Goal: Task Accomplishment & Management: Manage account settings

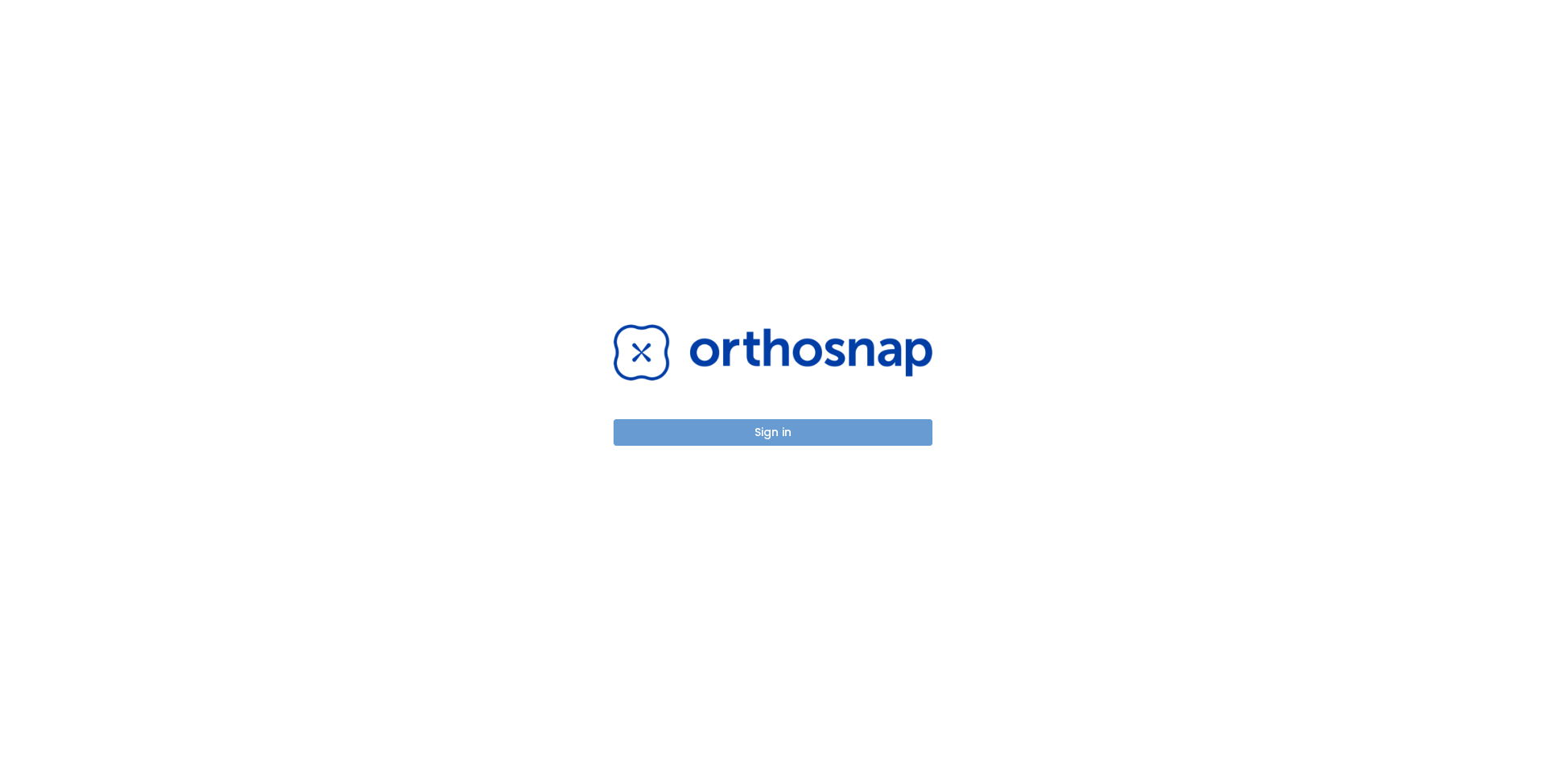
click at [851, 427] on button "Sign in" at bounding box center [772, 432] width 319 height 27
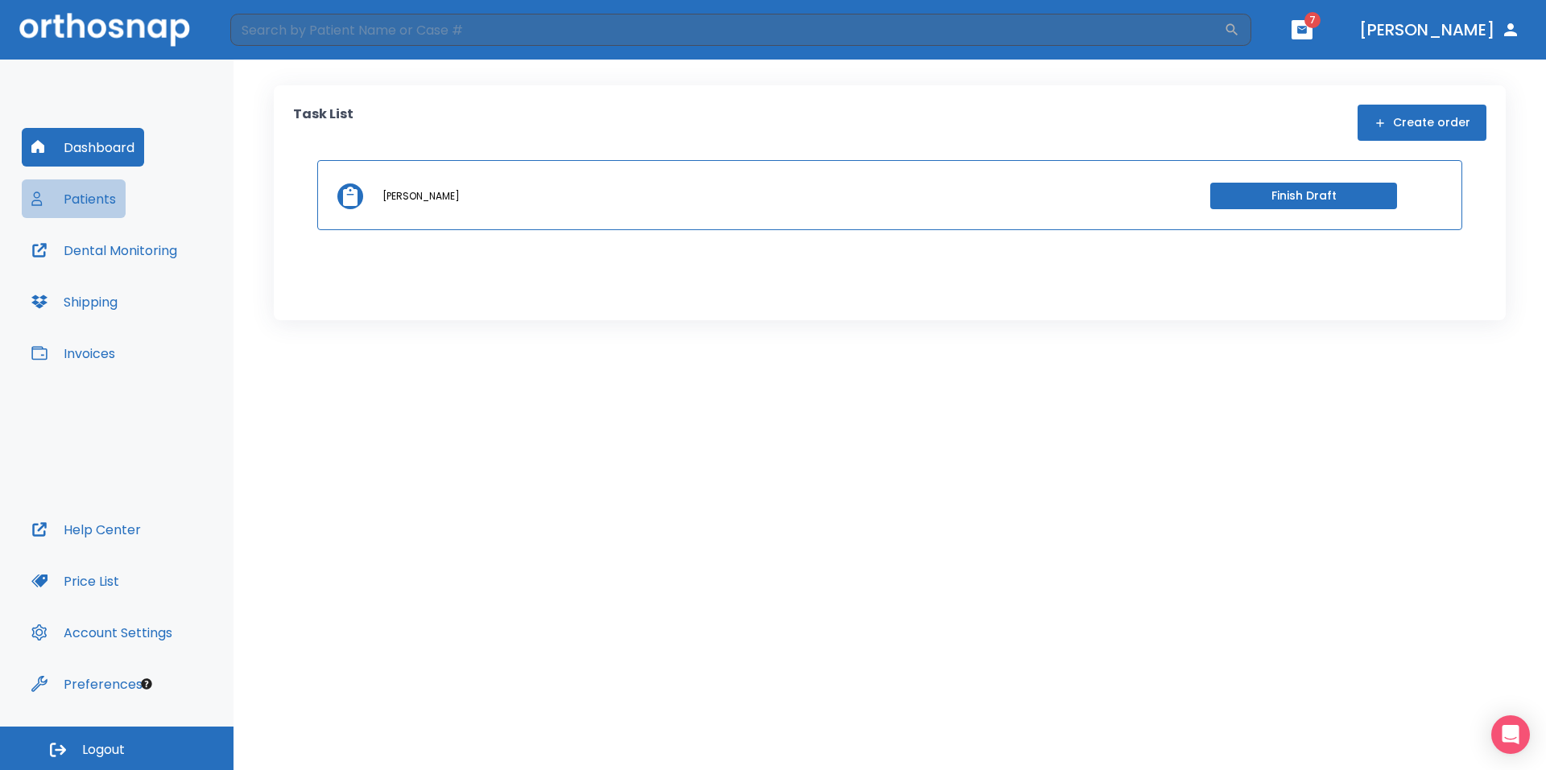
click at [85, 202] on button "Patients" at bounding box center [74, 199] width 104 height 39
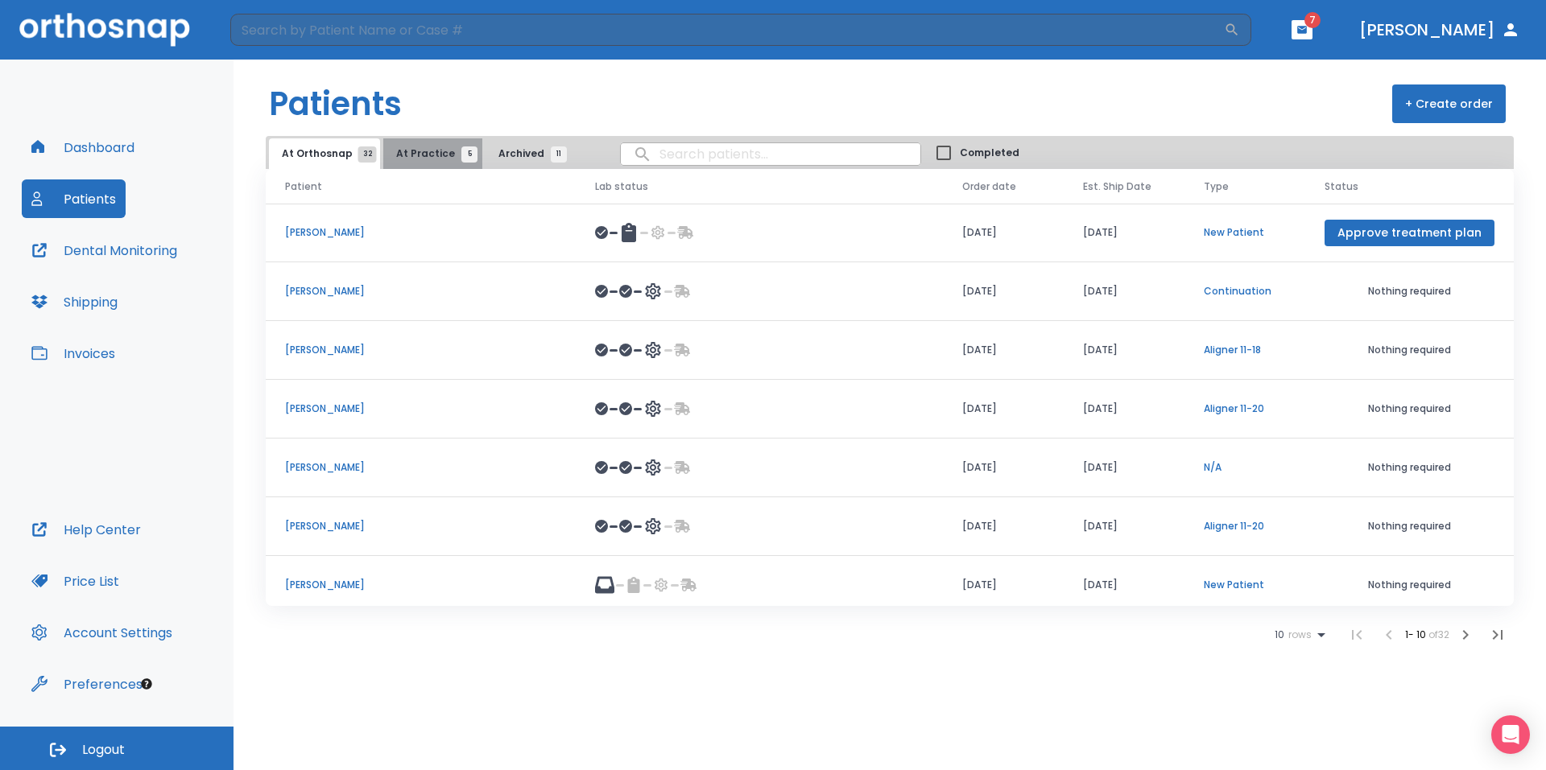
click at [431, 151] on span "At Practice 5" at bounding box center [432, 154] width 73 height 14
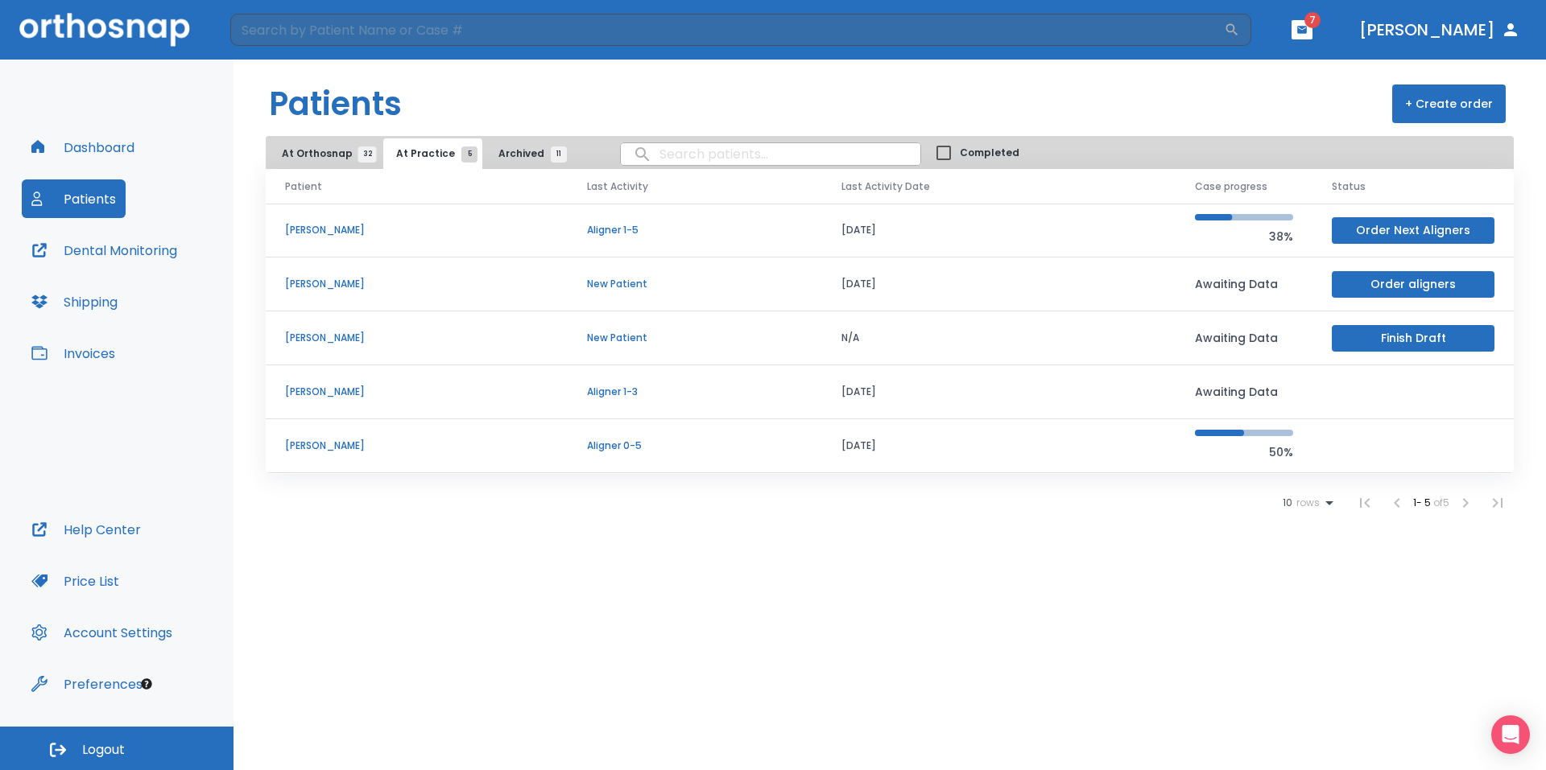
click at [111, 139] on button "Dashboard" at bounding box center [83, 147] width 122 height 39
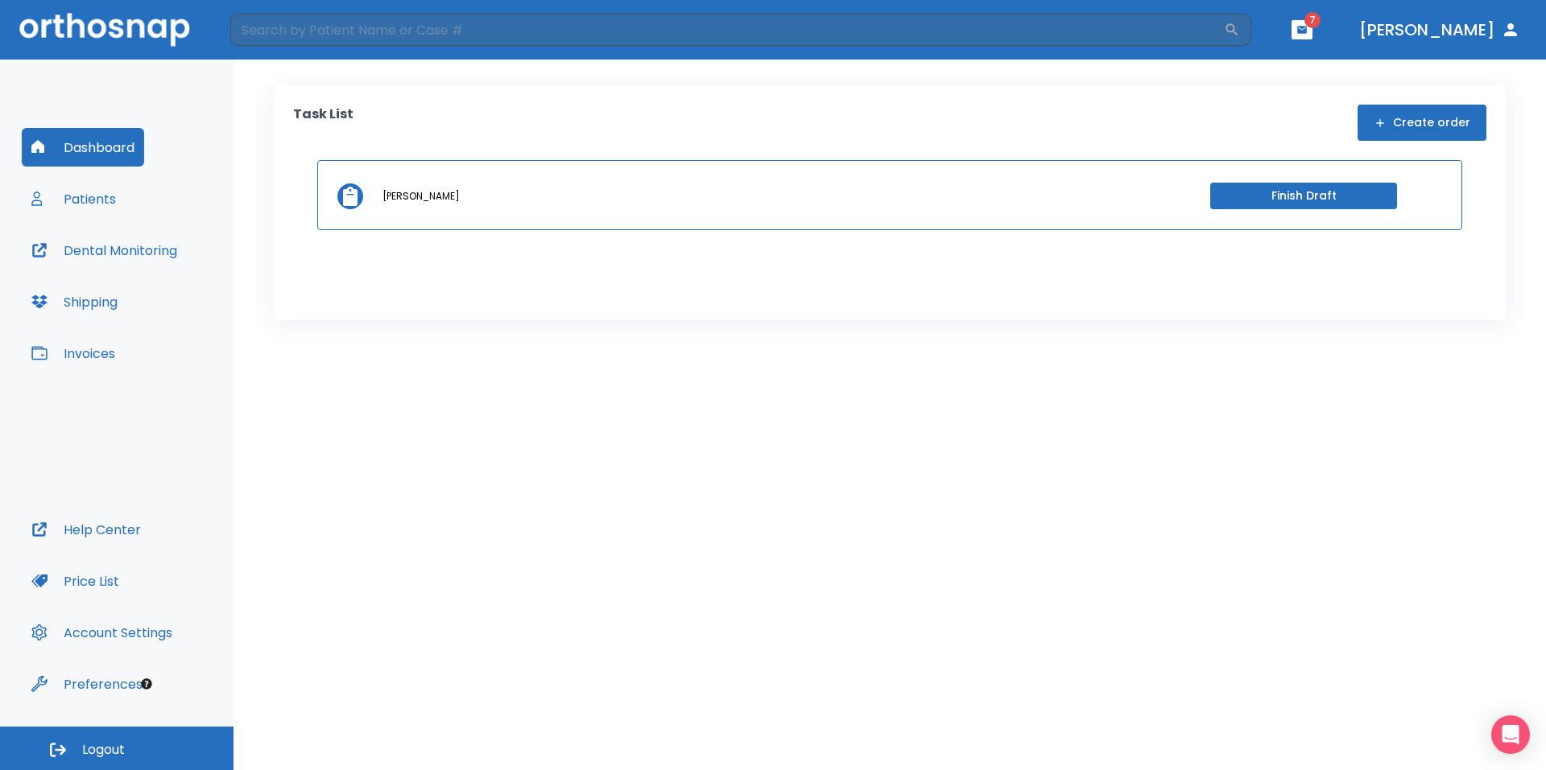
click at [1442, 123] on button "Create order" at bounding box center [1421, 123] width 129 height 36
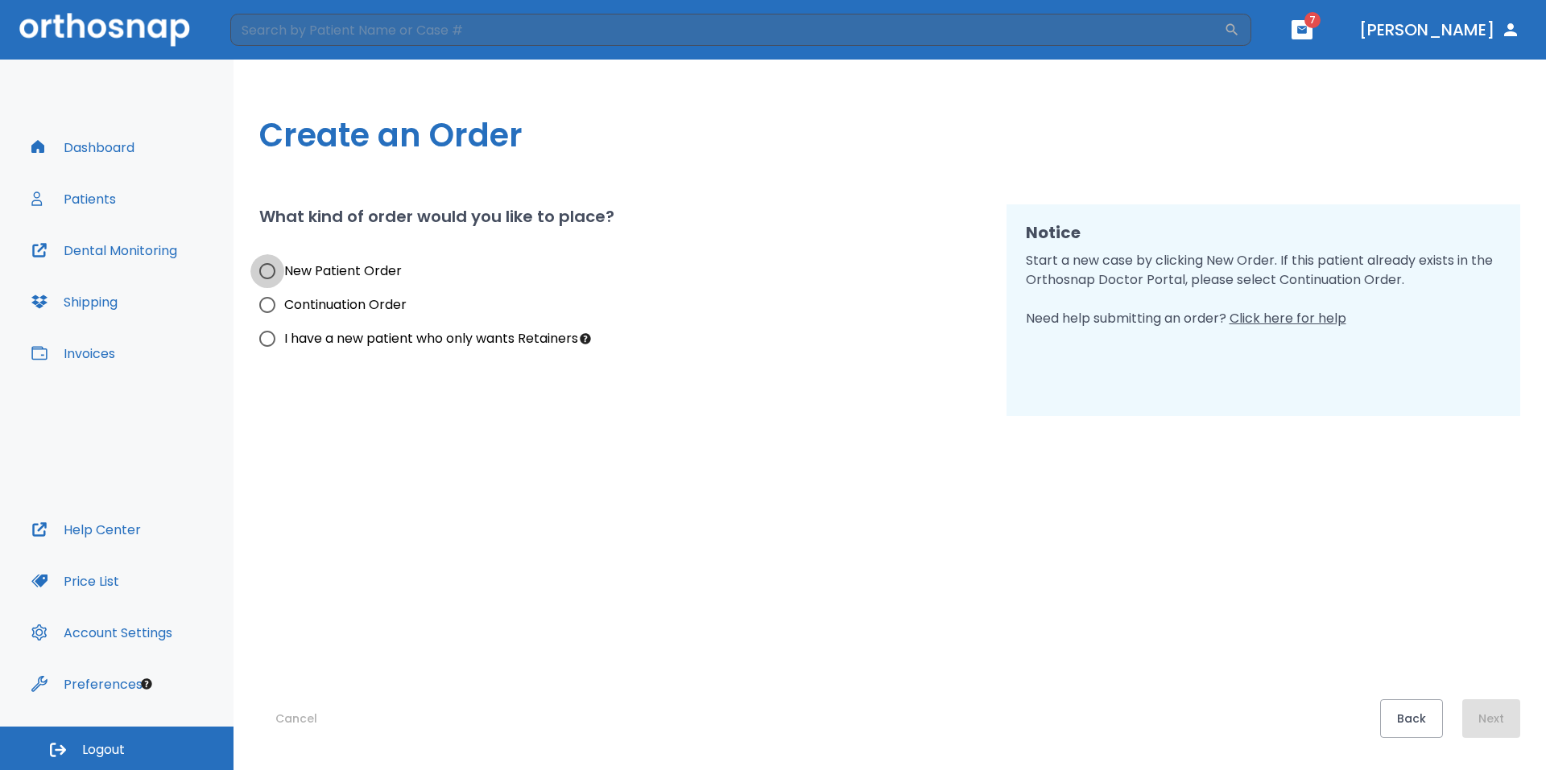
click at [269, 268] on input "New Patient Order" at bounding box center [267, 271] width 34 height 34
radio input "true"
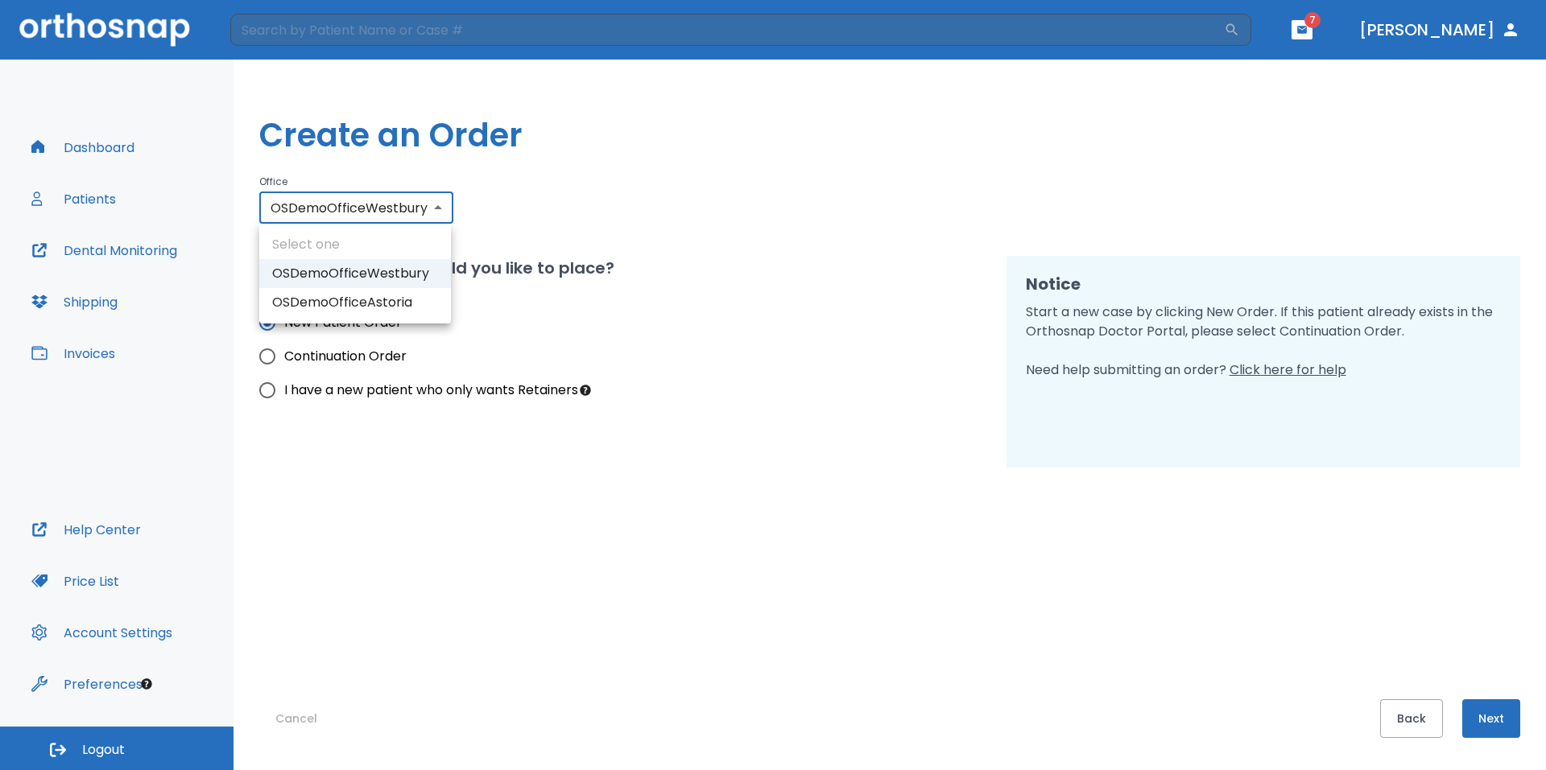
click at [412, 213] on body "​ 7 Dr. Yoon Dashboard Patients Dental Monitoring Shipping Invoices Help Center…" at bounding box center [773, 385] width 1546 height 770
click at [415, 308] on li "OSDemoOfficeAstoria" at bounding box center [355, 302] width 192 height 29
type input "1410"
click at [1509, 722] on button "Next" at bounding box center [1491, 719] width 58 height 39
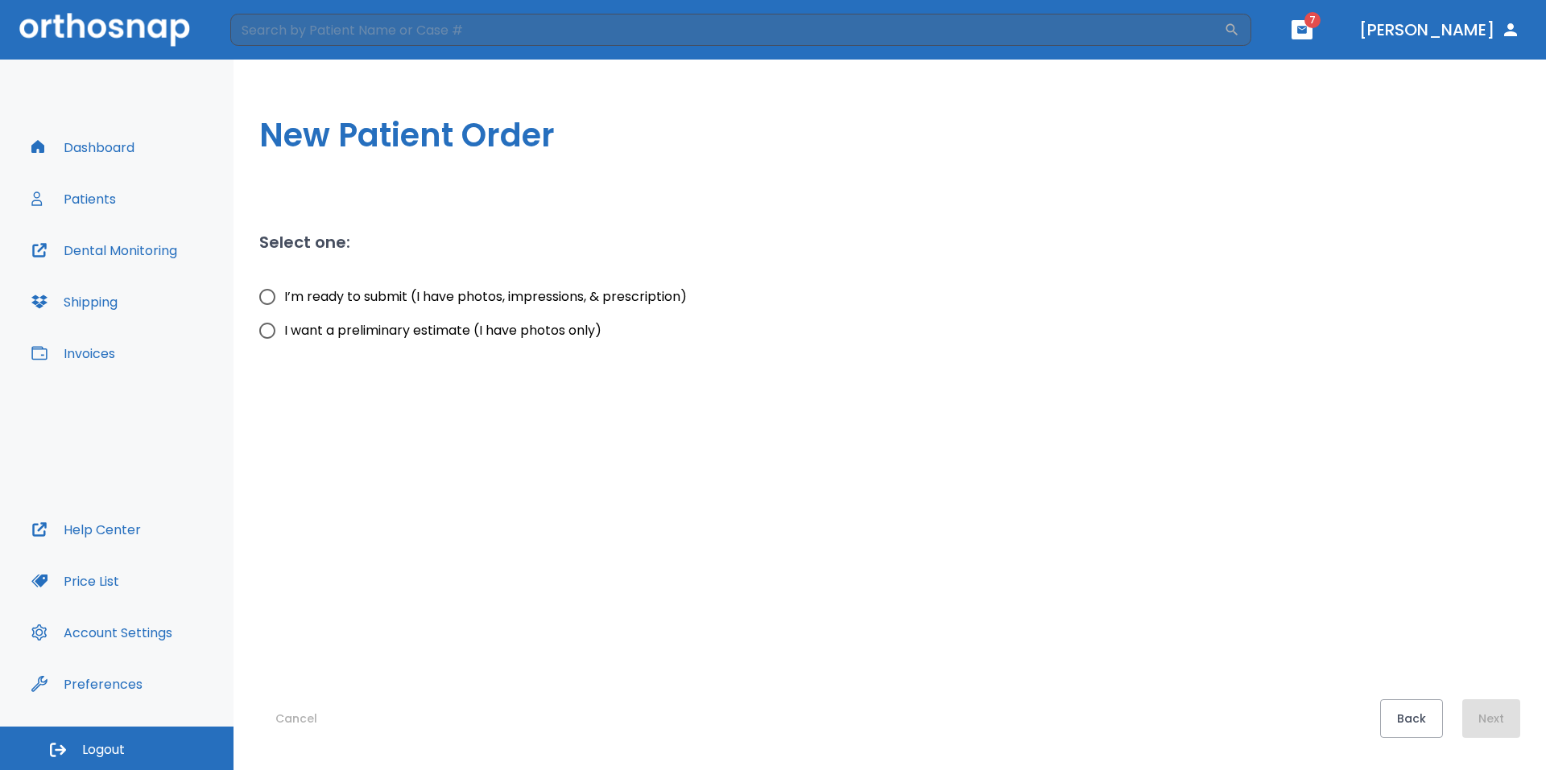
click at [275, 301] on input "I’m ready to submit (I have photos, impressions, & prescription)" at bounding box center [267, 297] width 34 height 34
radio input "true"
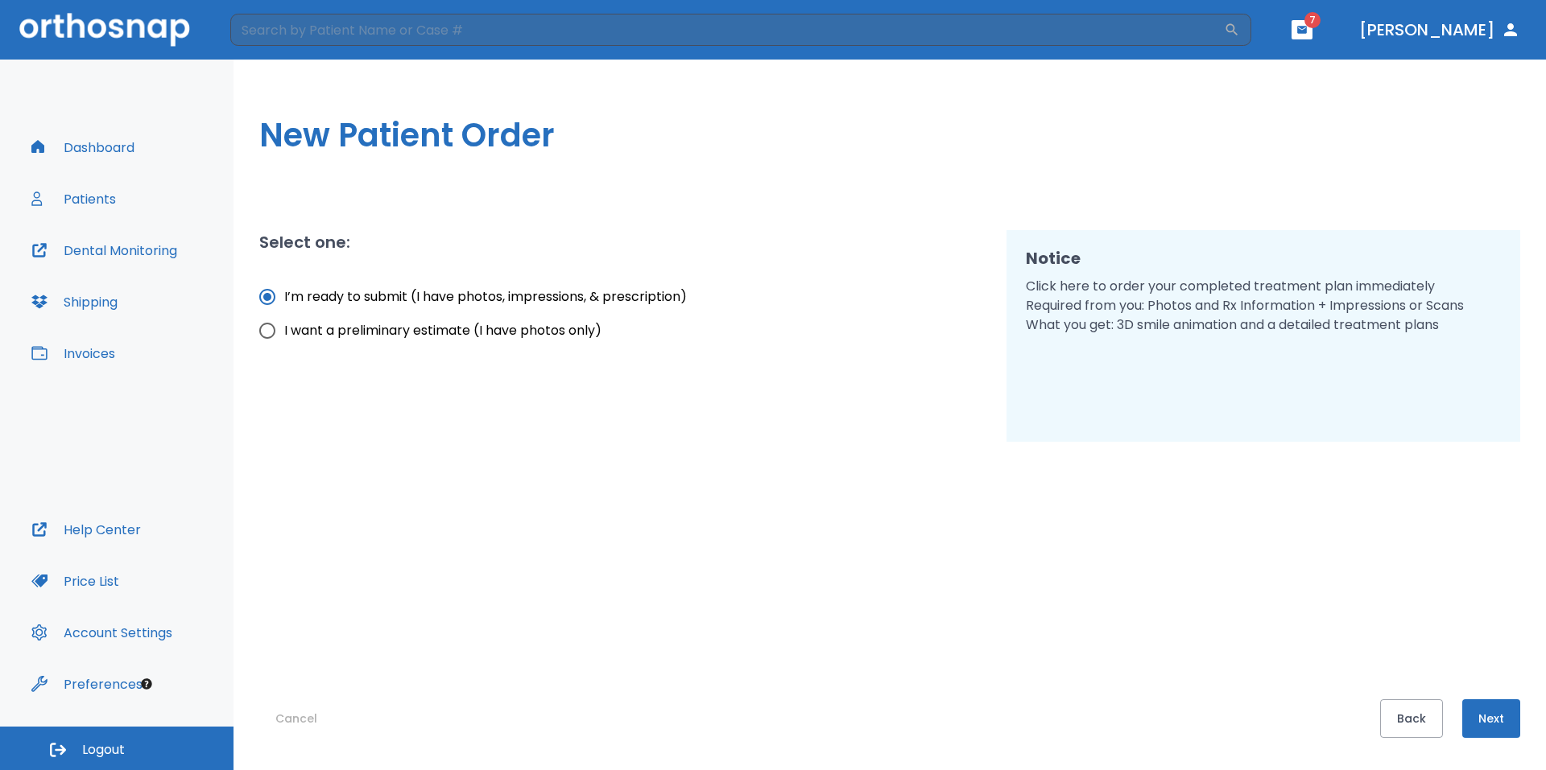
click at [268, 333] on input "I want a preliminary estimate (I have photos only)" at bounding box center [267, 331] width 34 height 34
radio input "true"
click at [266, 295] on input "I’m ready to submit (I have photos, impressions, & prescription)" at bounding box center [267, 297] width 34 height 34
radio input "true"
click at [1497, 721] on button "Next" at bounding box center [1491, 719] width 58 height 39
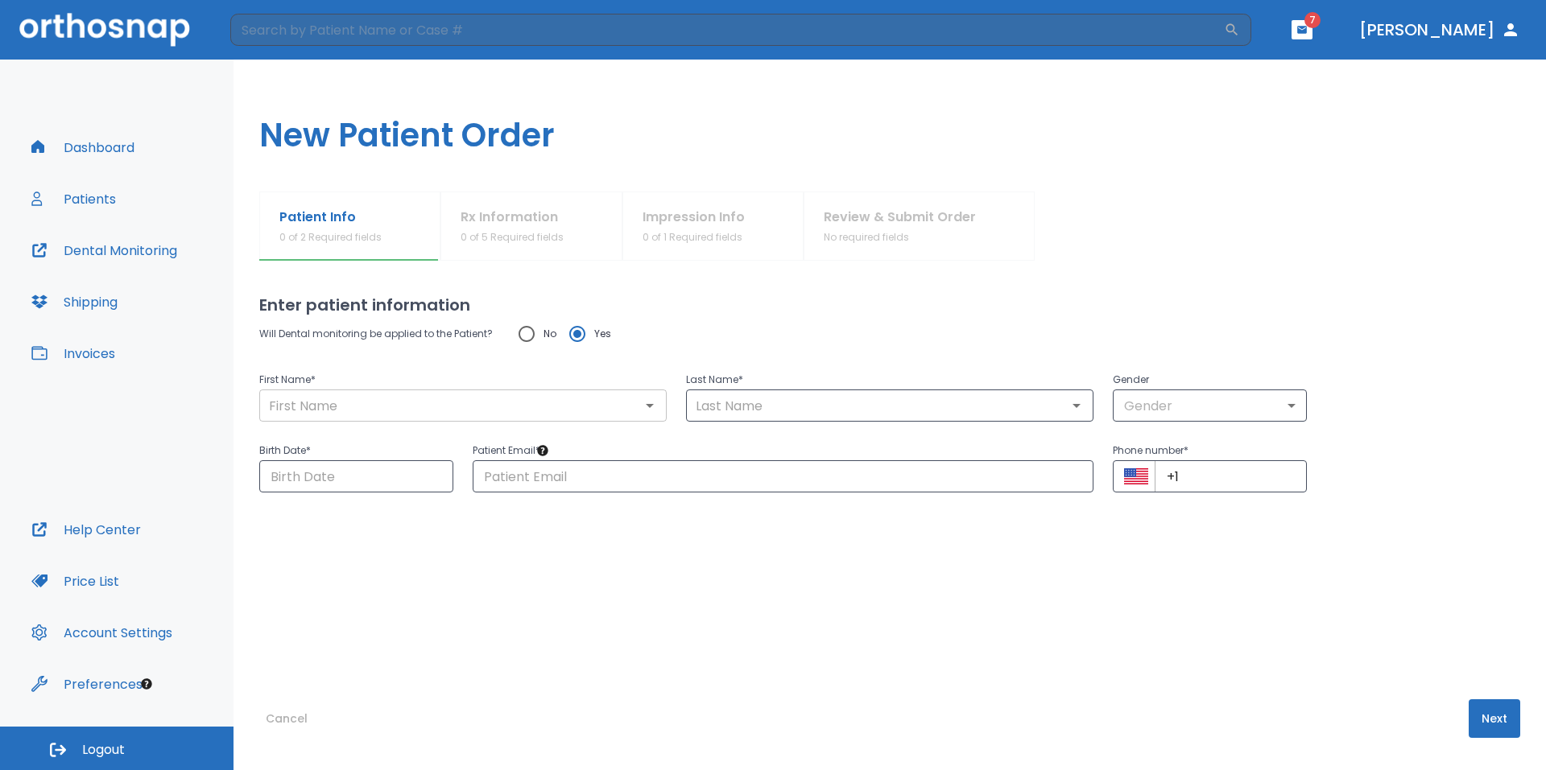
click at [510, 404] on input "text" at bounding box center [463, 405] width 398 height 23
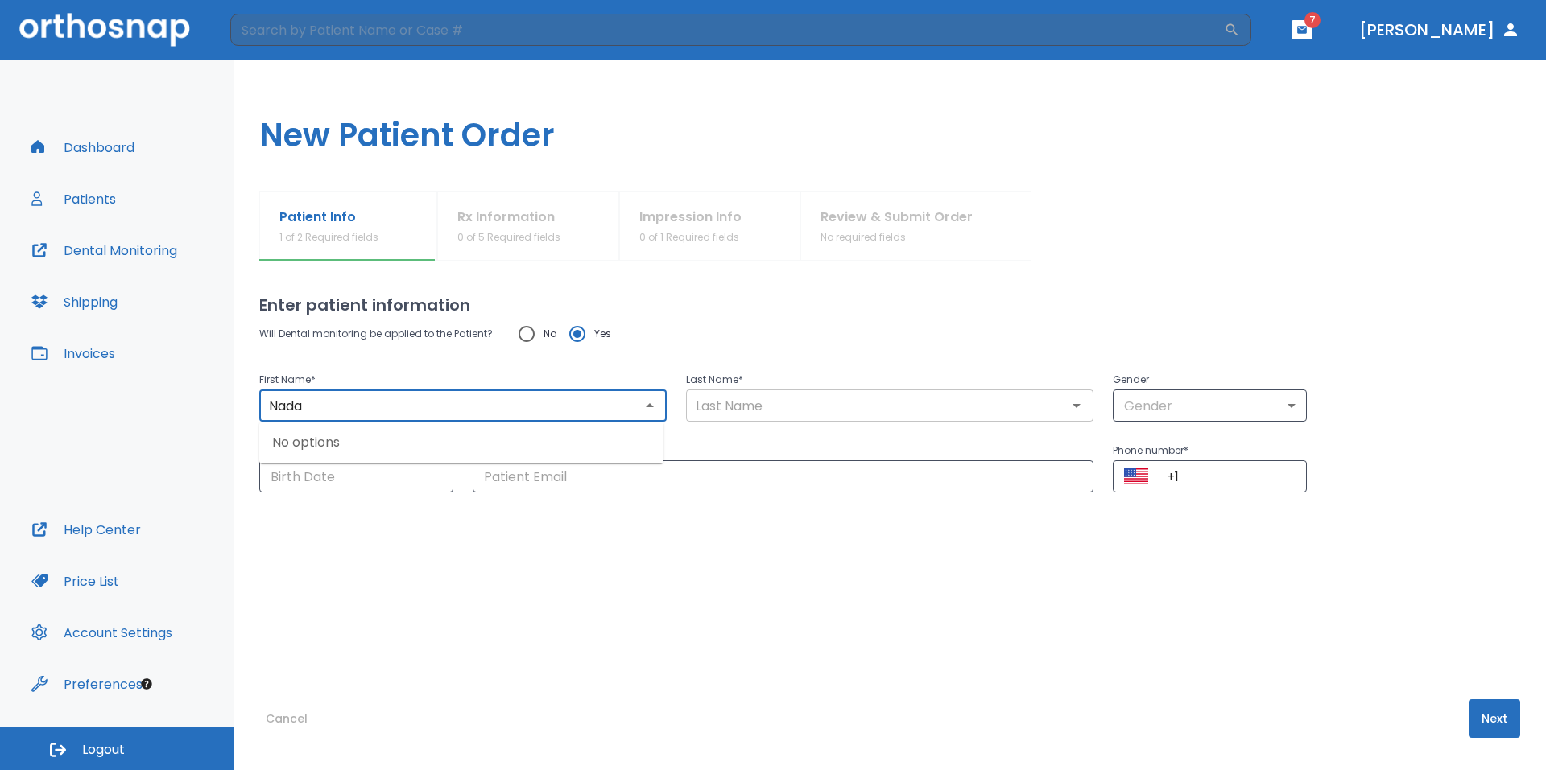
type input "Nada"
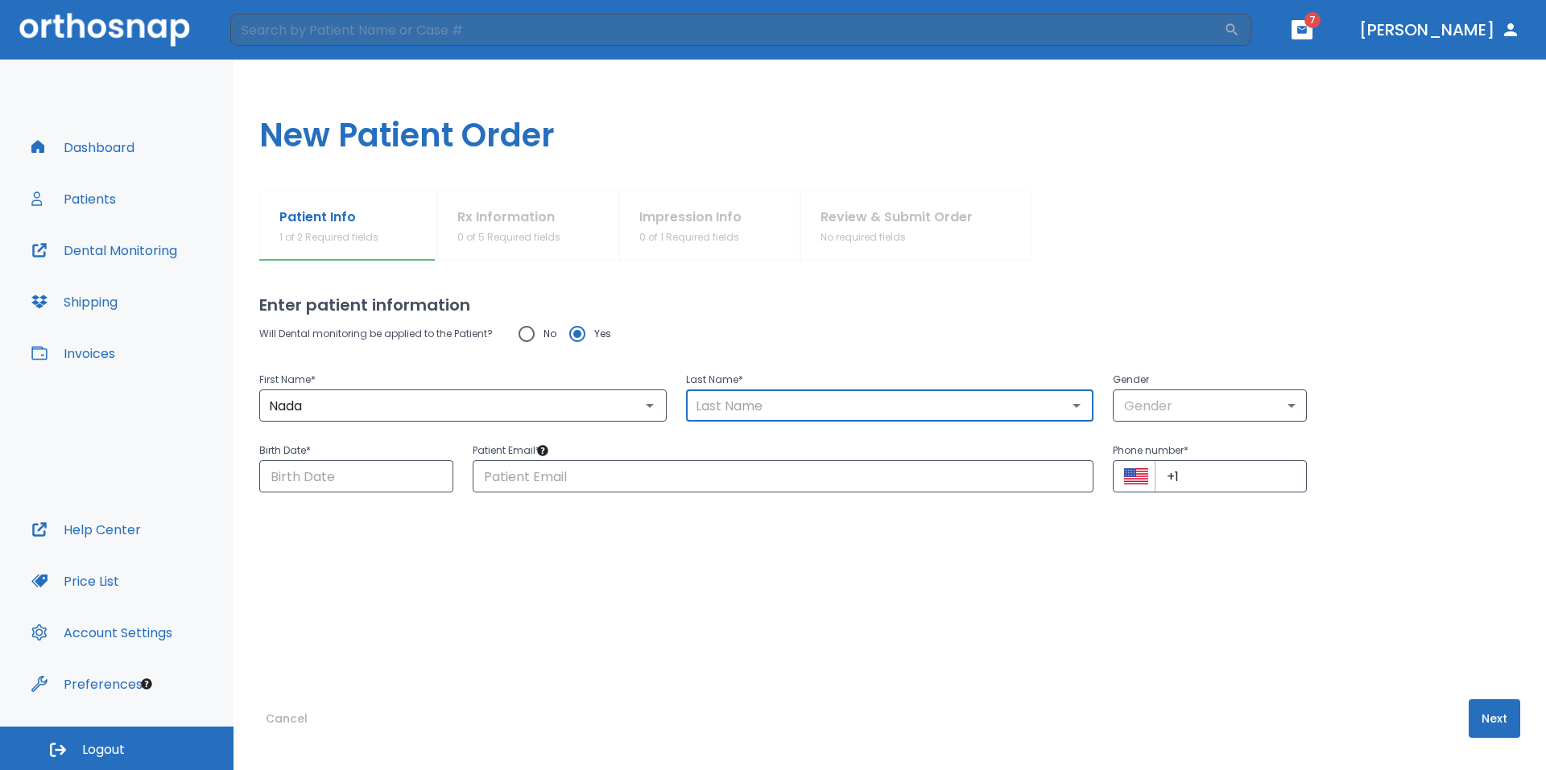
click at [894, 408] on input "text" at bounding box center [890, 405] width 398 height 23
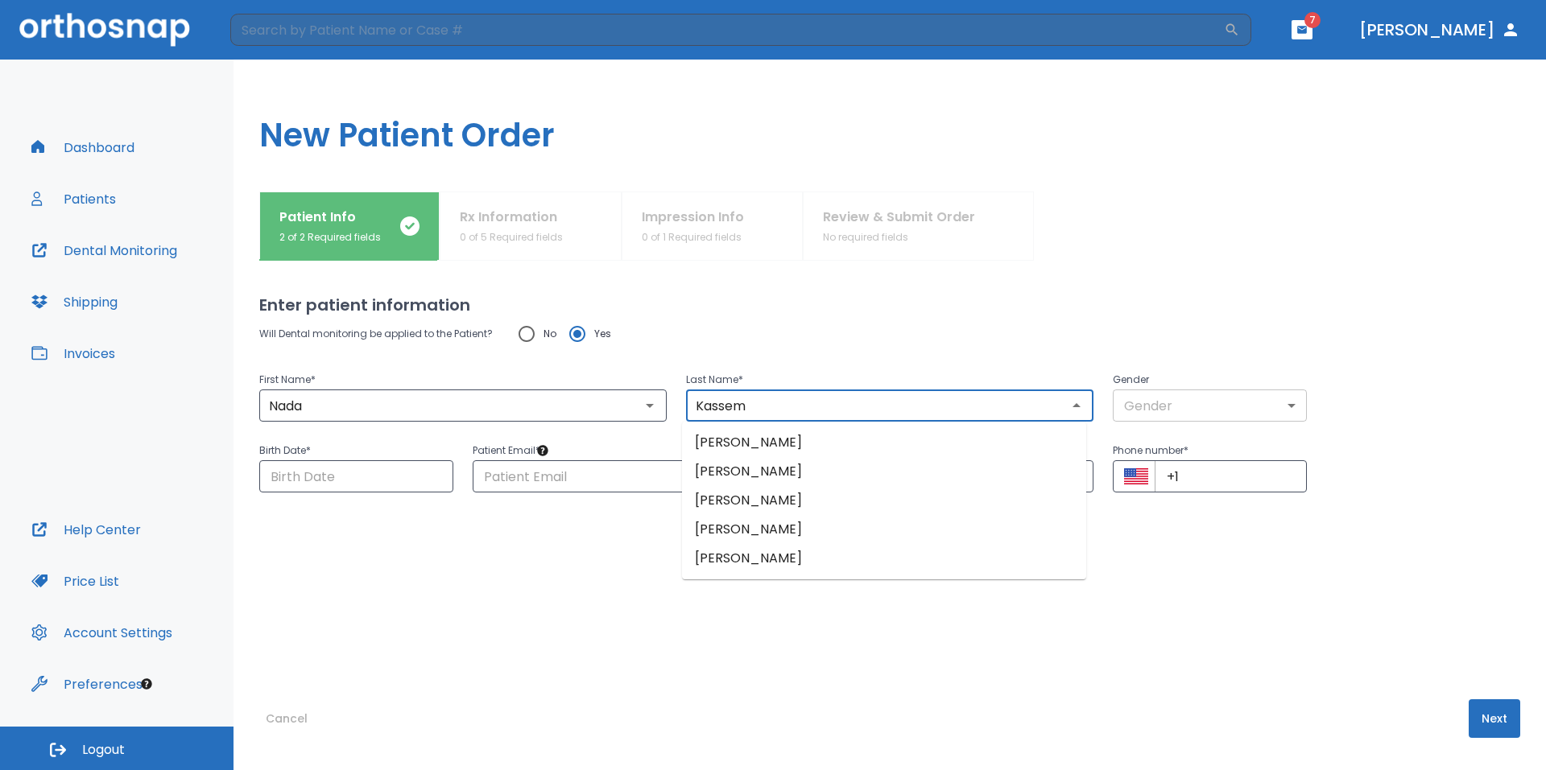
type input "Kassem"
click at [1216, 394] on body "​ 7 Dr. Yoon Dashboard Patients Dental Monitoring Shipping Invoices Help Center…" at bounding box center [773, 385] width 1546 height 770
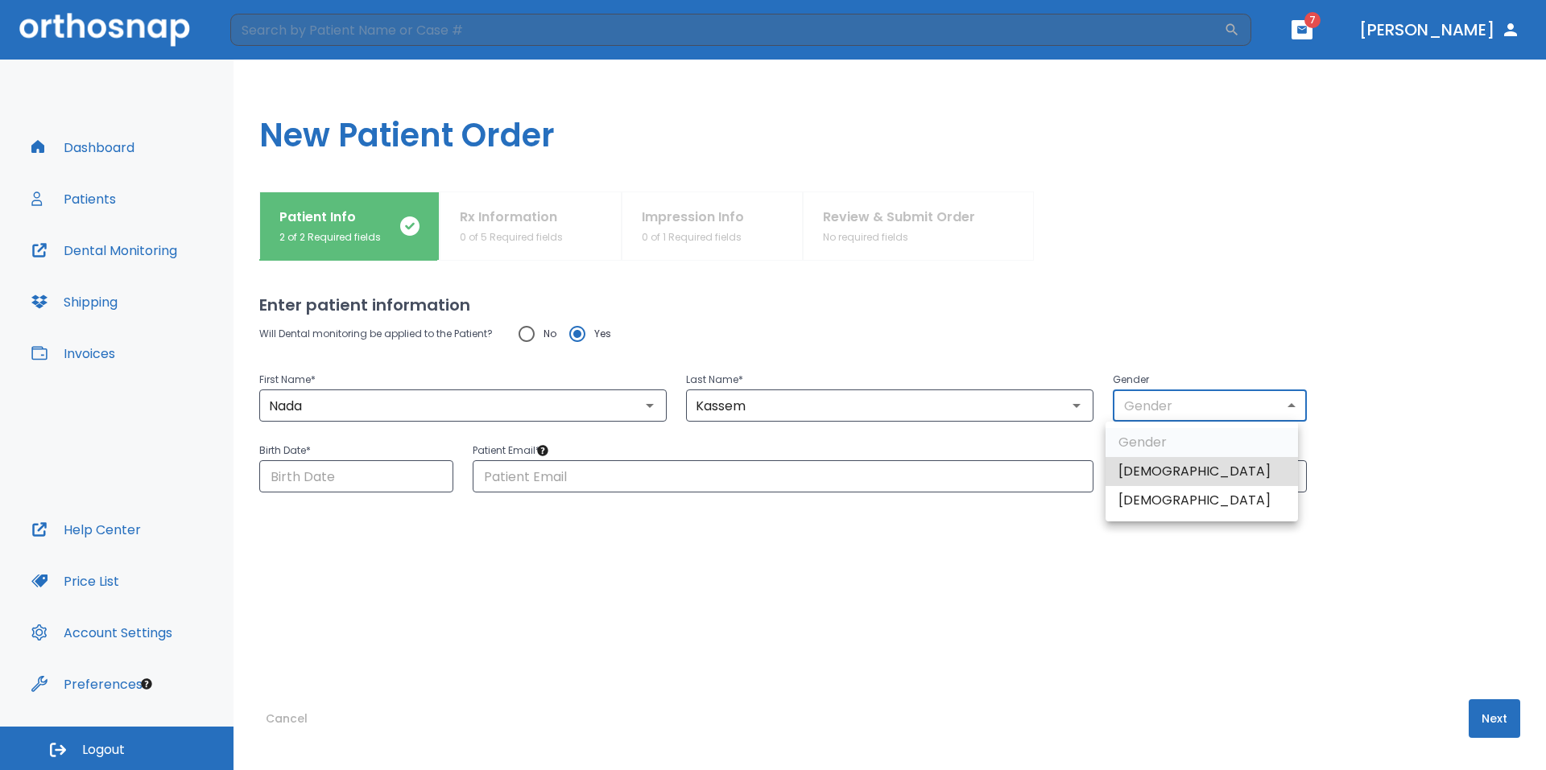
click at [1194, 493] on li "Female" at bounding box center [1201, 500] width 192 height 29
type input "0"
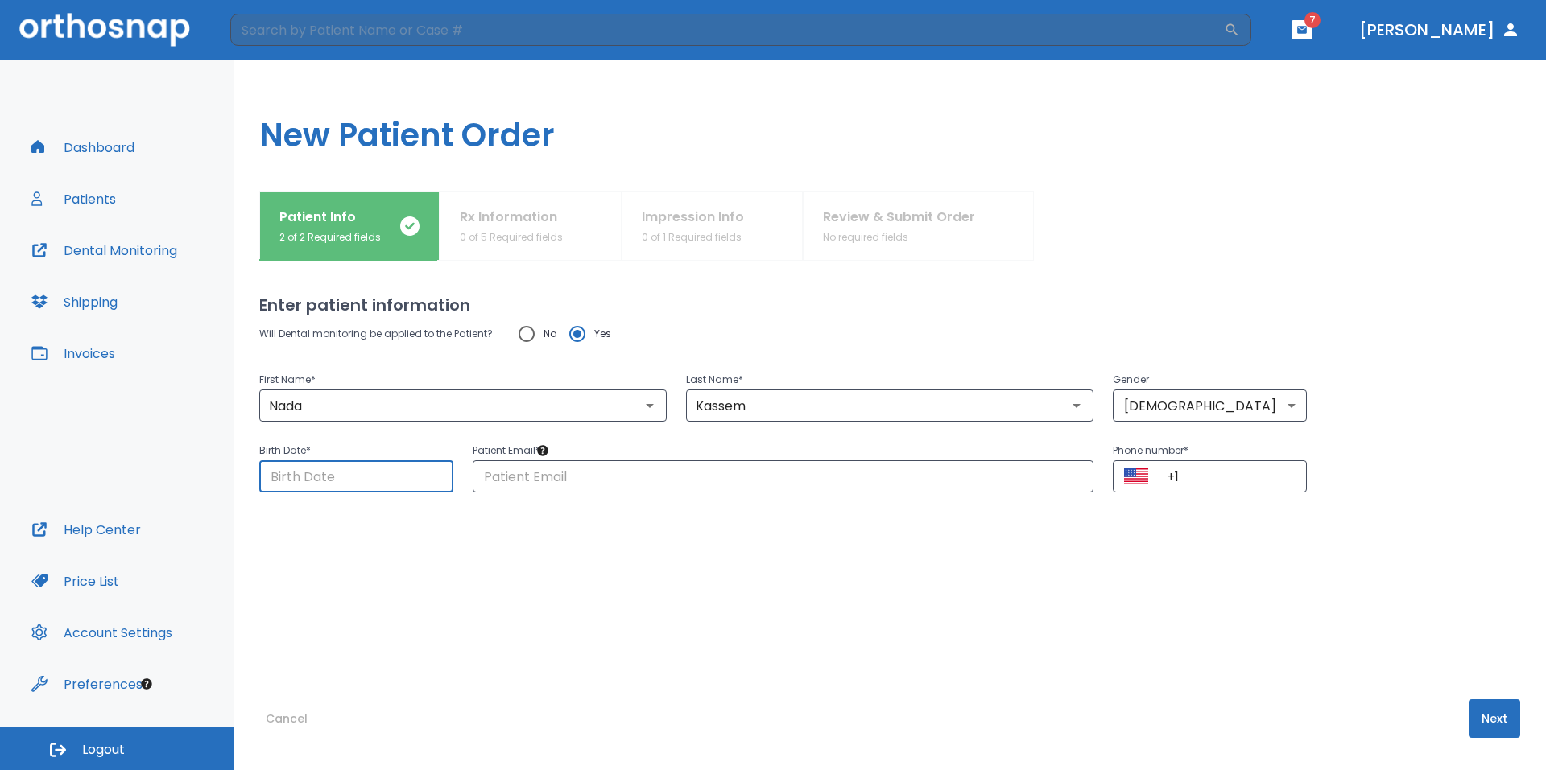
click at [375, 483] on input "Choose date" at bounding box center [356, 476] width 194 height 32
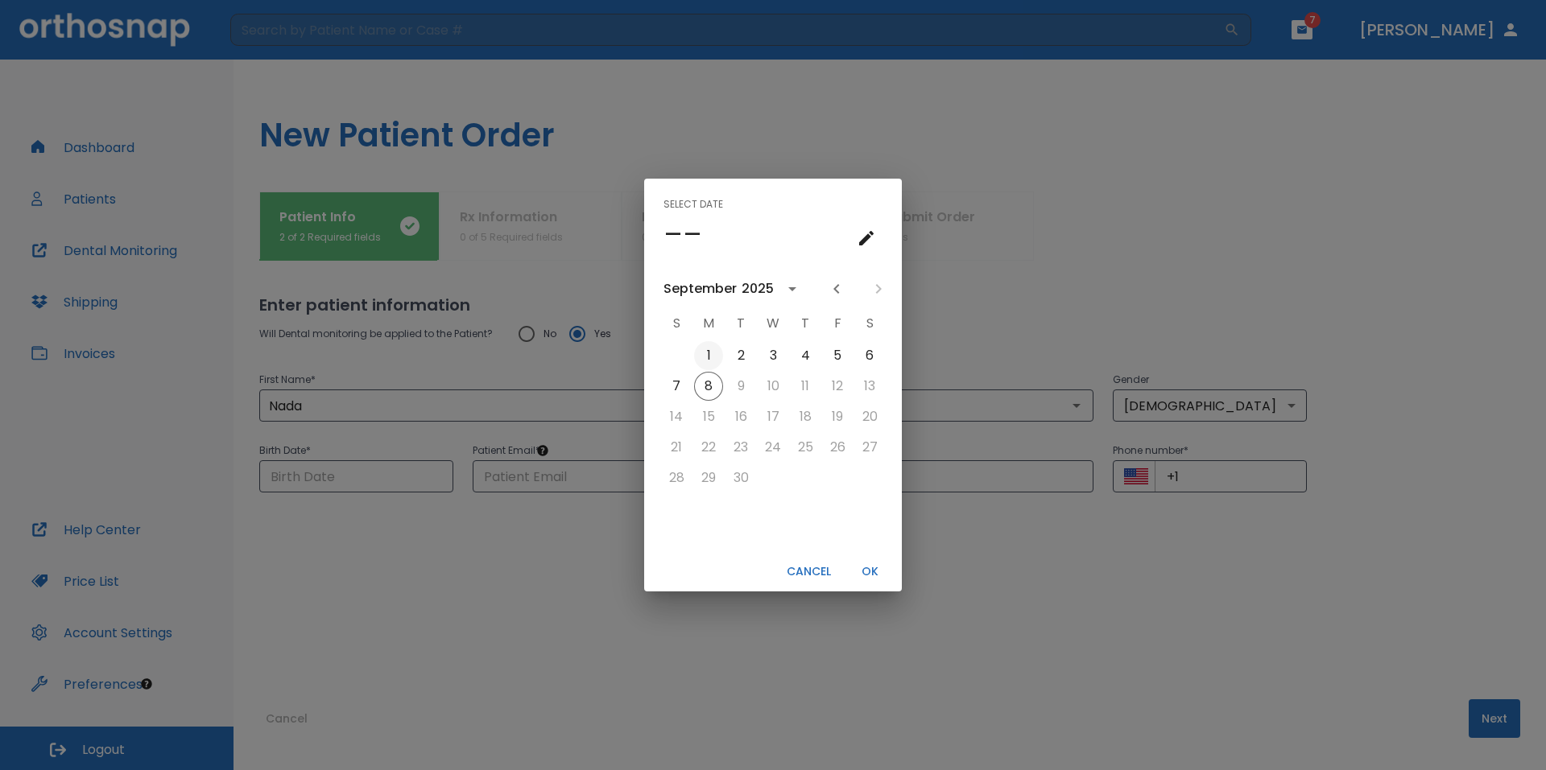
click at [709, 345] on button "1" at bounding box center [708, 355] width 29 height 29
type input "09/01/2025"
click at [868, 572] on button "OK" at bounding box center [870, 572] width 52 height 27
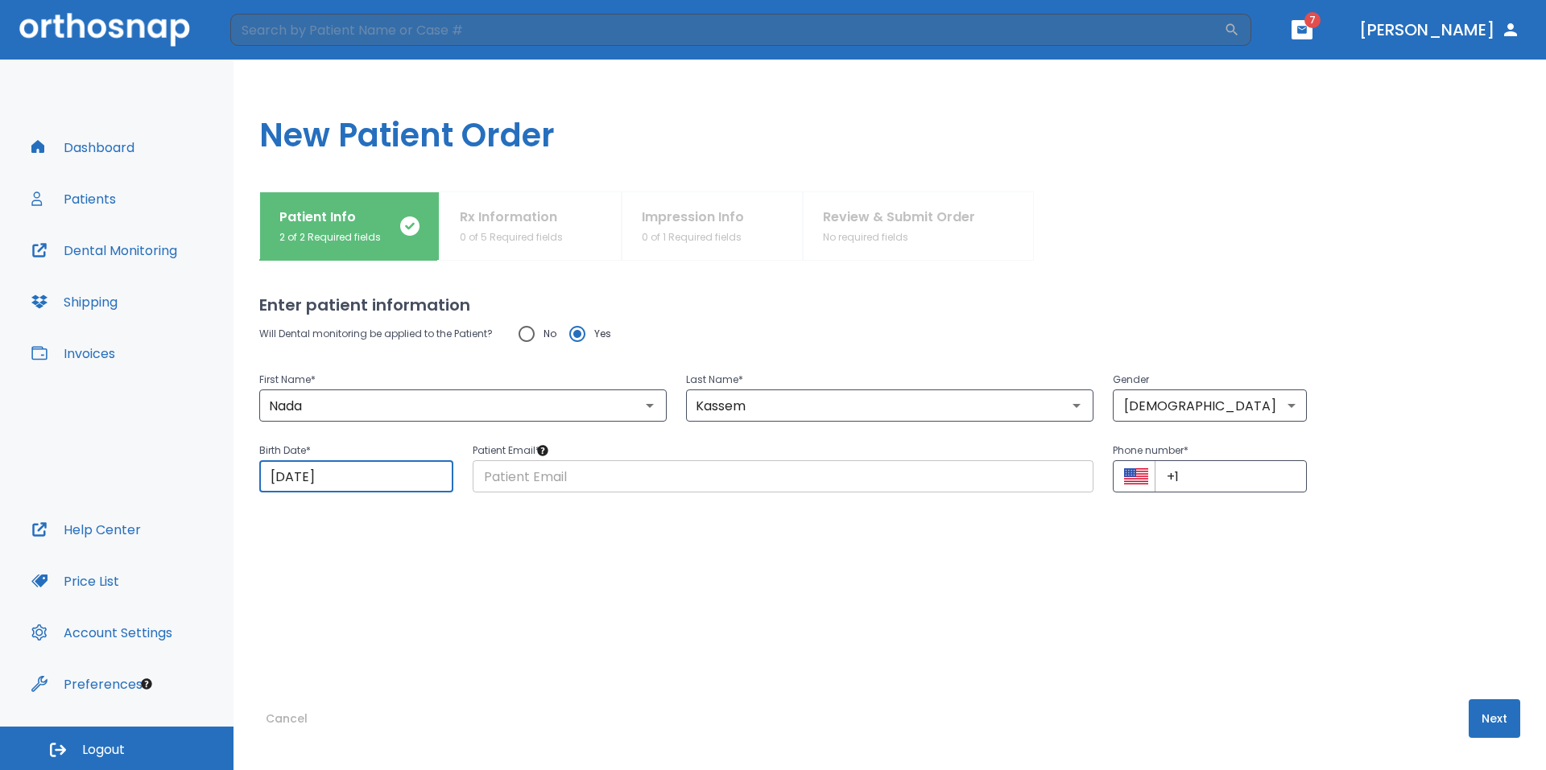
click at [802, 475] on input "text" at bounding box center [783, 476] width 621 height 32
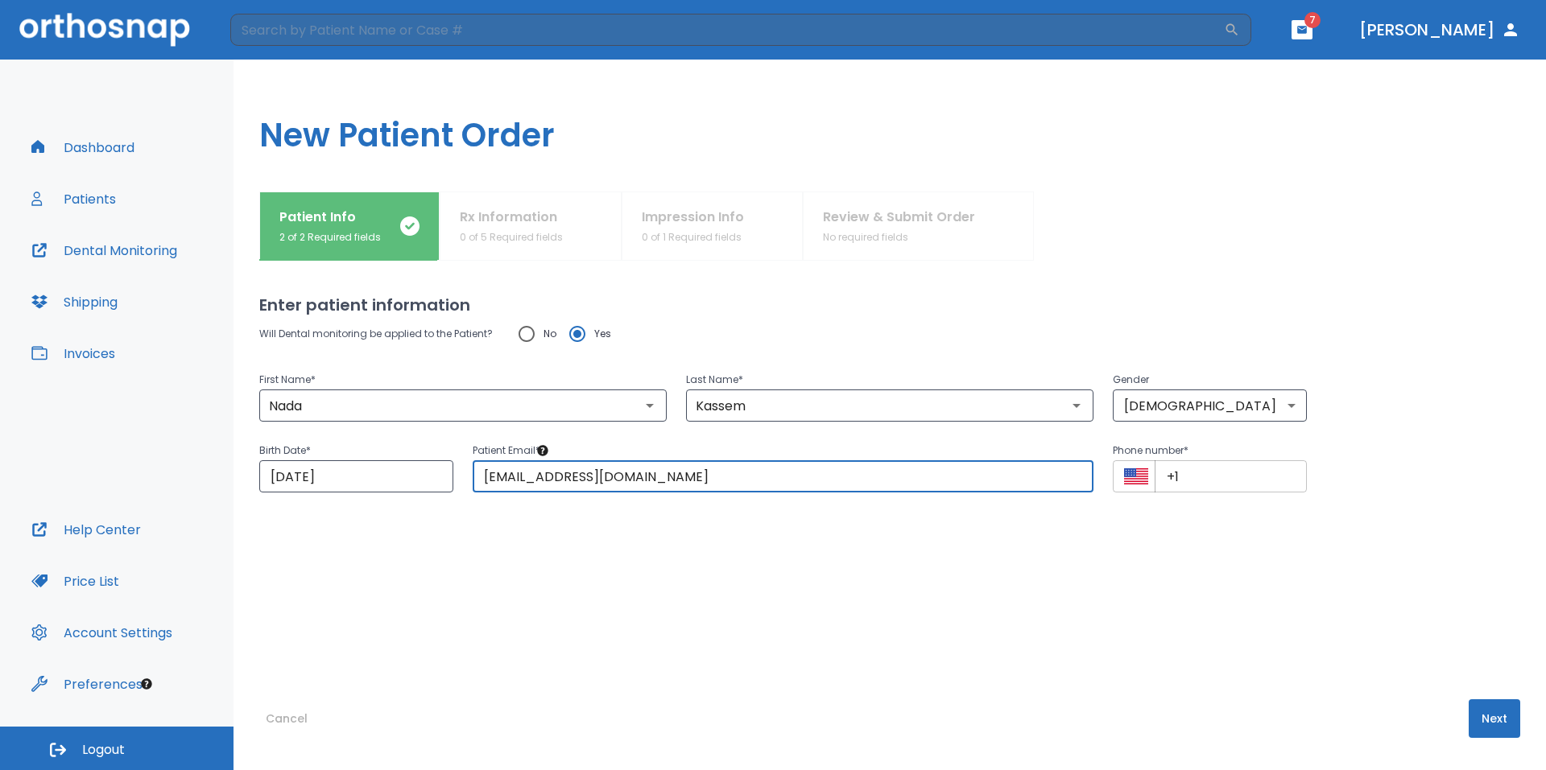
type input "nkassem@orthosnap.com"
click at [1221, 482] on input "+1" at bounding box center [1230, 476] width 152 height 32
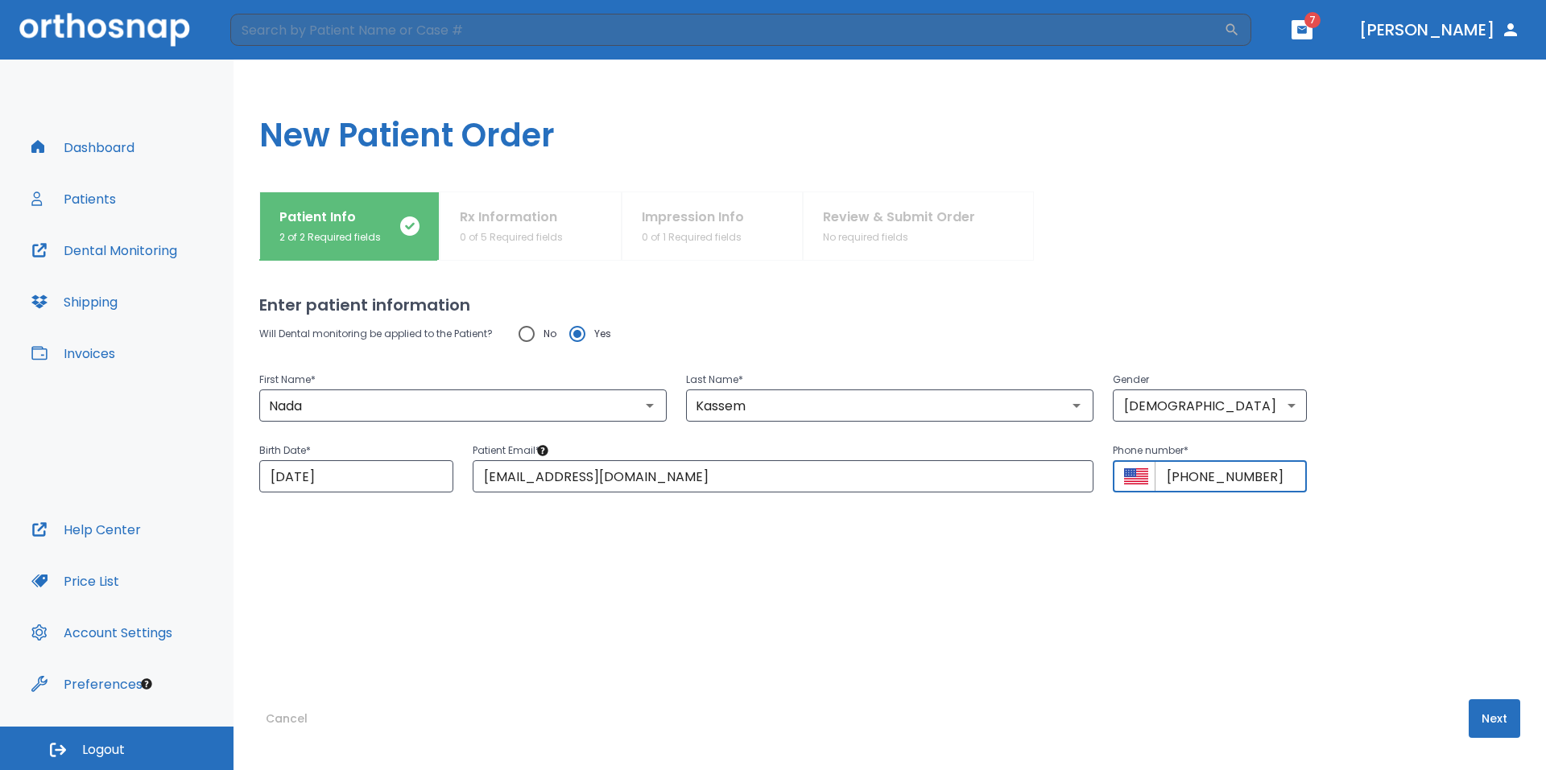
type input "+1 (222) 222-2222"
click at [1483, 711] on button "Next" at bounding box center [1494, 719] width 52 height 39
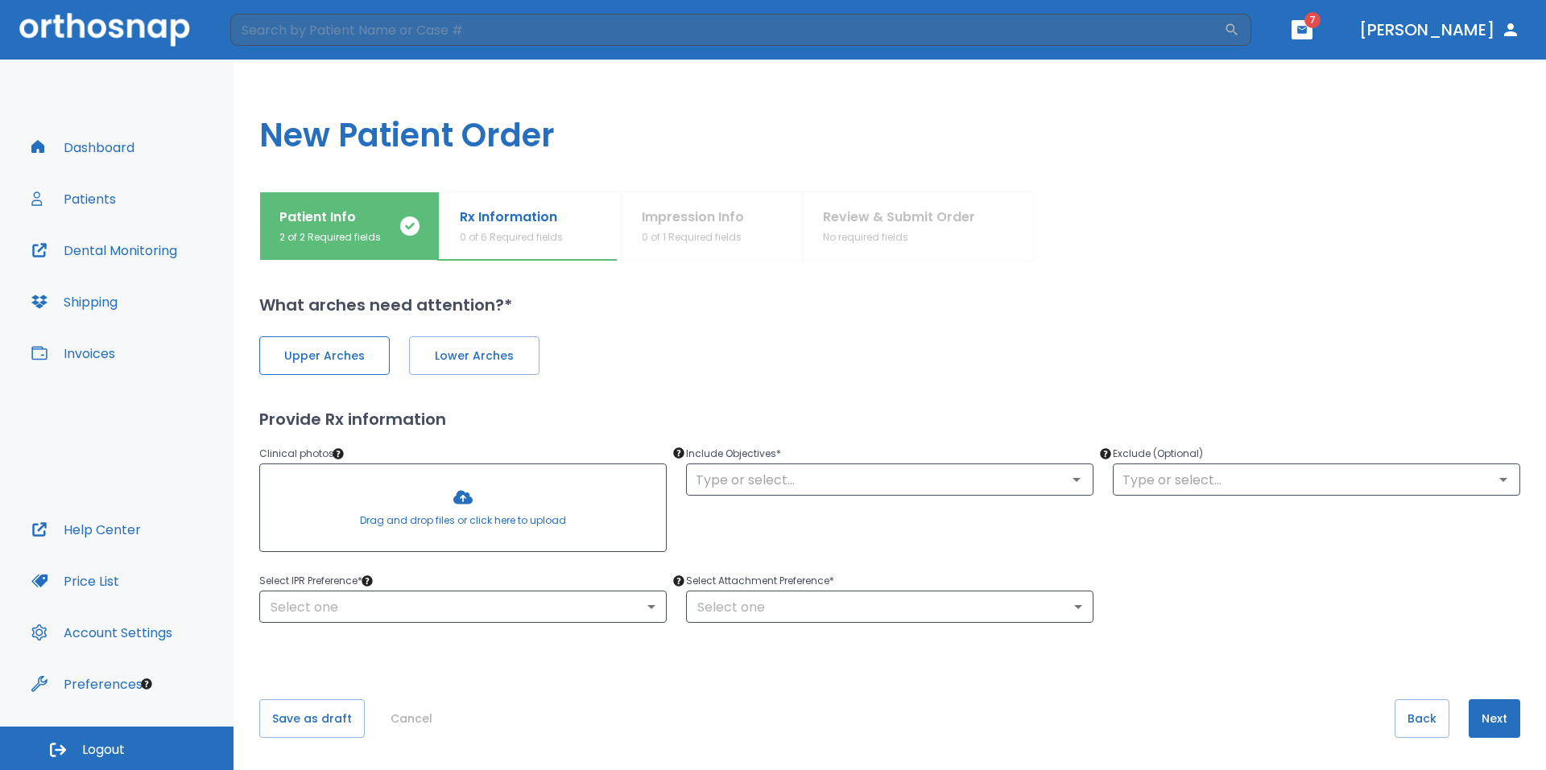
click at [349, 349] on span "Upper Arches" at bounding box center [324, 356] width 97 height 17
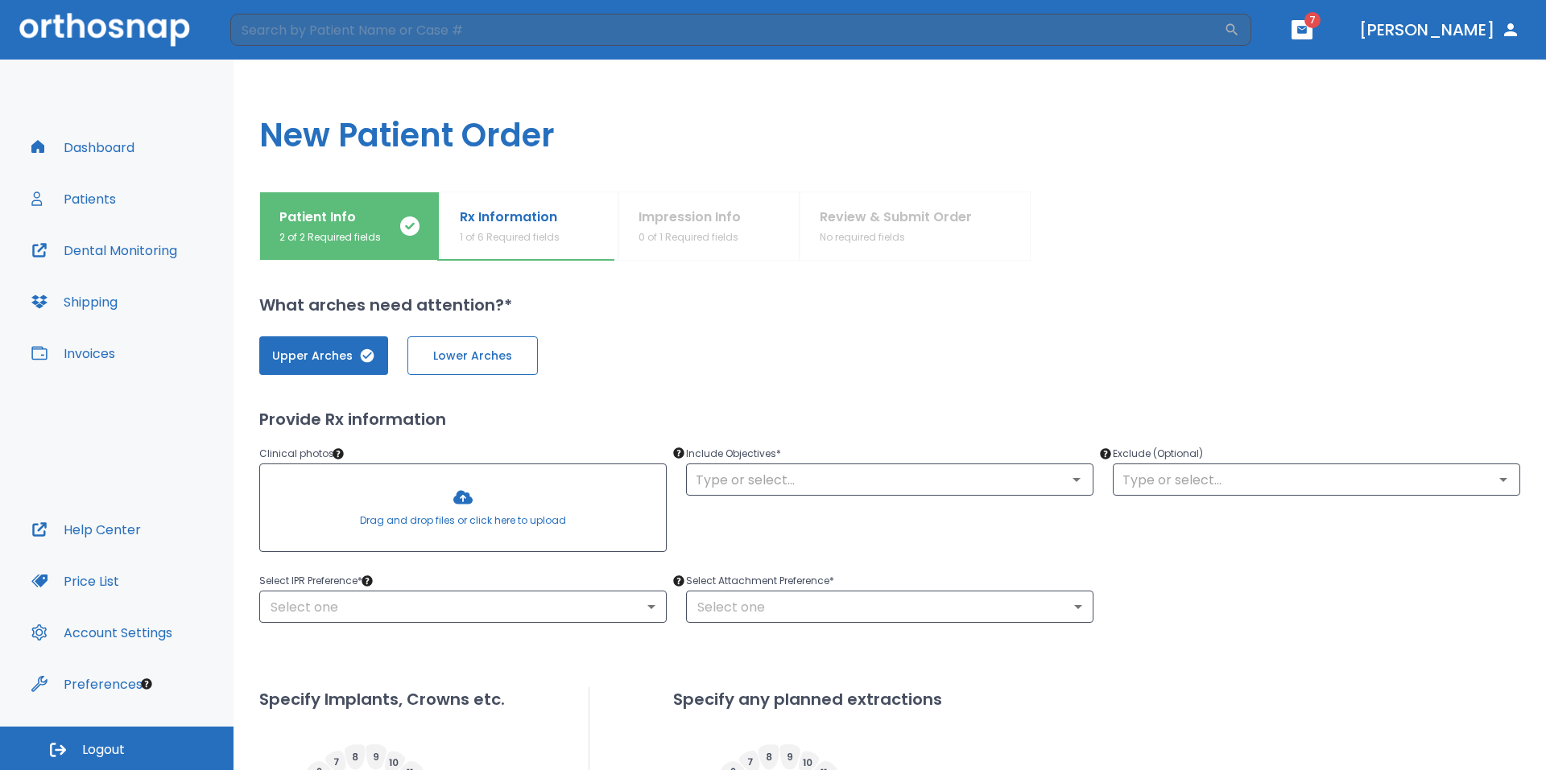
click at [452, 354] on span "Lower Arches" at bounding box center [472, 356] width 97 height 17
click at [447, 492] on div at bounding box center [463, 508] width 406 height 87
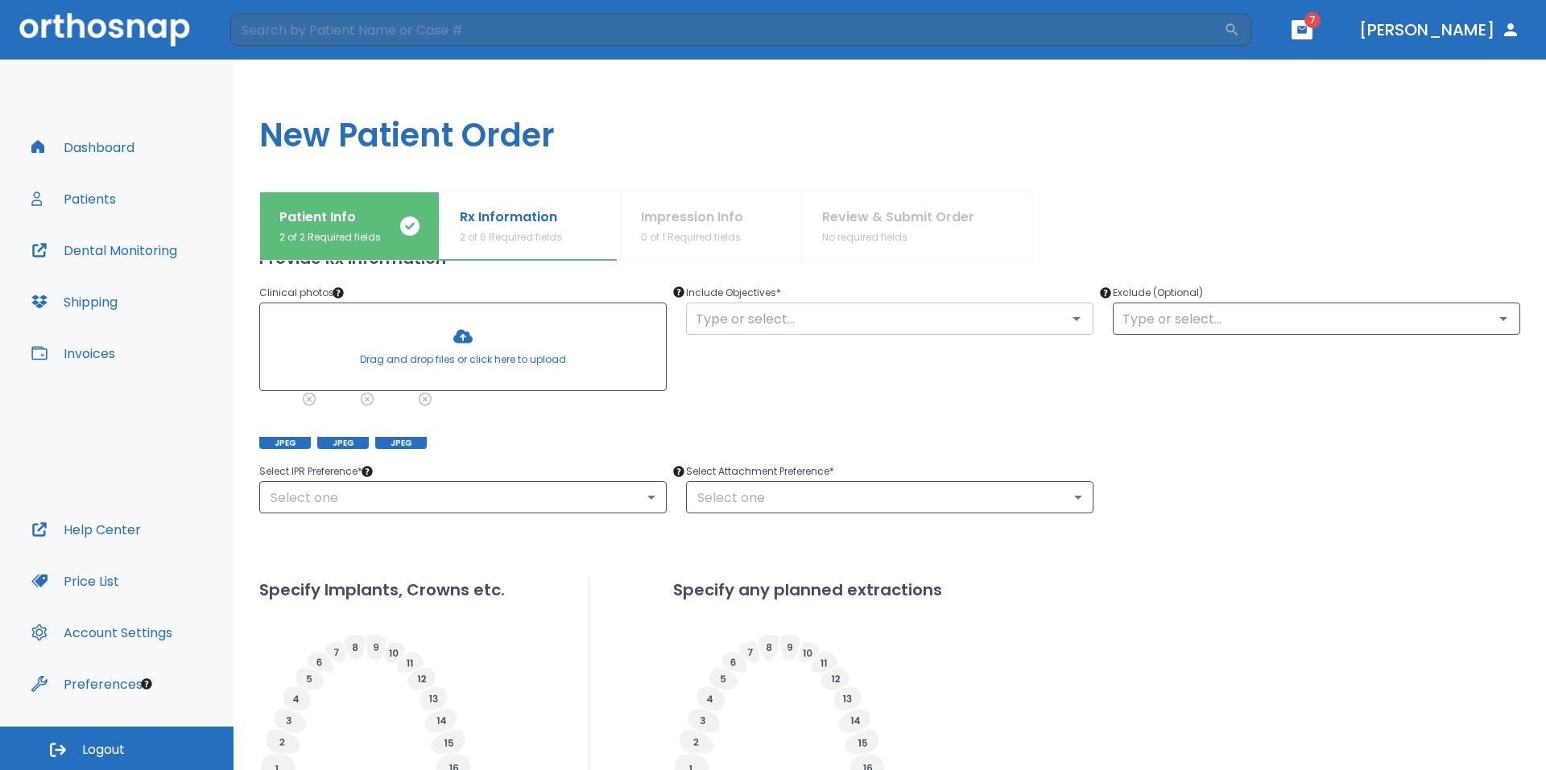
scroll to position [81, 0]
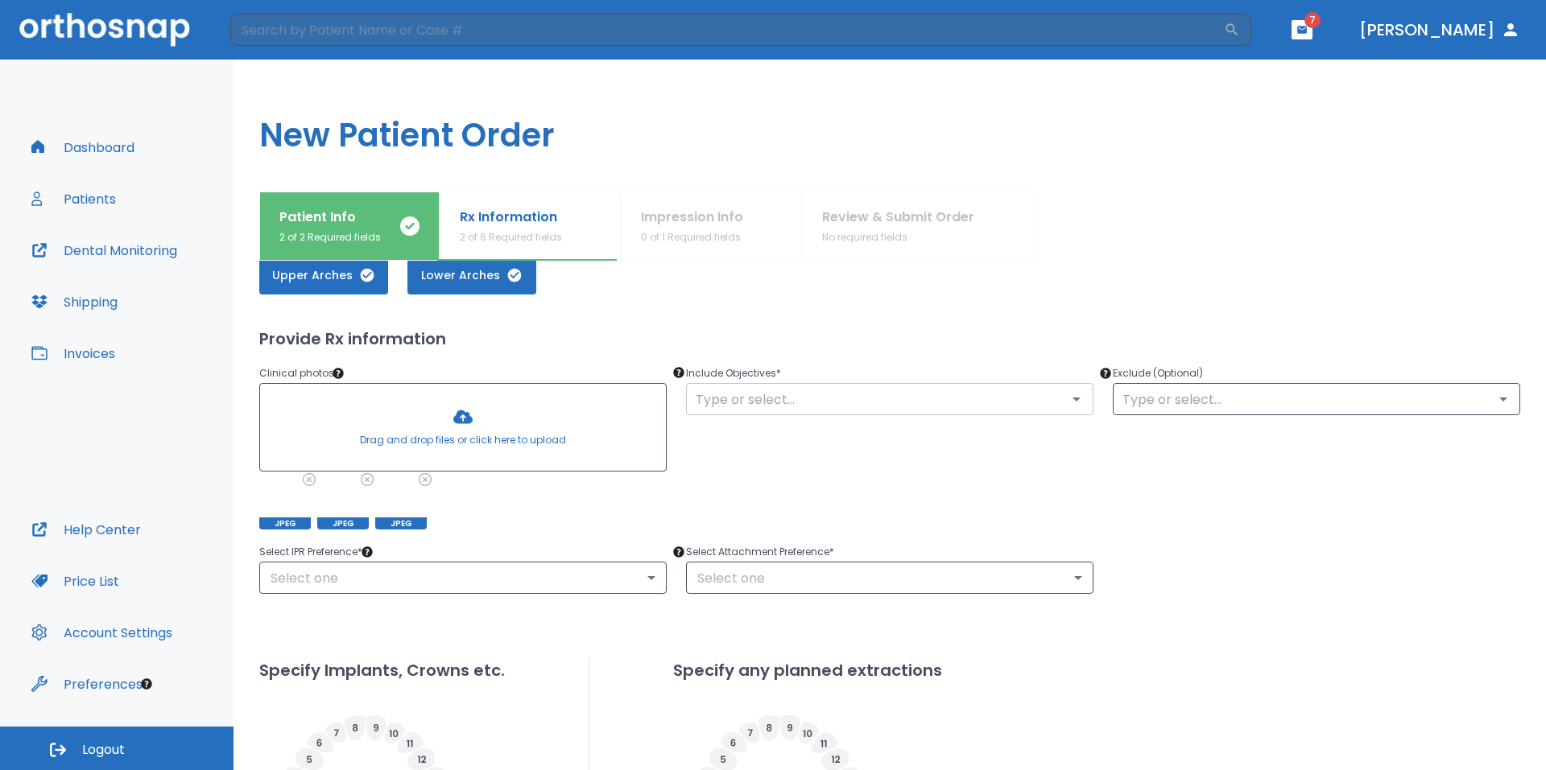
click at [1078, 395] on icon "Open" at bounding box center [1076, 399] width 19 height 19
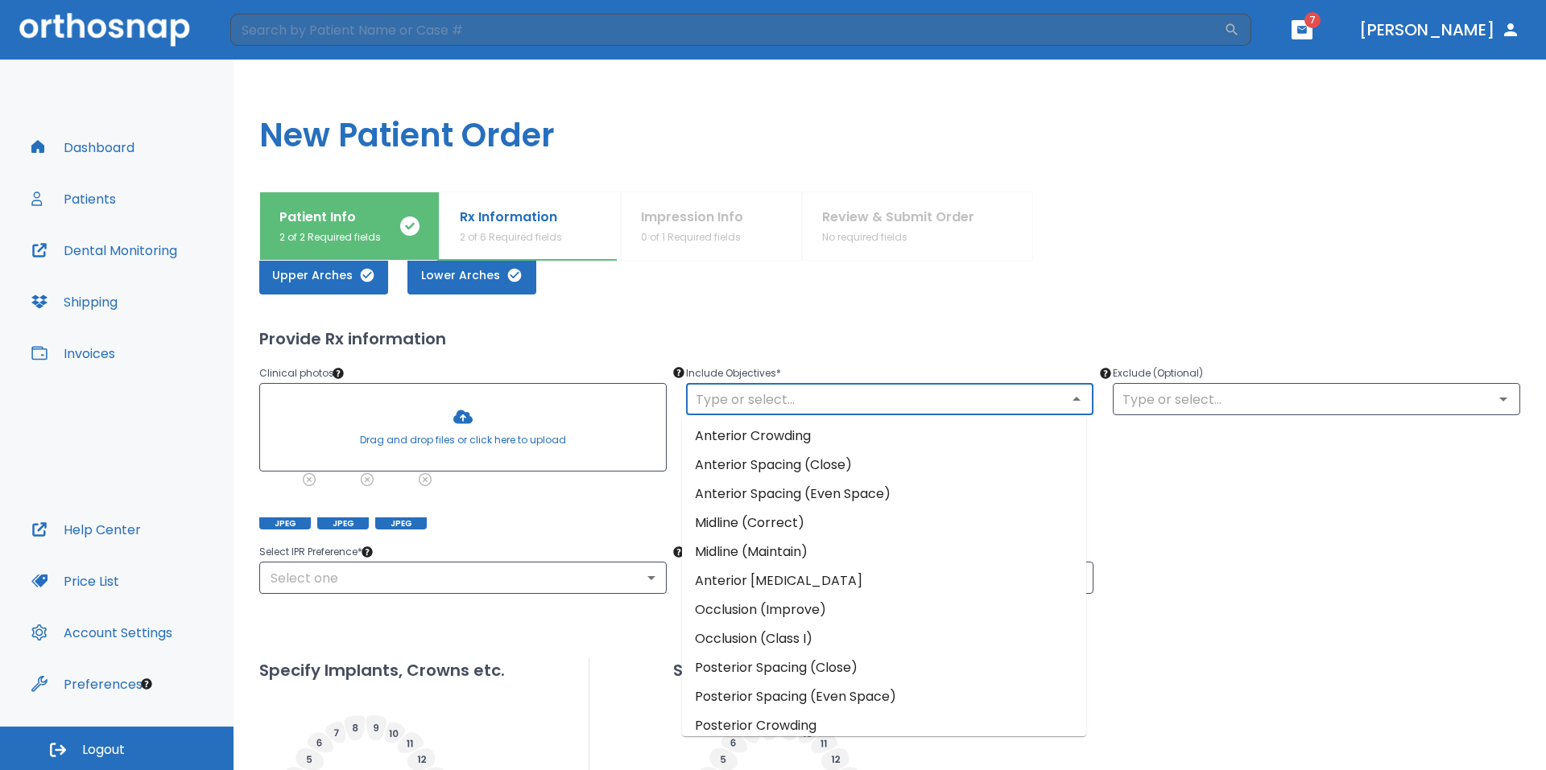
click at [726, 490] on li "Anterior Spacing (Even Space)" at bounding box center [884, 494] width 404 height 29
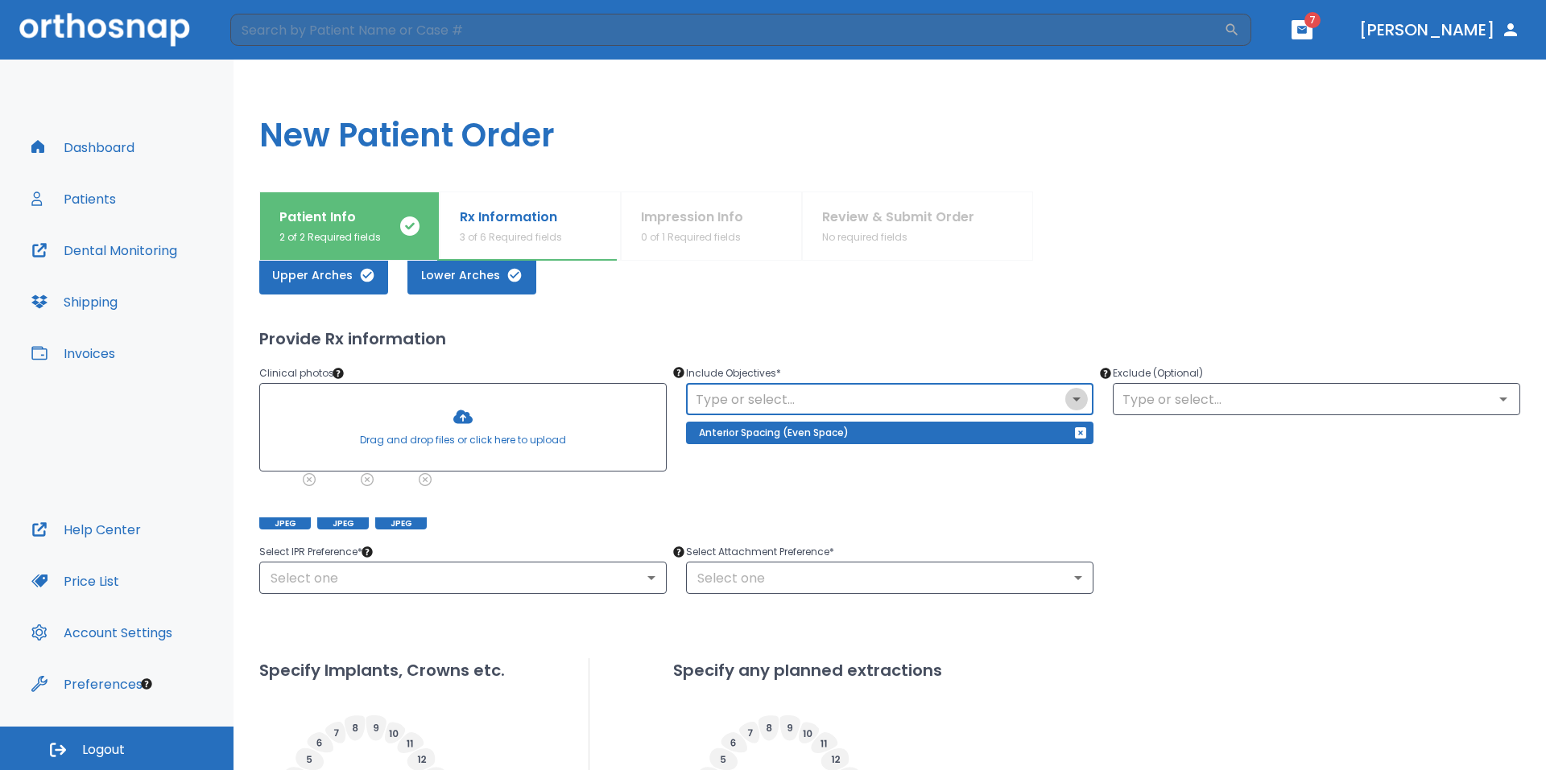
click at [1067, 394] on icon "Open" at bounding box center [1076, 399] width 19 height 19
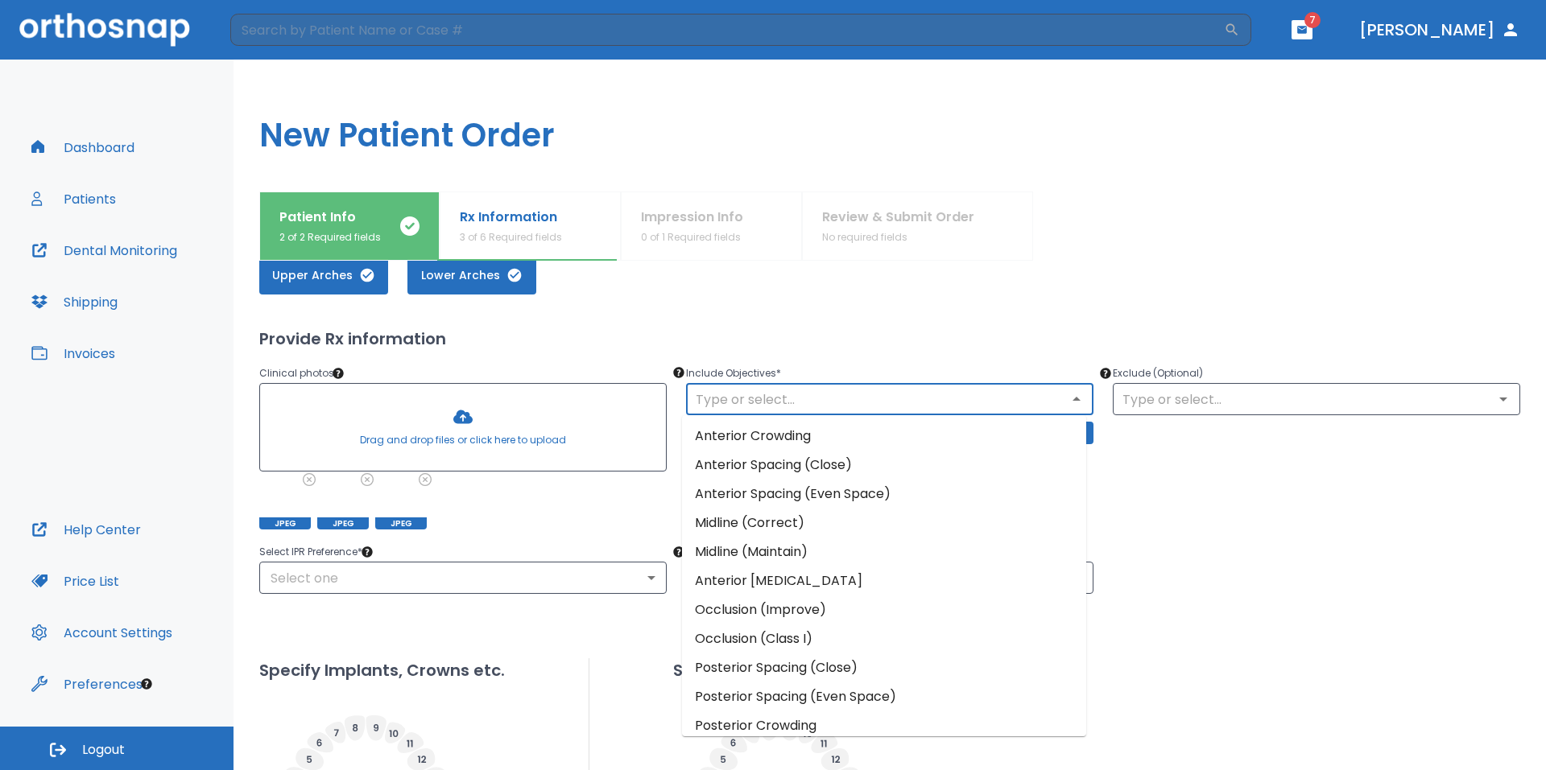
click at [810, 545] on li "Midline (Maintain)" at bounding box center [884, 552] width 404 height 29
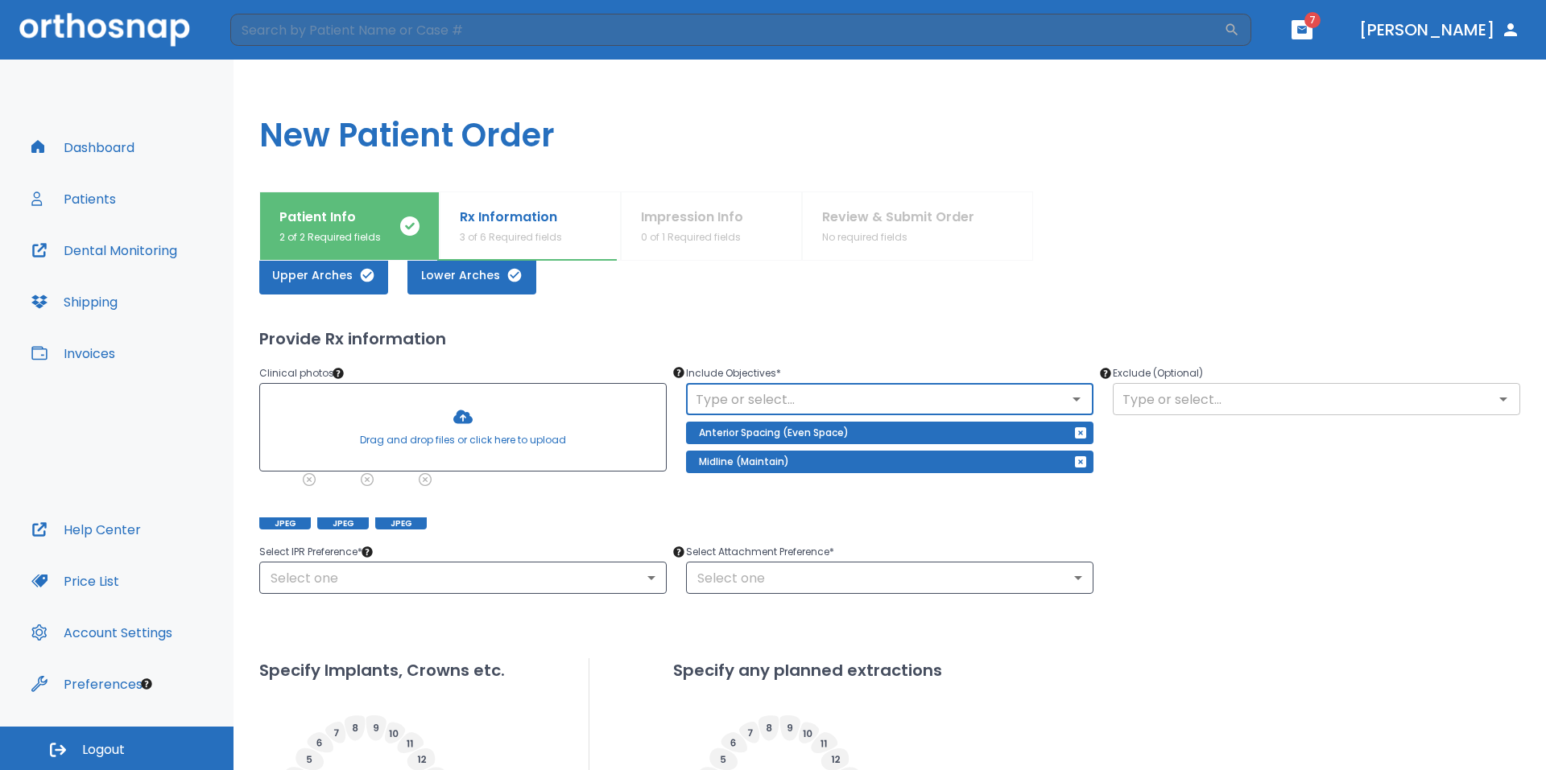
scroll to position [161, 0]
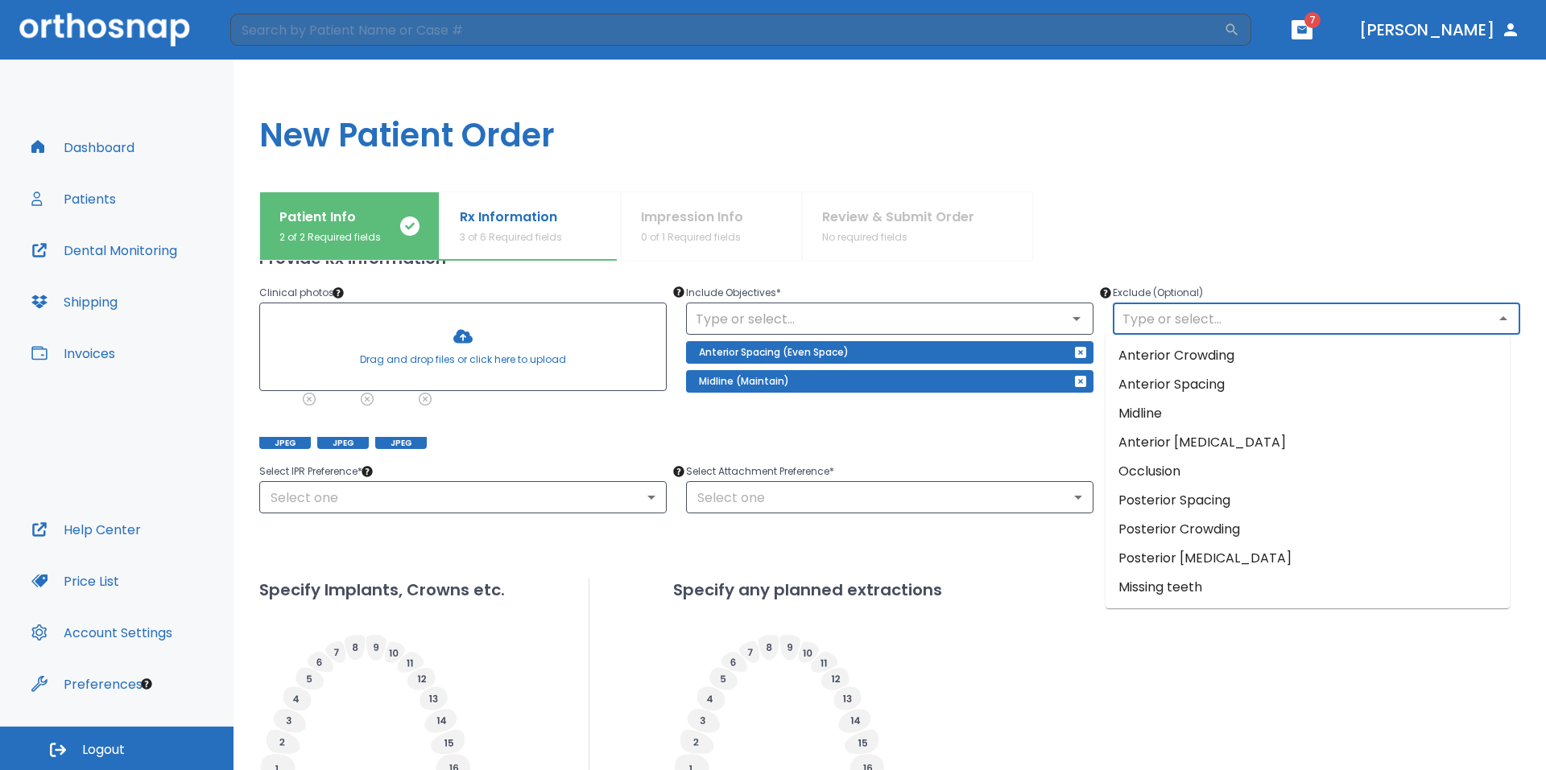
click at [1394, 327] on input "text" at bounding box center [1316, 319] width 398 height 23
click at [1199, 467] on li "Occlusion" at bounding box center [1307, 471] width 404 height 29
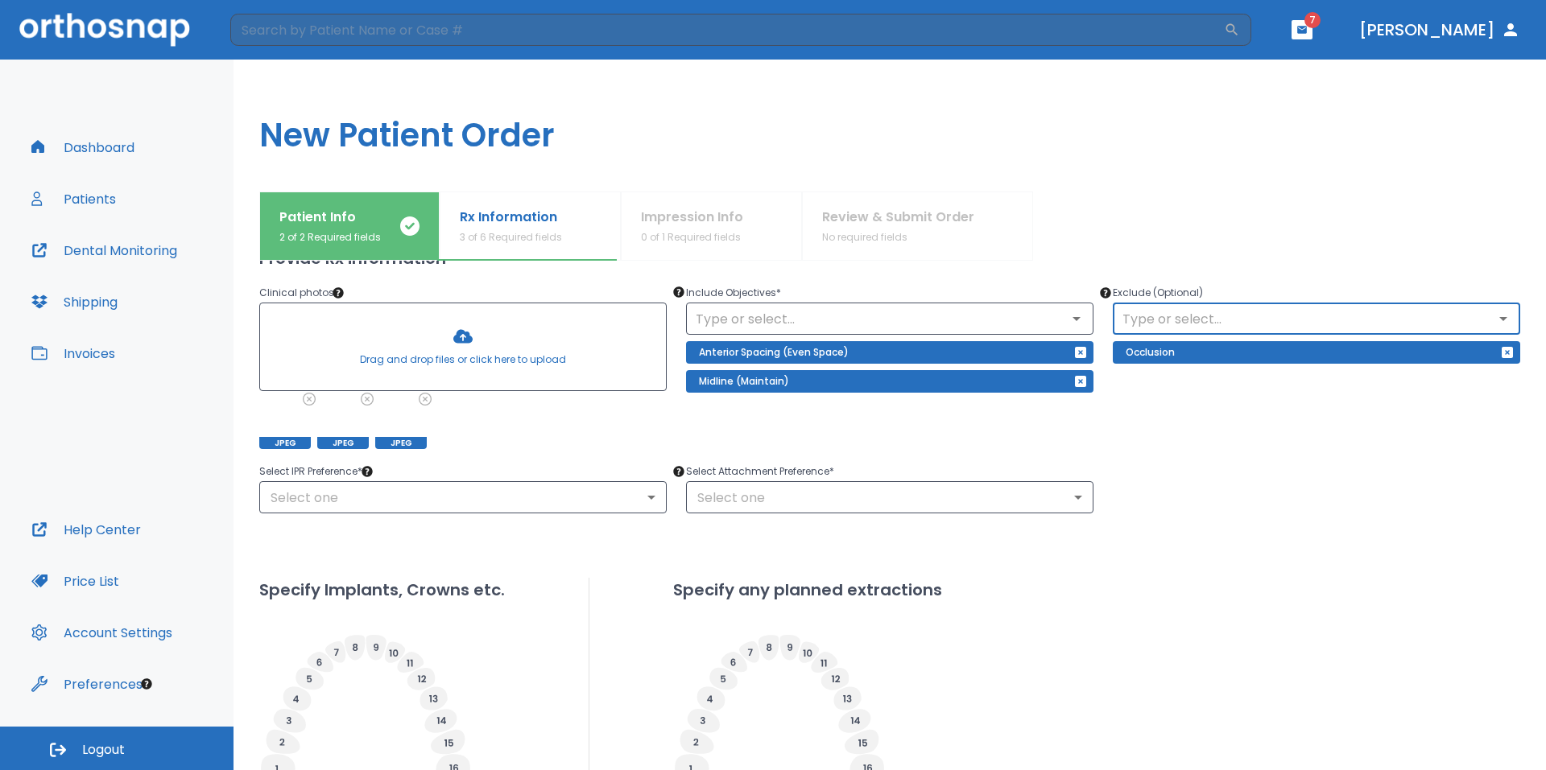
scroll to position [242, 0]
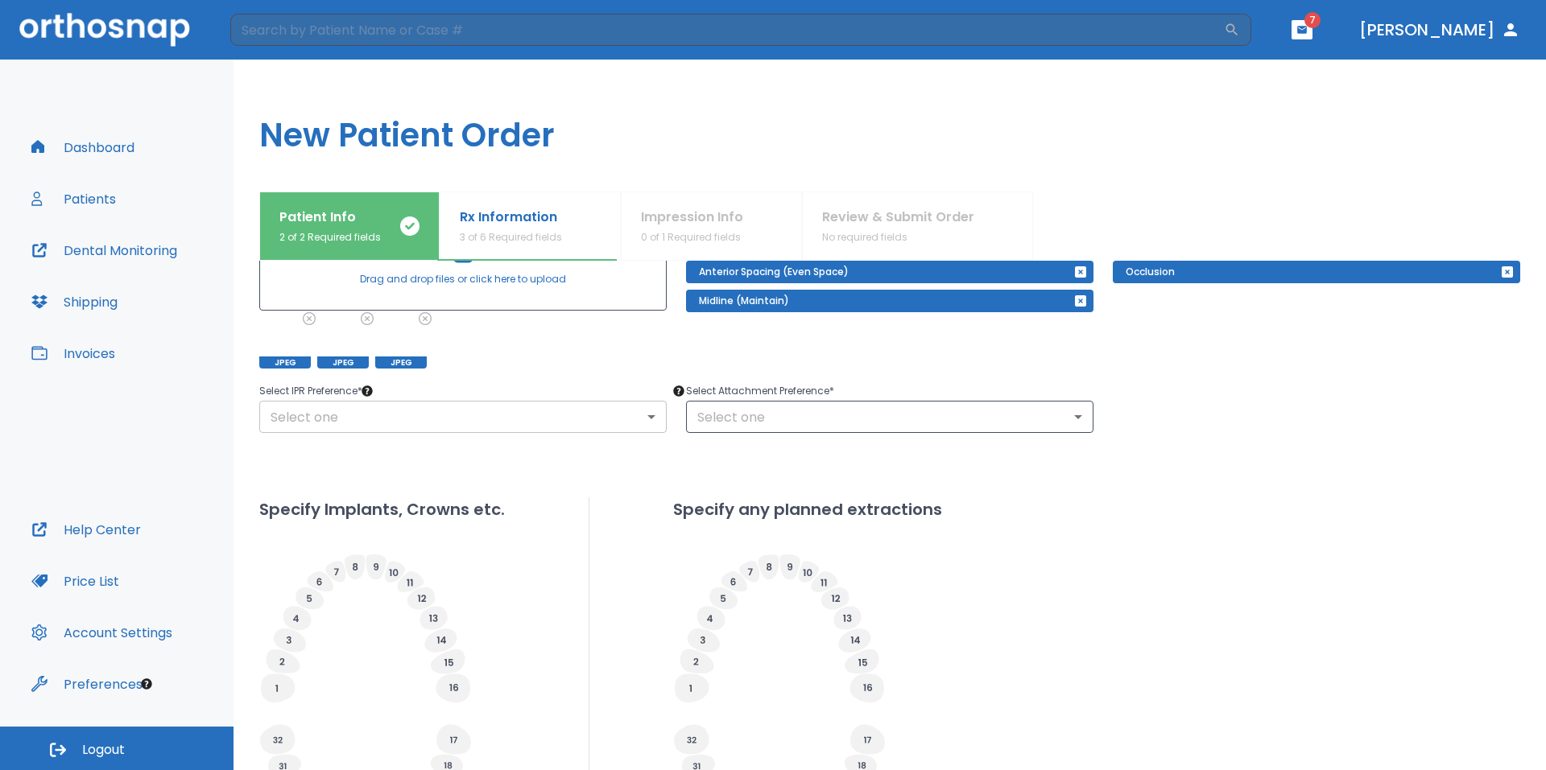
click at [382, 419] on body "​ 7 Dr. Yoon Dashboard Patients Dental Monitoring Shipping Invoices Help Center…" at bounding box center [773, 385] width 1546 height 770
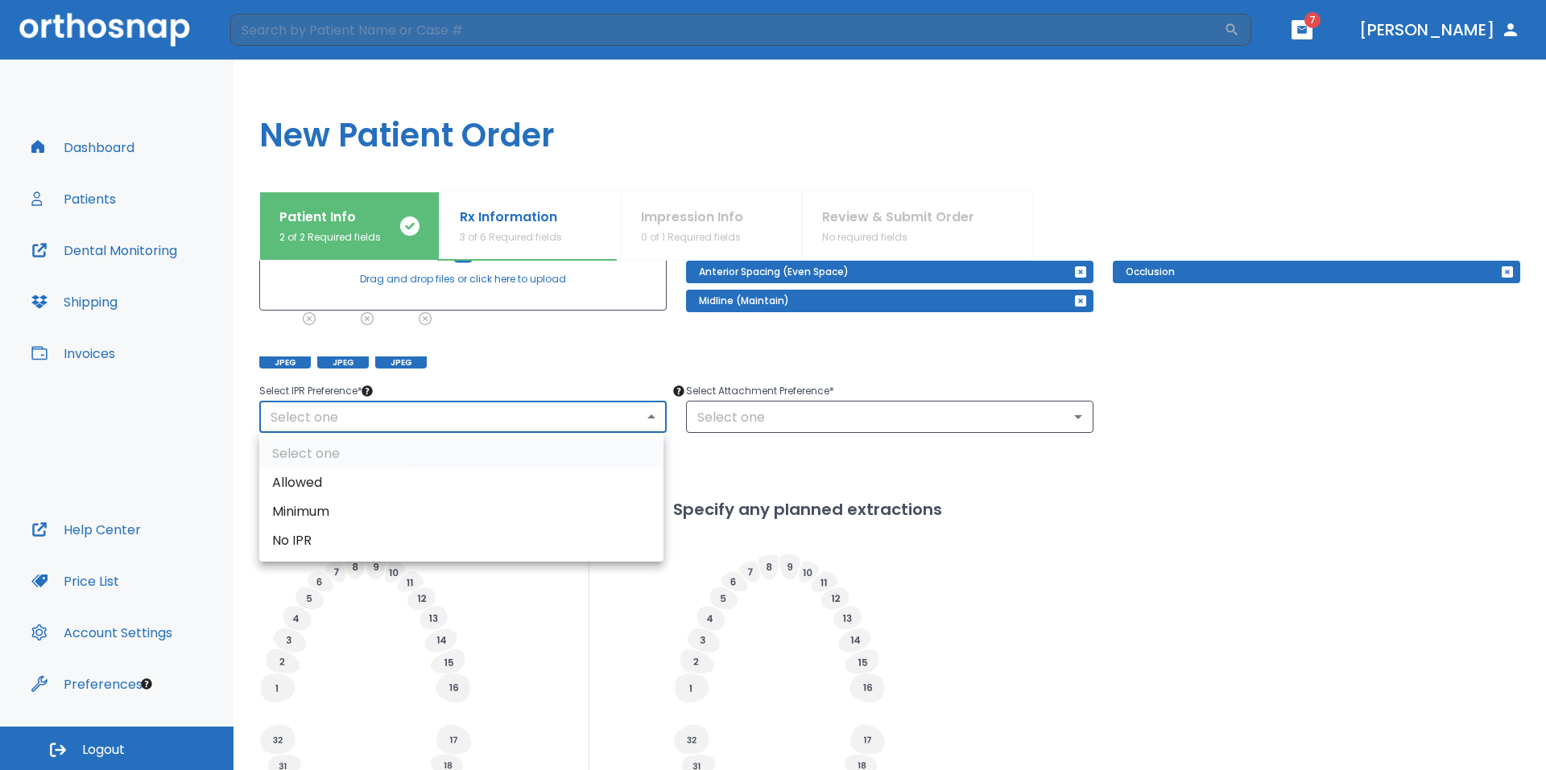
click at [341, 477] on li "Allowed" at bounding box center [461, 483] width 404 height 29
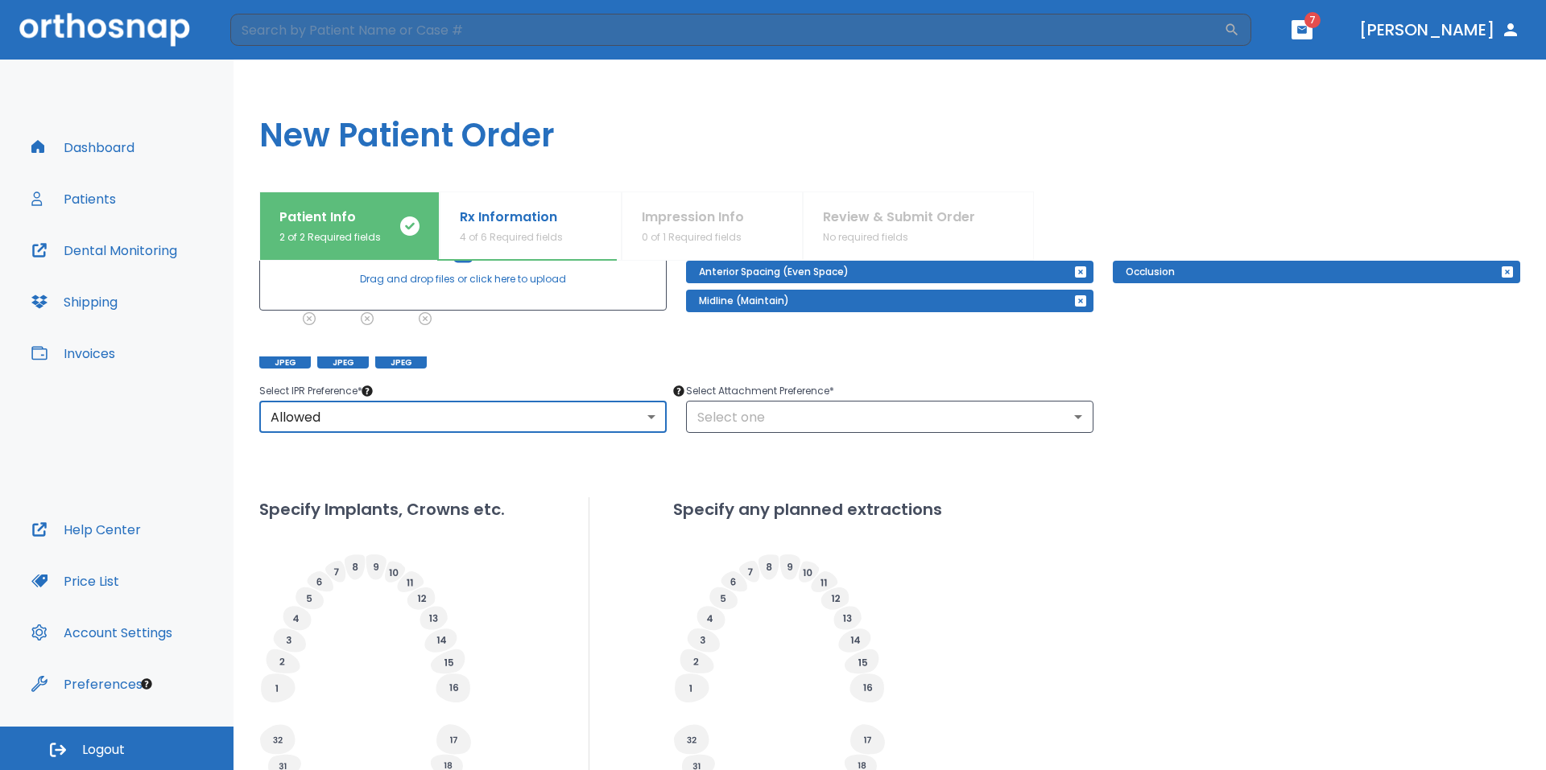
type input "1"
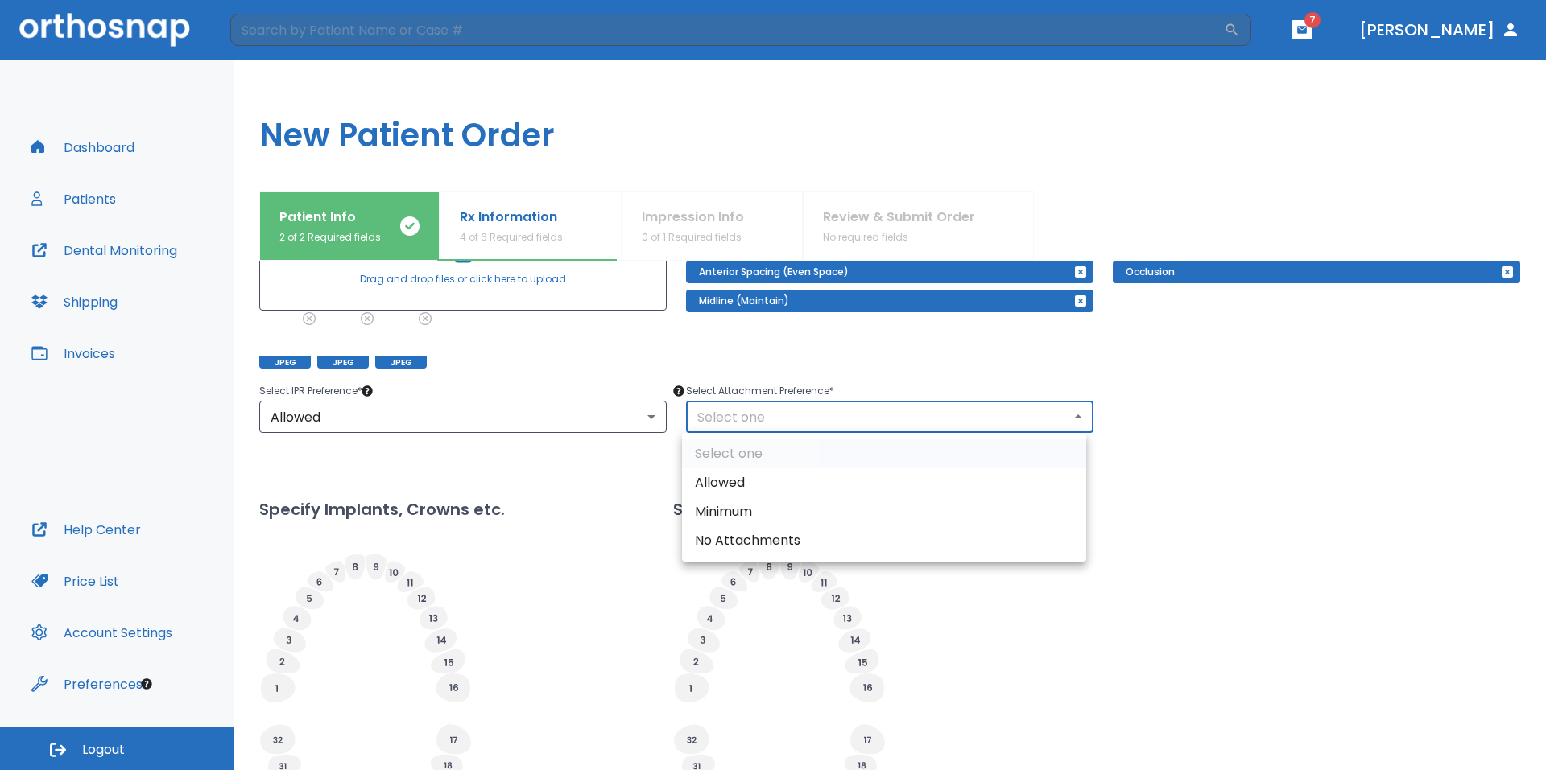
click at [942, 415] on body "​ 7 Dr. Yoon Dashboard Patients Dental Monitoring Shipping Invoices Help Center…" at bounding box center [773, 385] width 1546 height 770
click at [830, 485] on li "Allowed" at bounding box center [884, 483] width 404 height 29
type input "1"
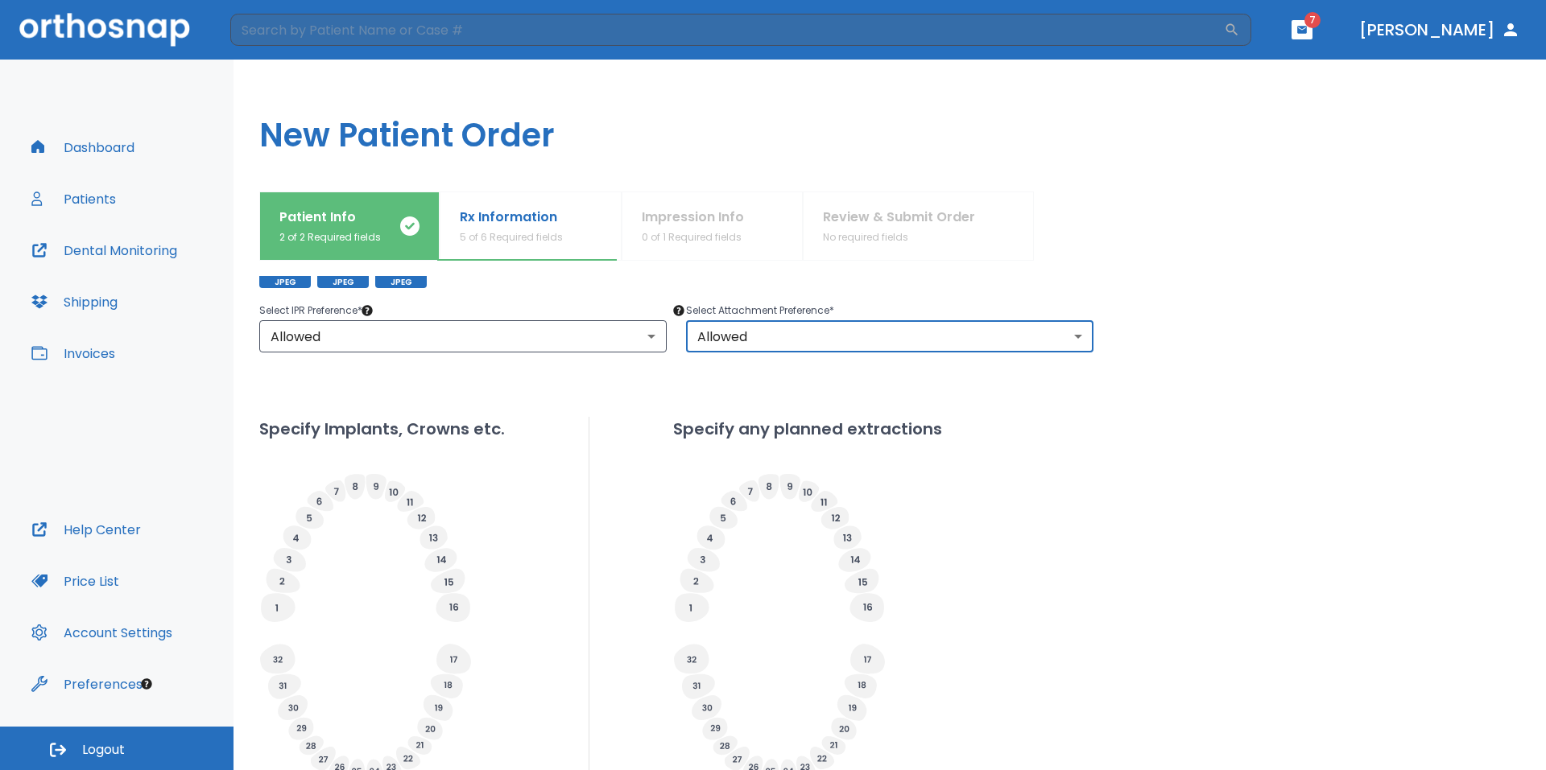
scroll to position [403, 0]
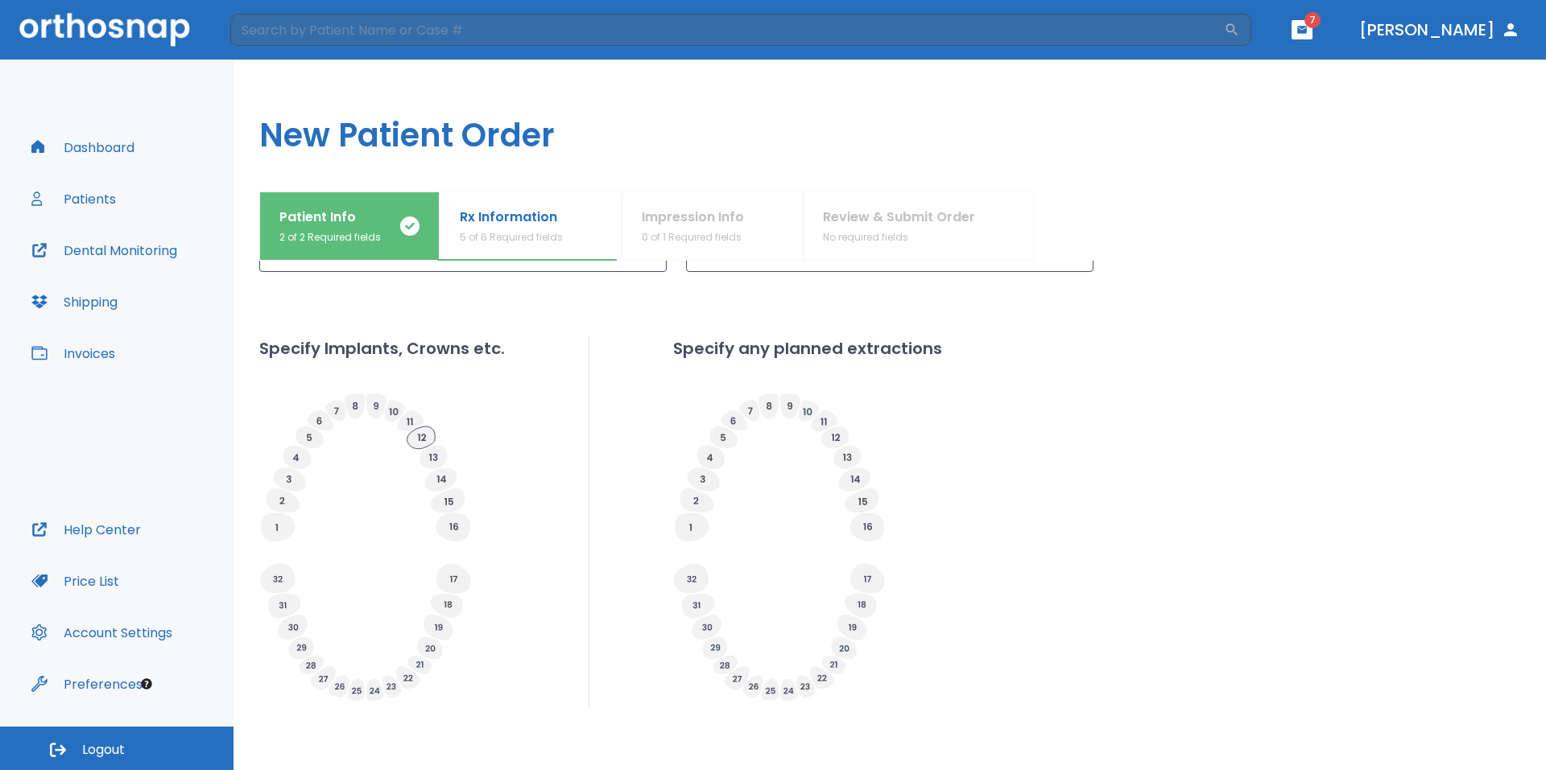
click at [420, 438] on icon at bounding box center [421, 438] width 28 height 23
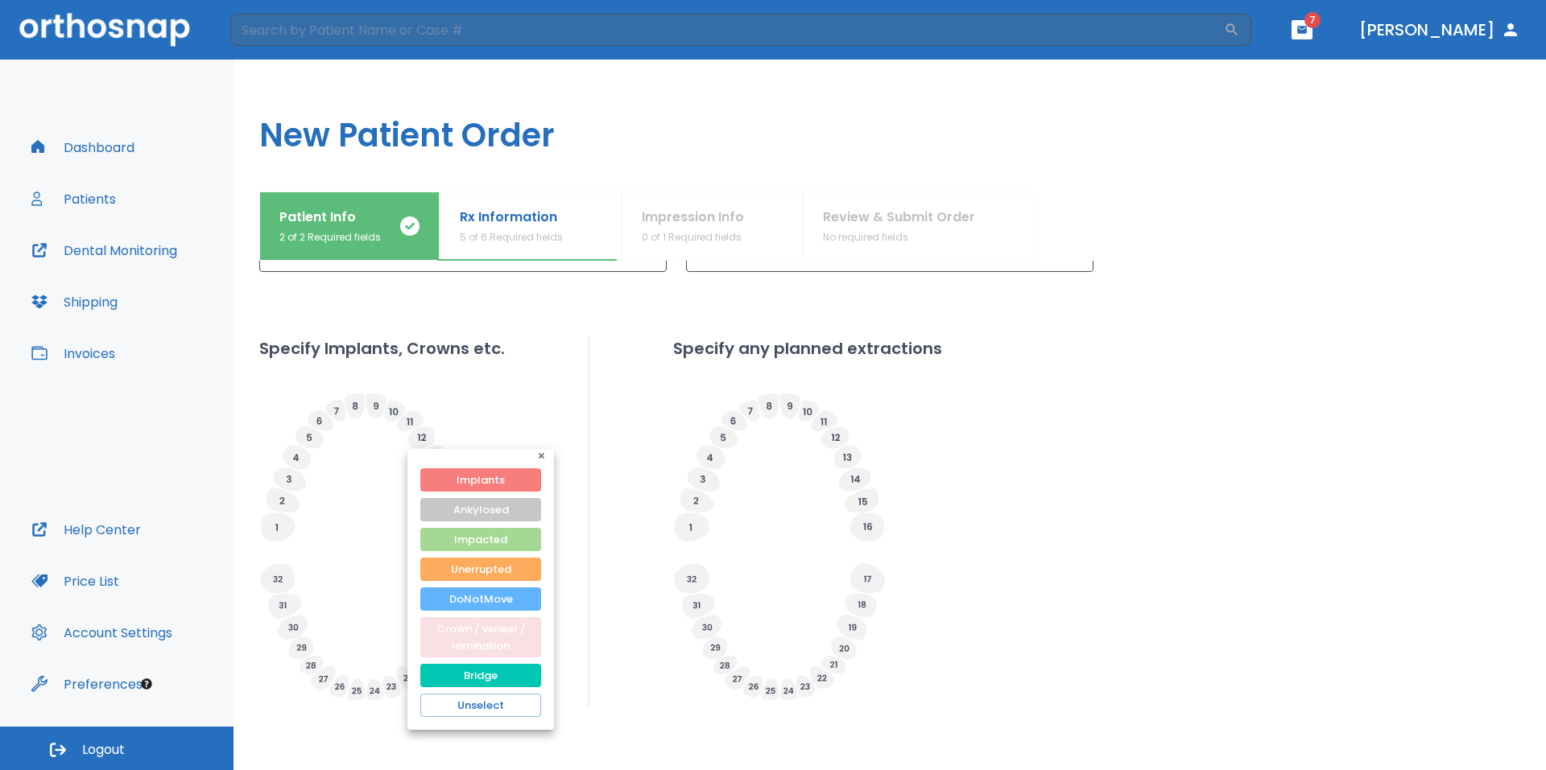
click at [495, 642] on button "Crown / veneer / lamination" at bounding box center [480, 637] width 121 height 40
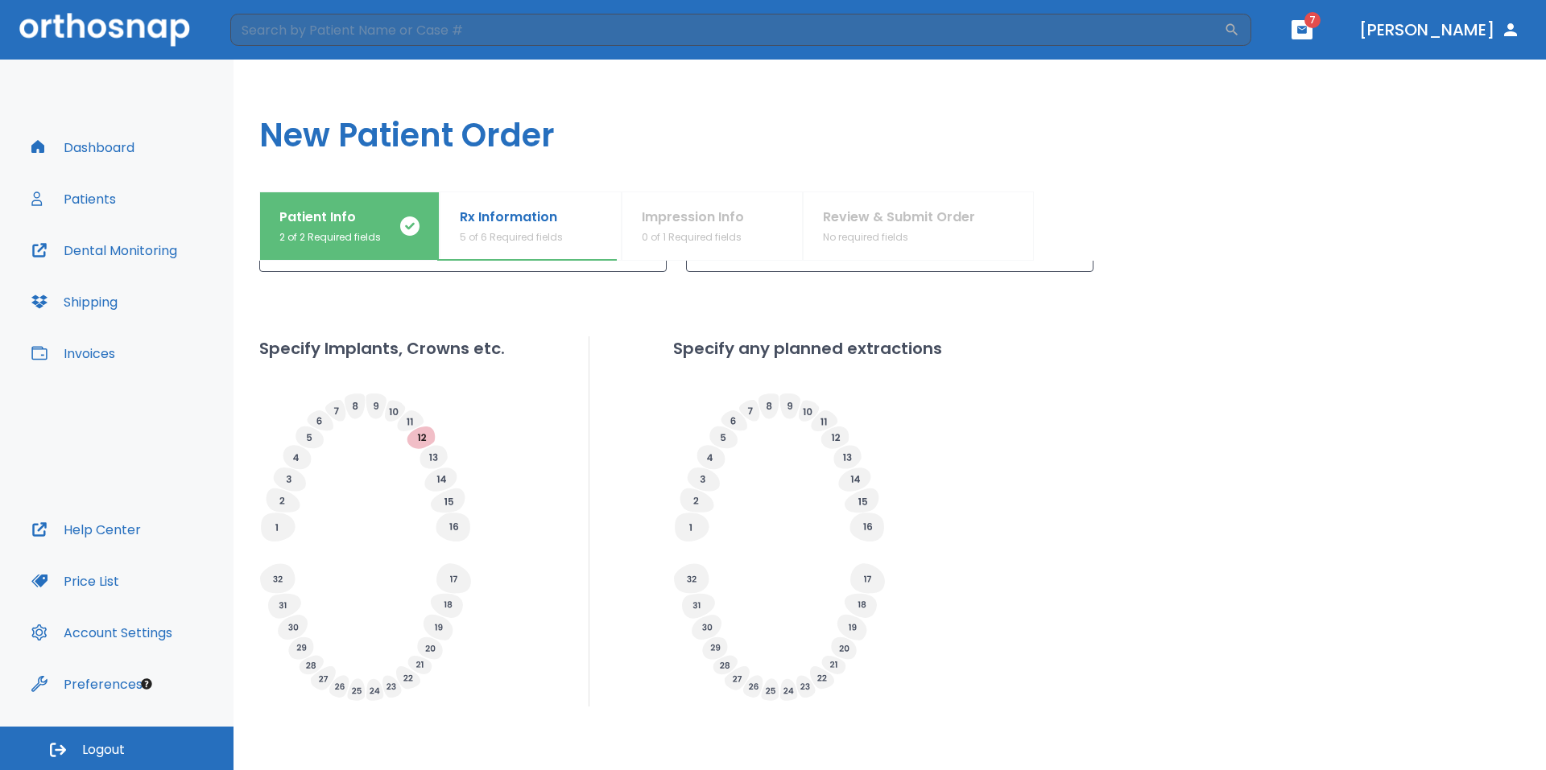
scroll to position [474, 0]
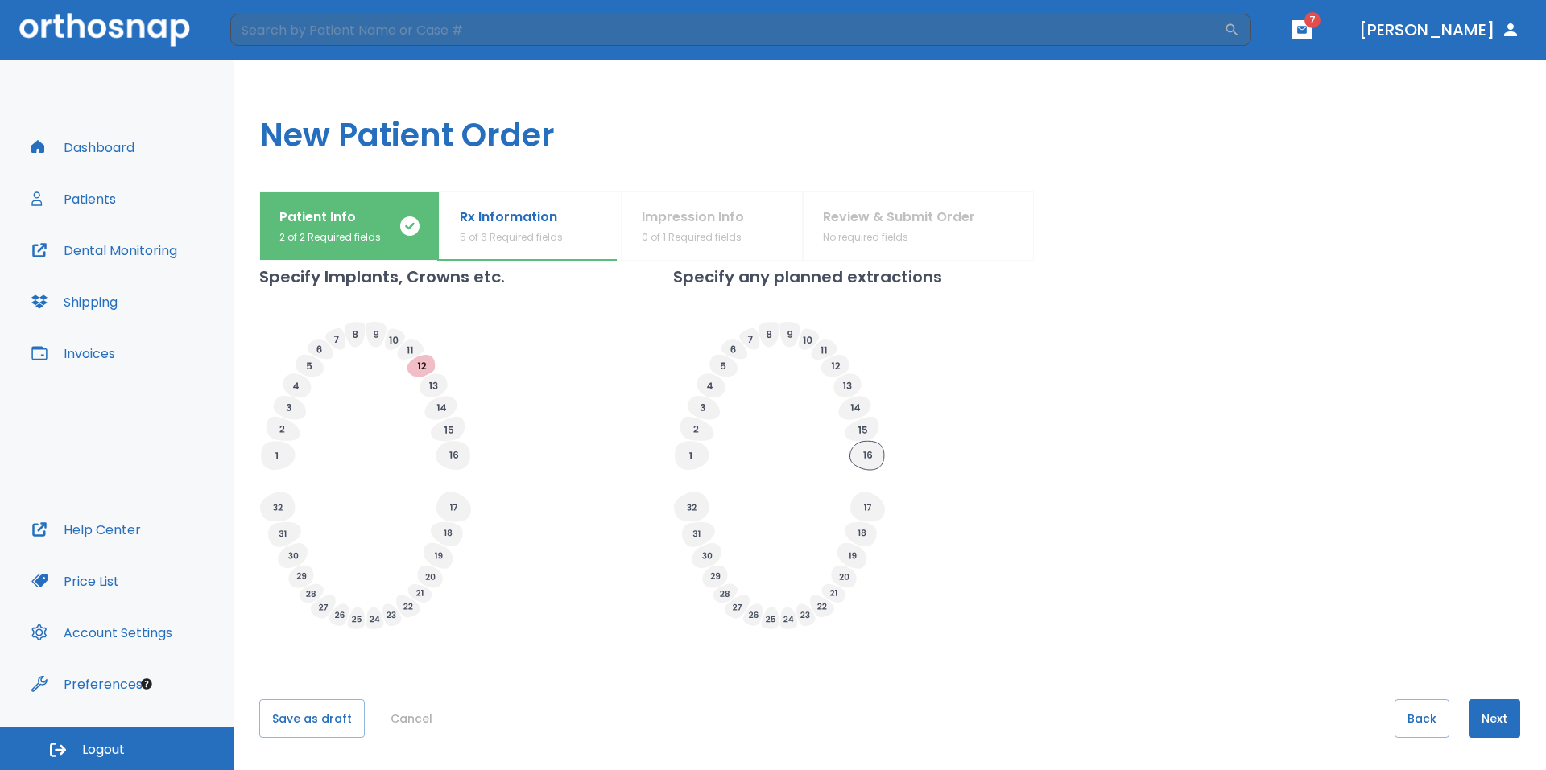
click at [869, 460] on icon at bounding box center [866, 455] width 34 height 29
click at [886, 472] on input "Extracted" at bounding box center [895, 476] width 23 height 23
radio input "false"
click at [865, 452] on icon at bounding box center [866, 455] width 34 height 29
click at [869, 452] on icon at bounding box center [866, 455] width 34 height 29
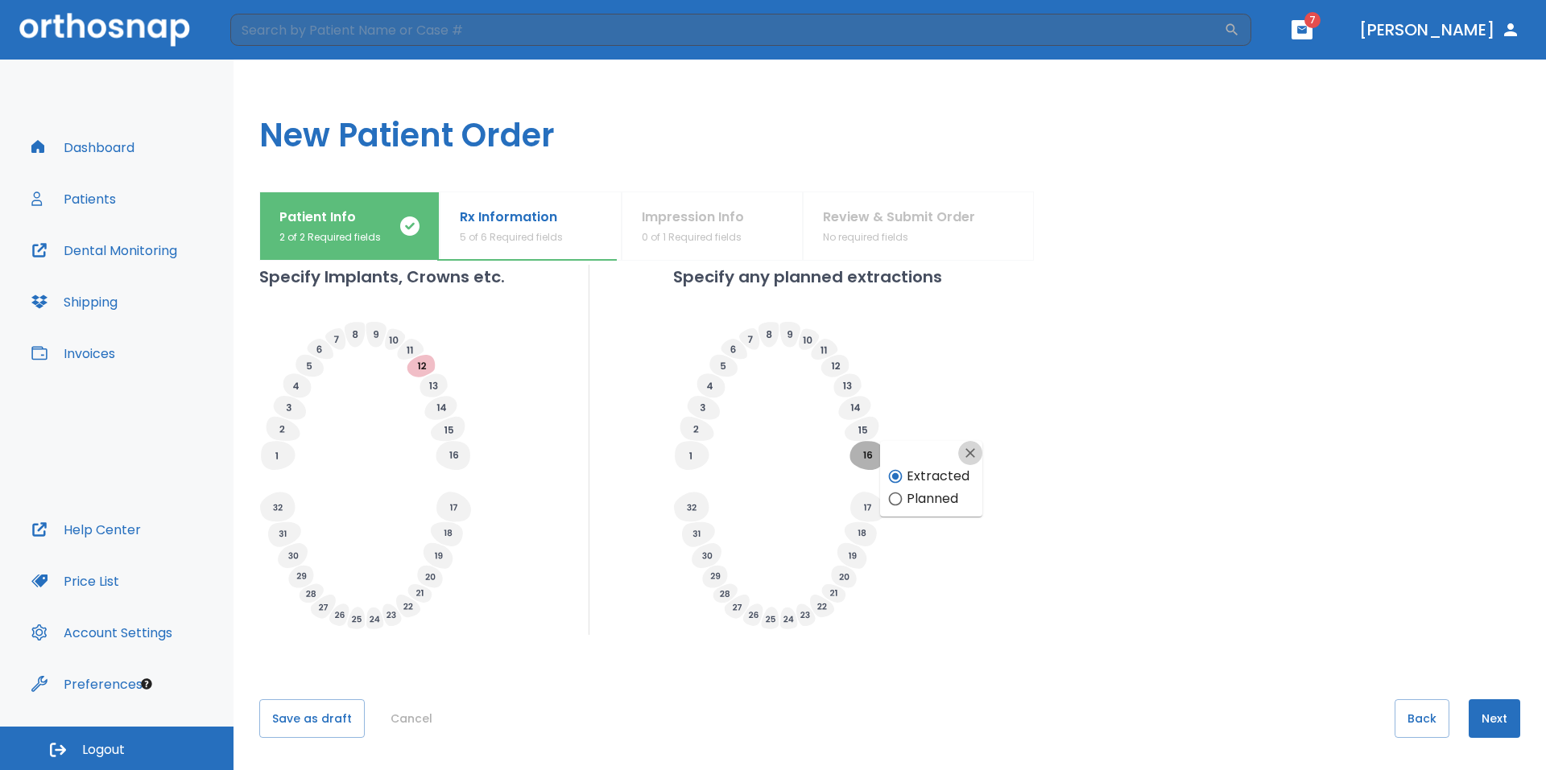
click at [968, 455] on icon "button" at bounding box center [970, 453] width 10 height 10
radio input "false"
click at [873, 457] on icon at bounding box center [866, 455] width 34 height 29
click at [897, 497] on input "Planned" at bounding box center [895, 499] width 23 height 23
radio input "false"
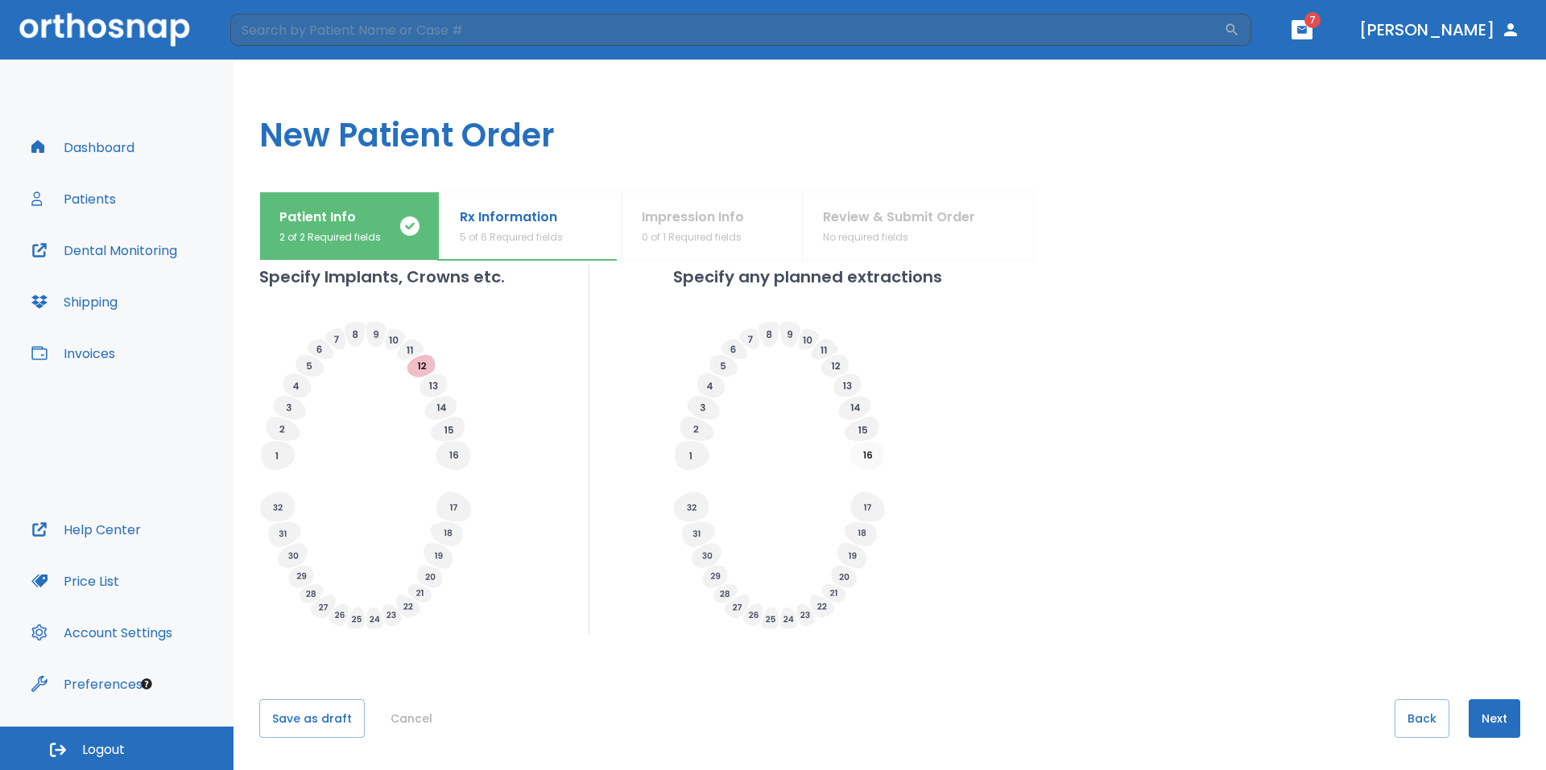
click at [865, 458] on icon at bounding box center [867, 455] width 9 height 7
click at [893, 481] on input "Extracted" at bounding box center [895, 476] width 23 height 23
radio input "false"
click at [1482, 713] on button "Next" at bounding box center [1494, 719] width 52 height 39
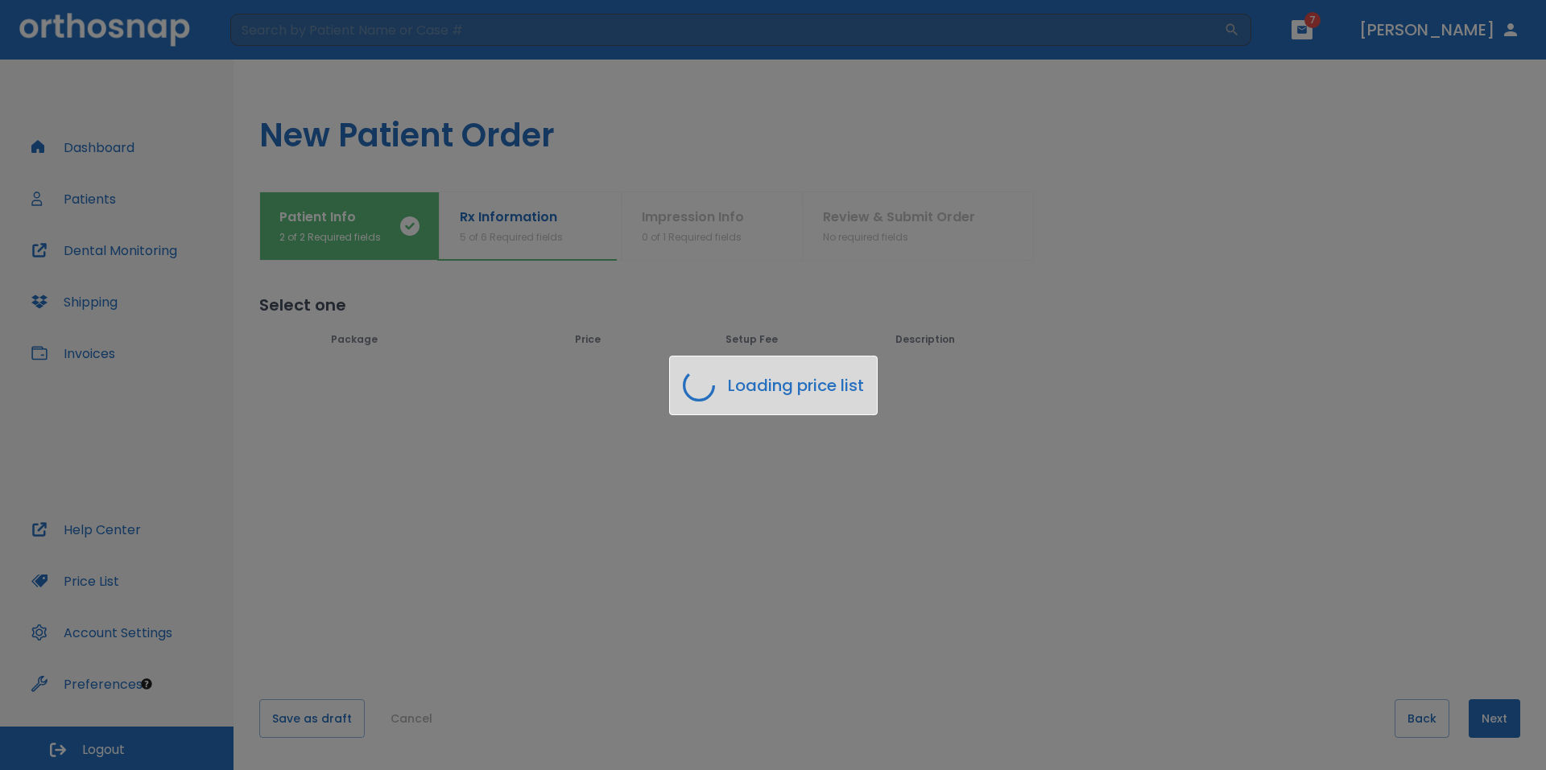
scroll to position [0, 0]
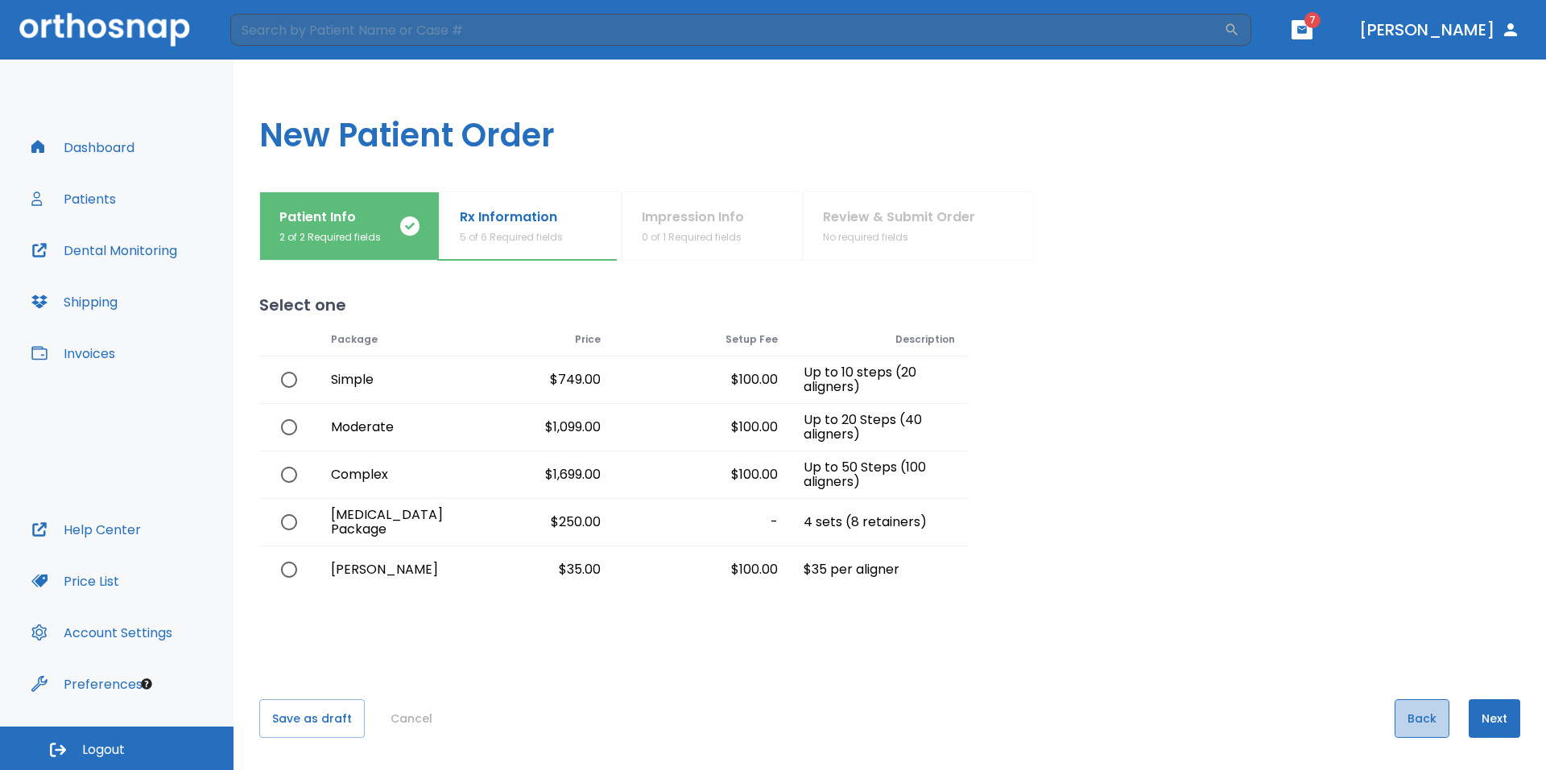
click at [1418, 722] on button "Back" at bounding box center [1421, 719] width 55 height 39
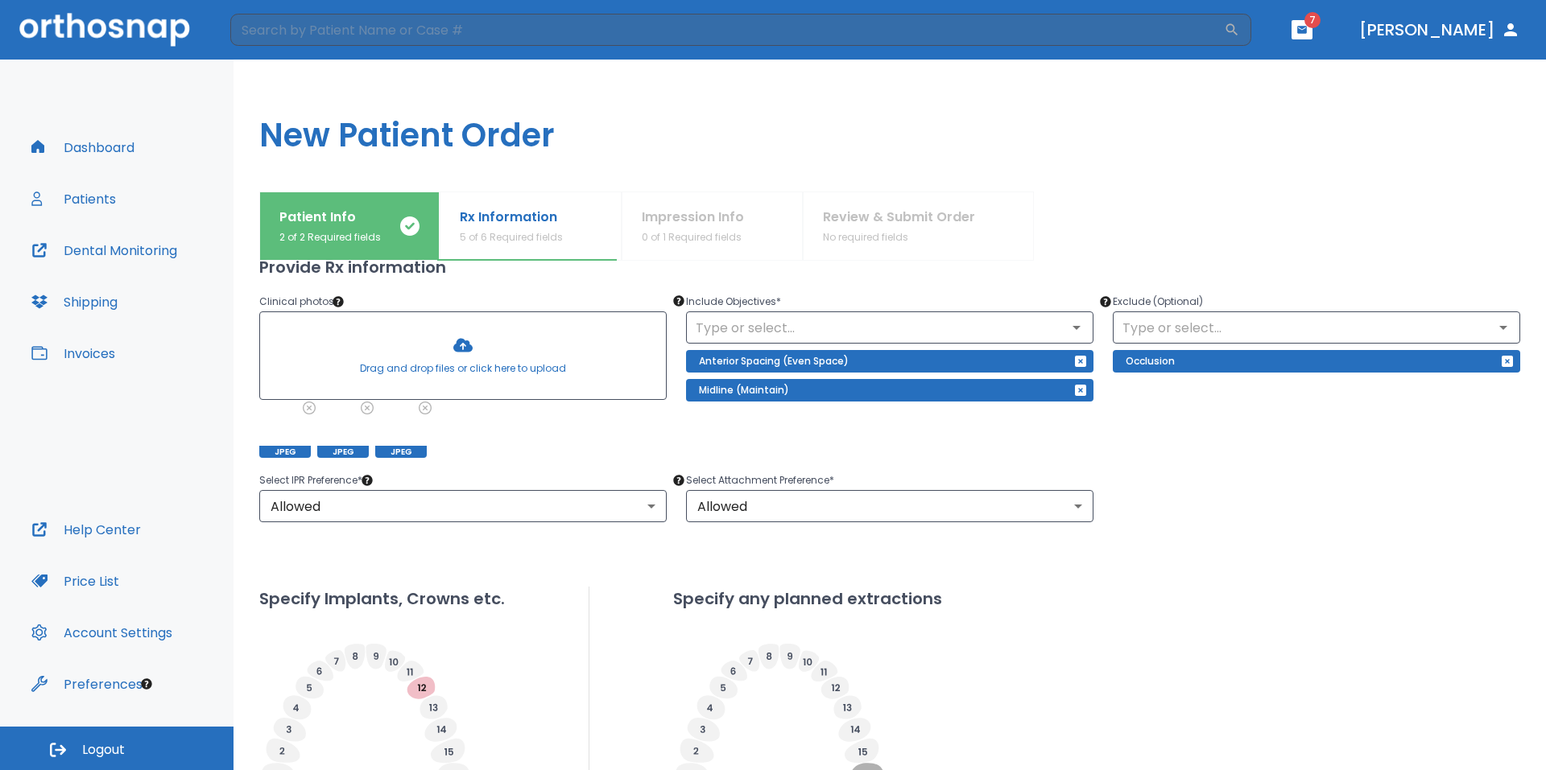
scroll to position [474, 0]
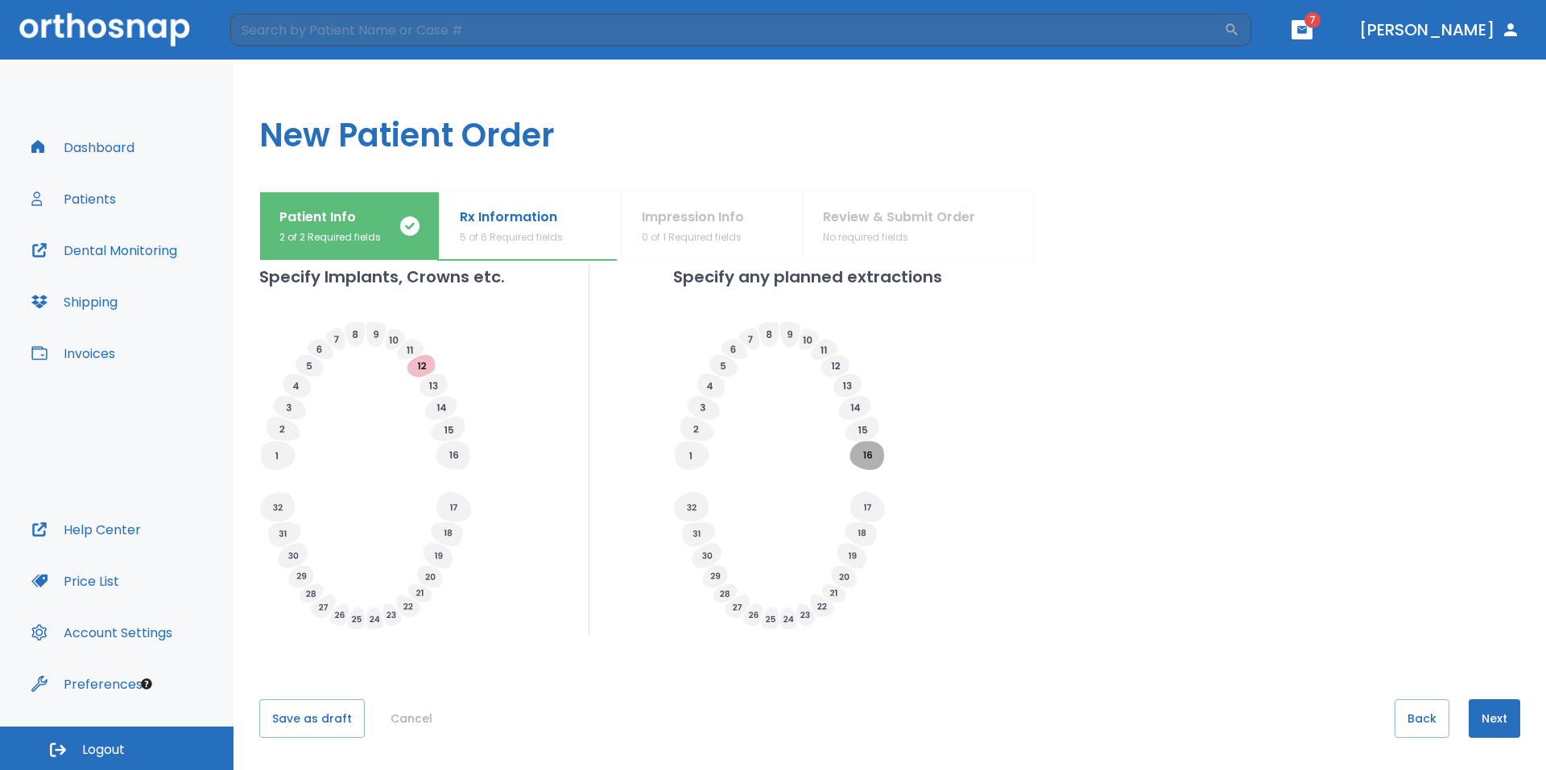
click at [1472, 718] on button "Next" at bounding box center [1494, 719] width 52 height 39
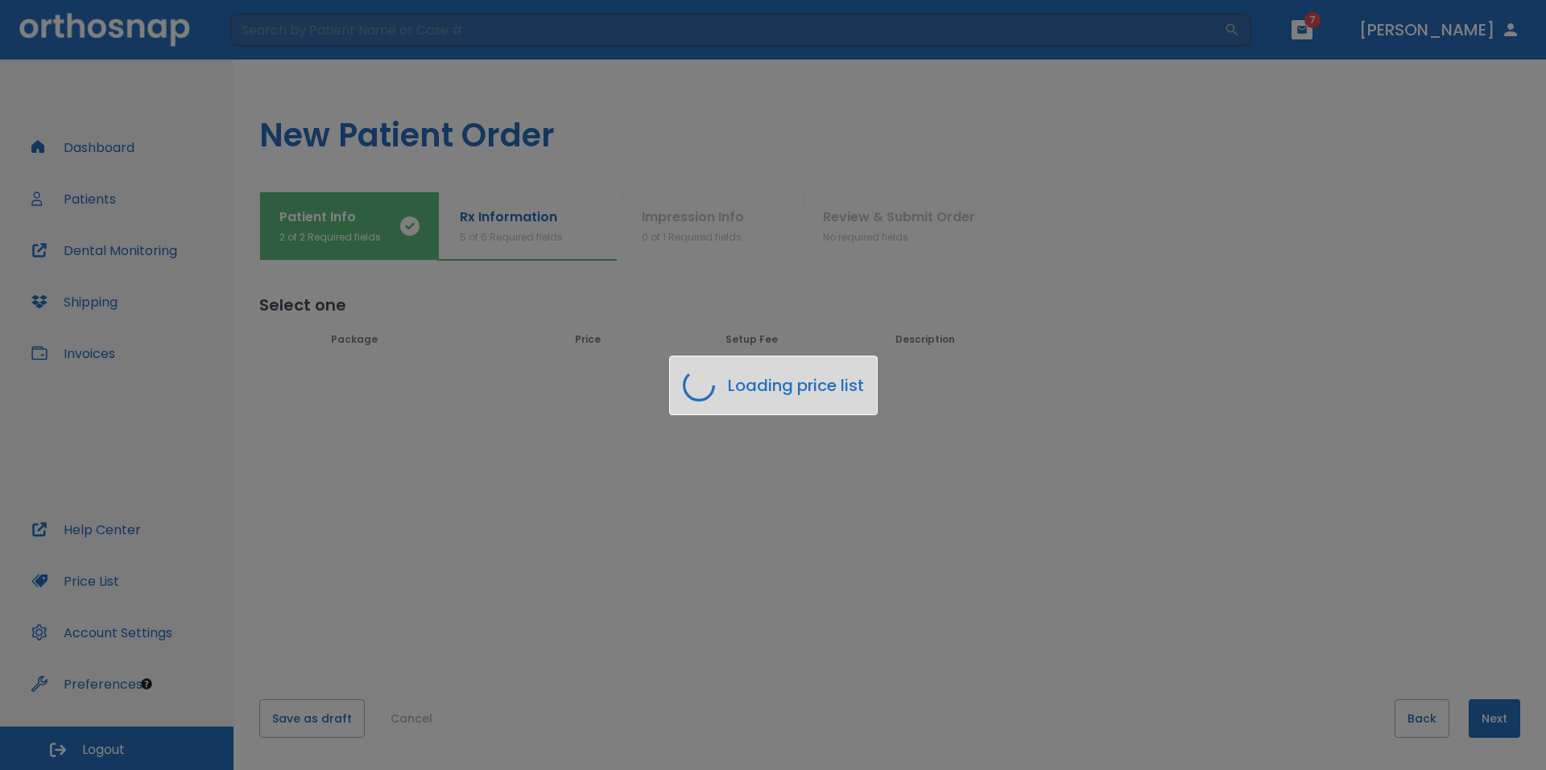
scroll to position [0, 0]
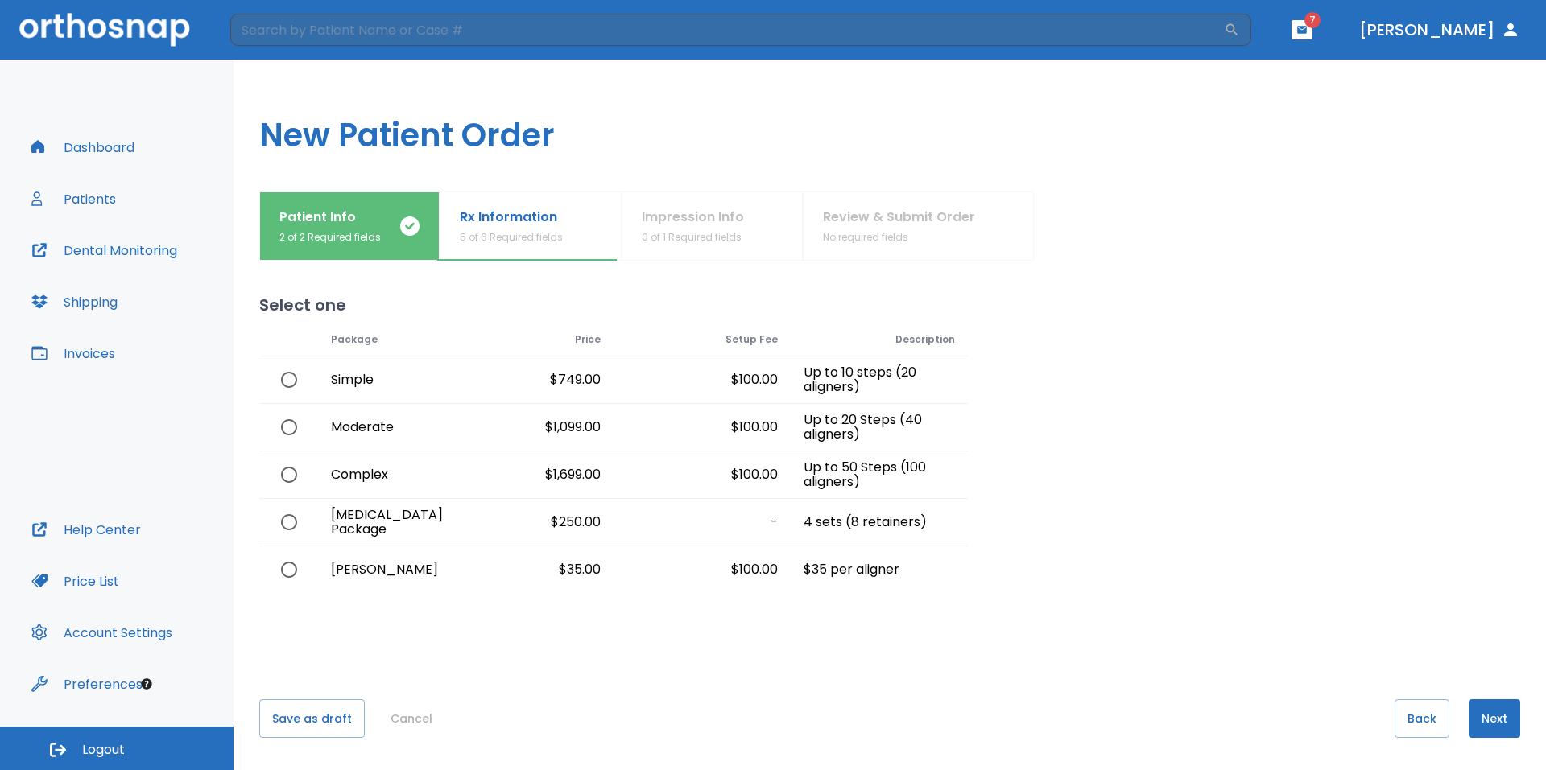
click at [288, 425] on input "radio" at bounding box center [289, 428] width 34 height 34
radio input "true"
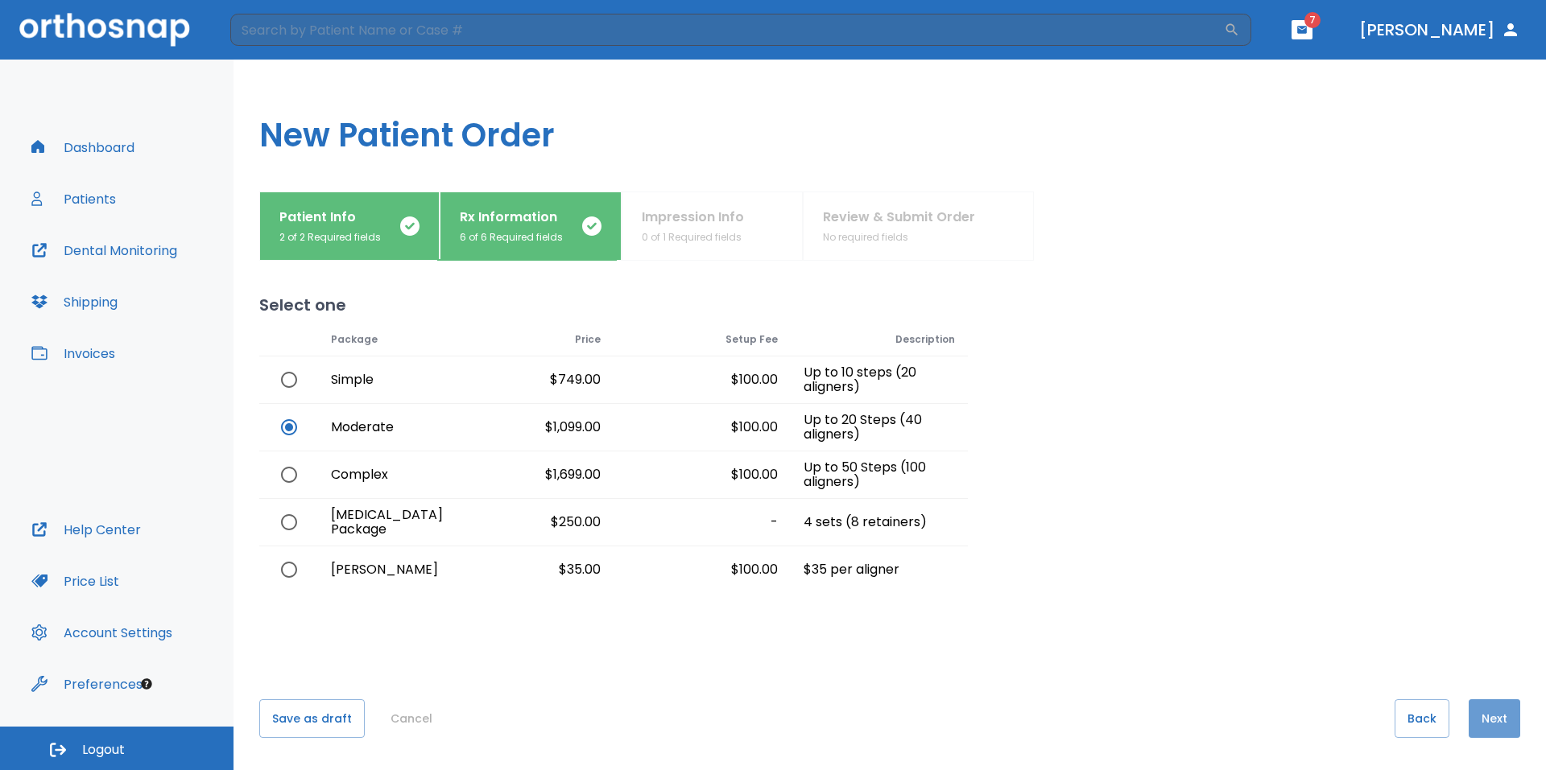
click at [1491, 720] on button "Next" at bounding box center [1494, 719] width 52 height 39
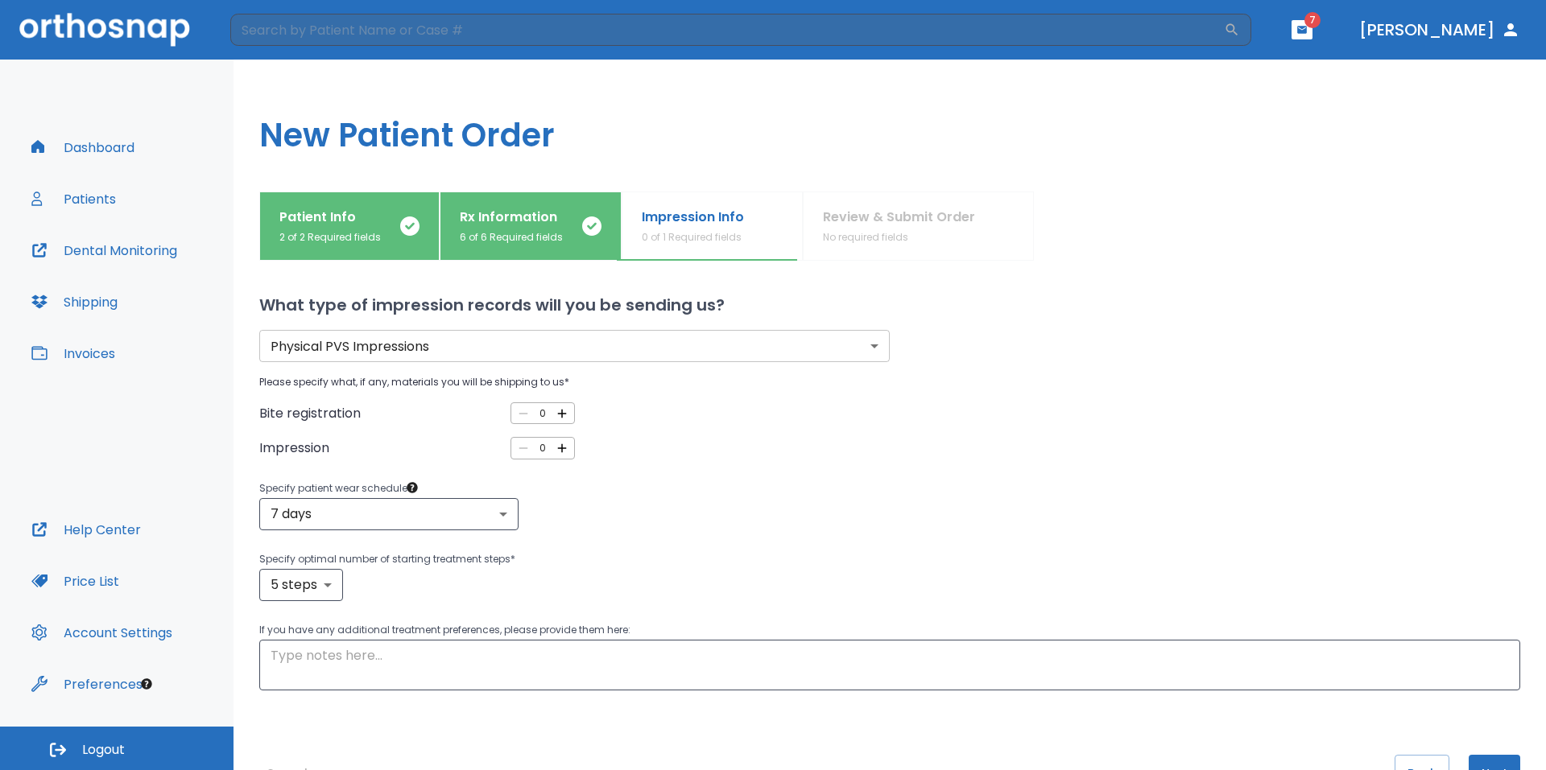
click at [871, 347] on body "​ 7 Dr. Yoon Dashboard Patients Dental Monitoring Shipping Invoices Help Center…" at bounding box center [773, 385] width 1546 height 770
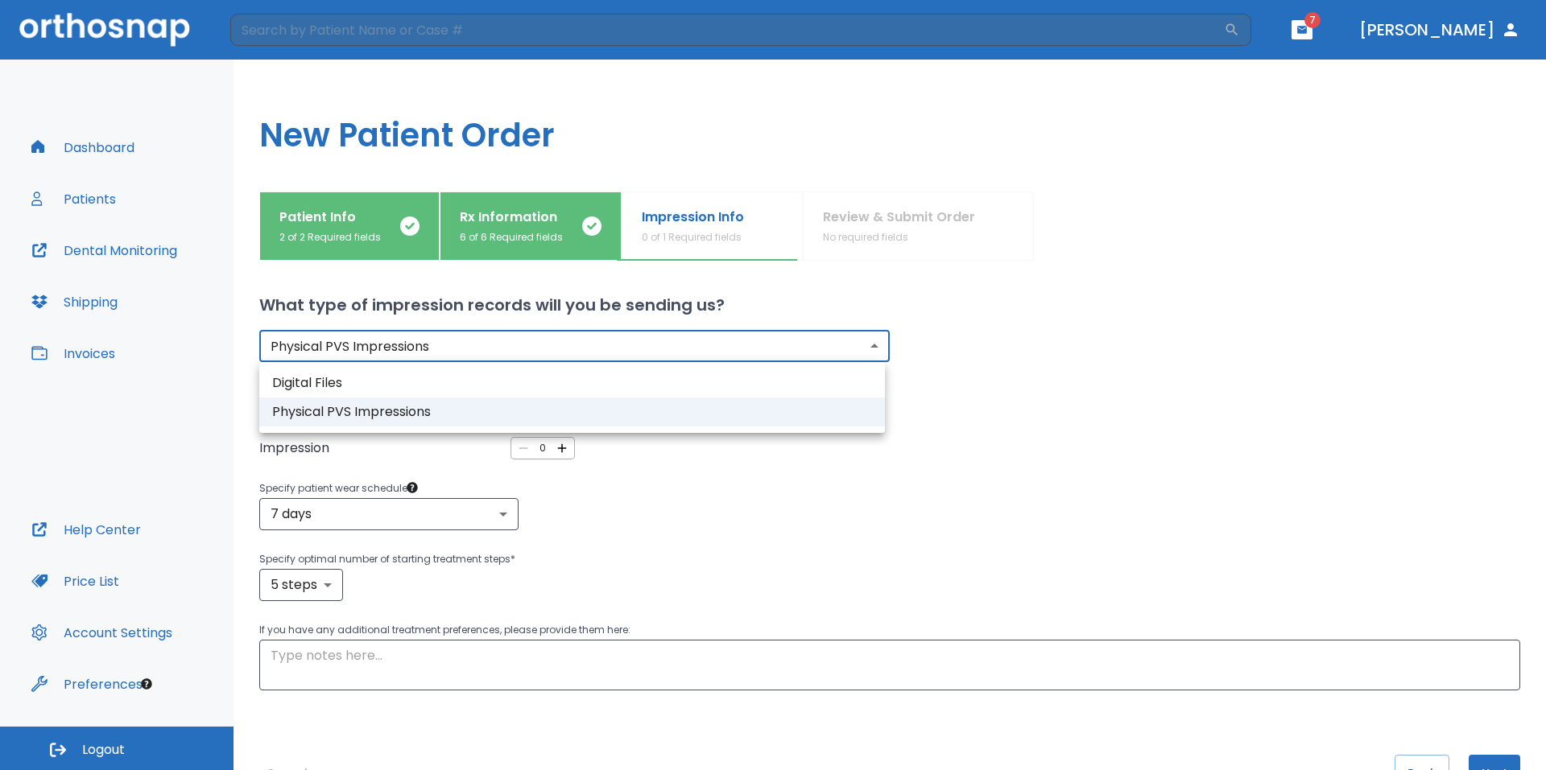
click at [857, 370] on li "Digital Files" at bounding box center [572, 383] width 626 height 29
type input "digital"
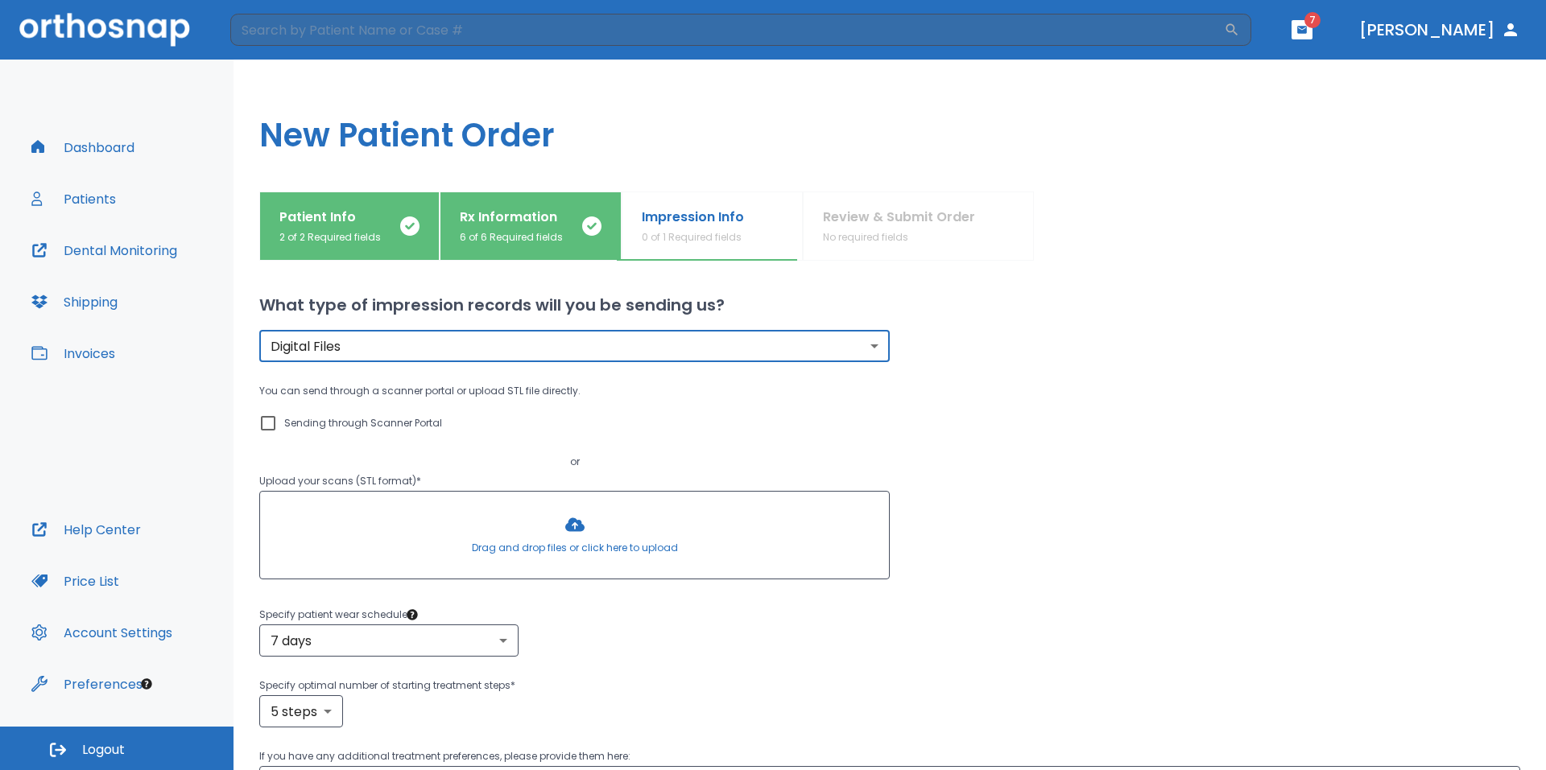
click at [293, 422] on p "Sending through Scanner Portal" at bounding box center [363, 423] width 158 height 19
click at [278, 422] on input "Sending through Scanner Portal" at bounding box center [267, 423] width 19 height 19
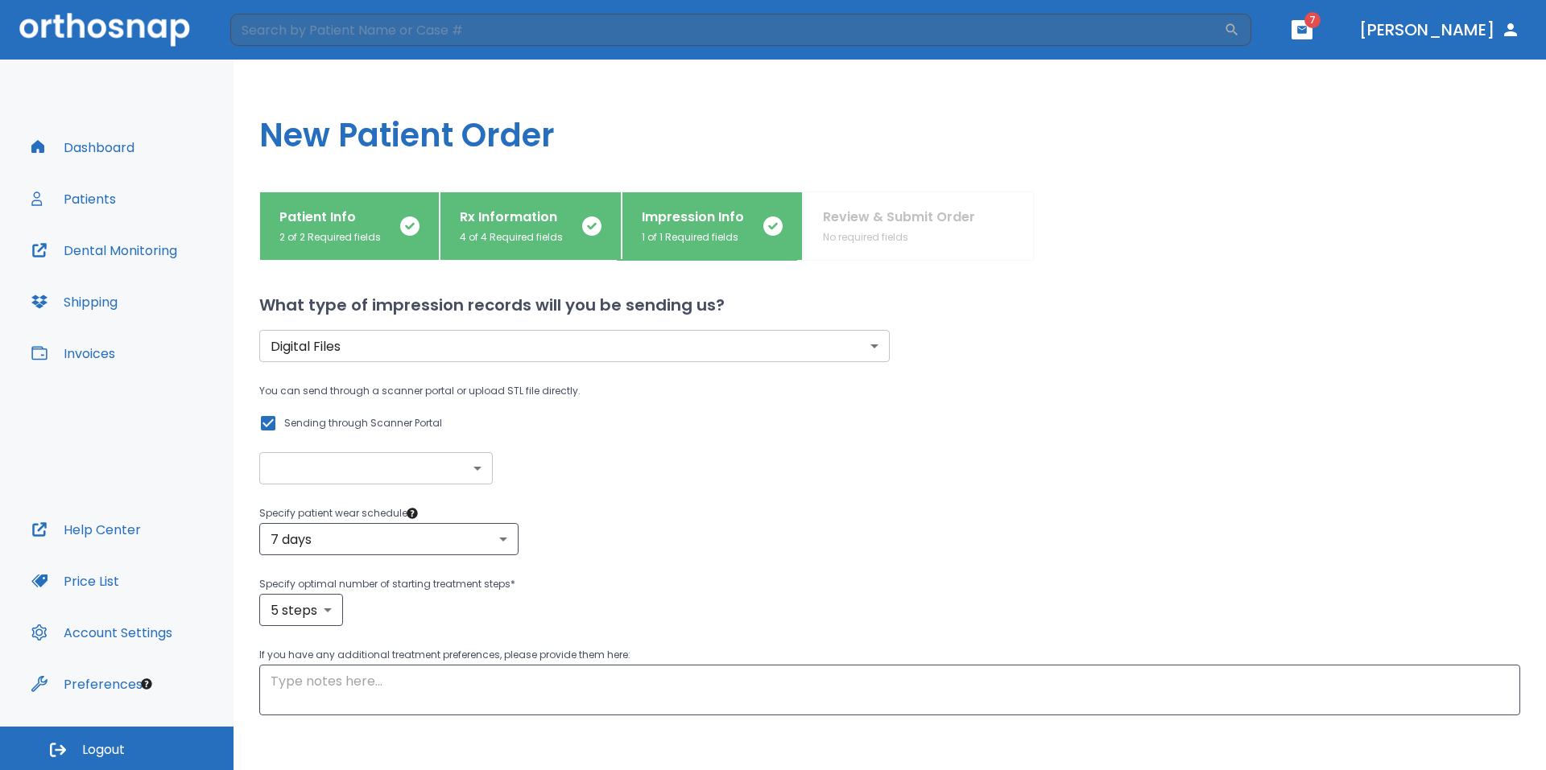
click at [270, 415] on input "Sending through Scanner Portal" at bounding box center [267, 423] width 19 height 19
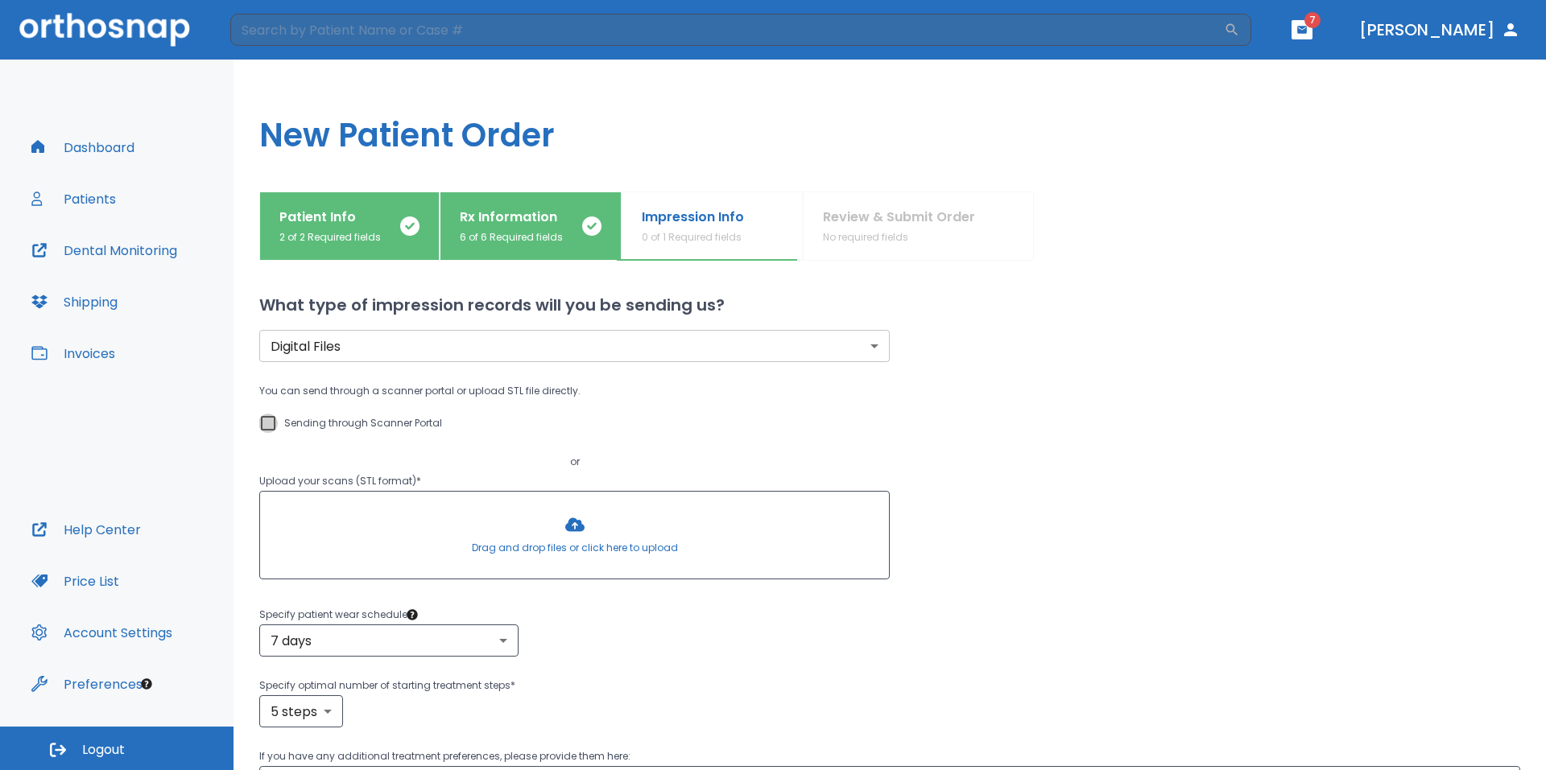
click at [270, 420] on input "Sending through Scanner Portal" at bounding box center [267, 423] width 19 height 19
checkbox input "true"
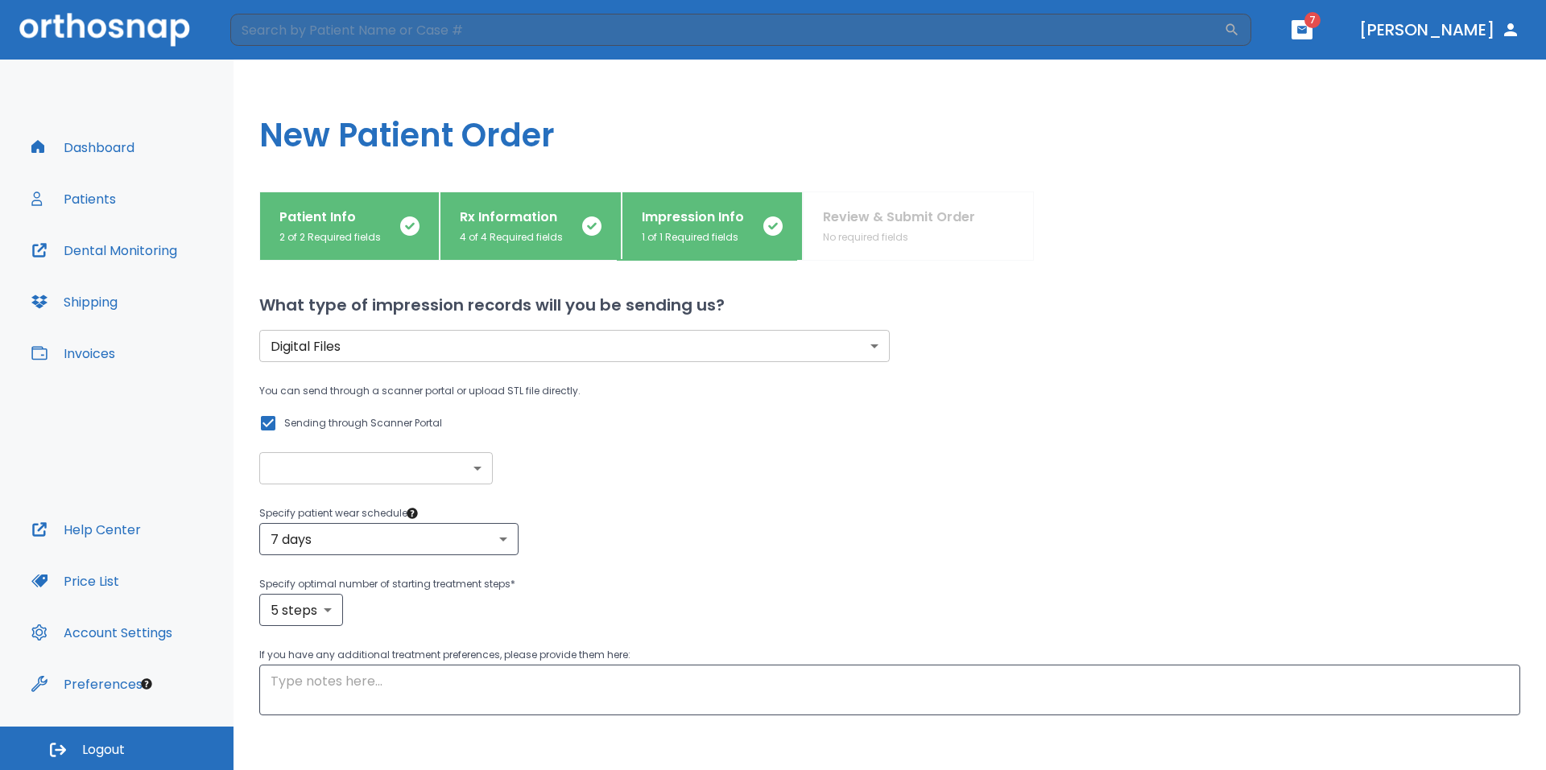
click at [467, 463] on body "​ 7 Dr. Yoon Dashboard Patients Dental Monitoring Shipping Invoices Help Center…" at bounding box center [773, 385] width 1546 height 770
click at [482, 472] on div at bounding box center [773, 385] width 1546 height 770
click at [477, 475] on body "​ 7 Dr. Yoon Dashboard Patients Dental Monitoring Shipping Invoices Help Center…" at bounding box center [773, 385] width 1546 height 770
click at [477, 475] on div at bounding box center [773, 385] width 1546 height 770
click at [477, 475] on body "​ 7 Dr. Yoon Dashboard Patients Dental Monitoring Shipping Invoices Help Center…" at bounding box center [773, 385] width 1546 height 770
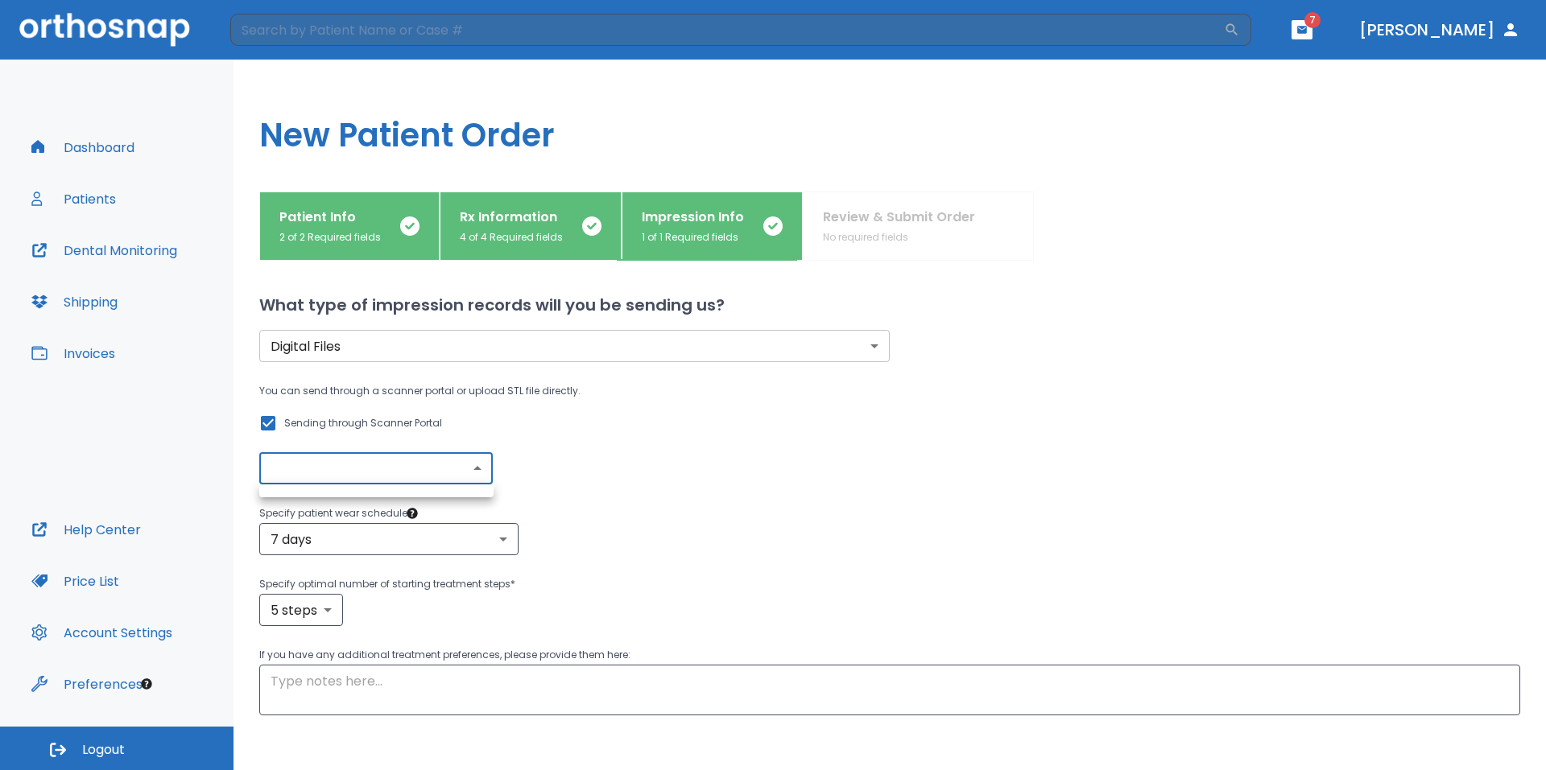
click at [477, 475] on div at bounding box center [773, 385] width 1546 height 770
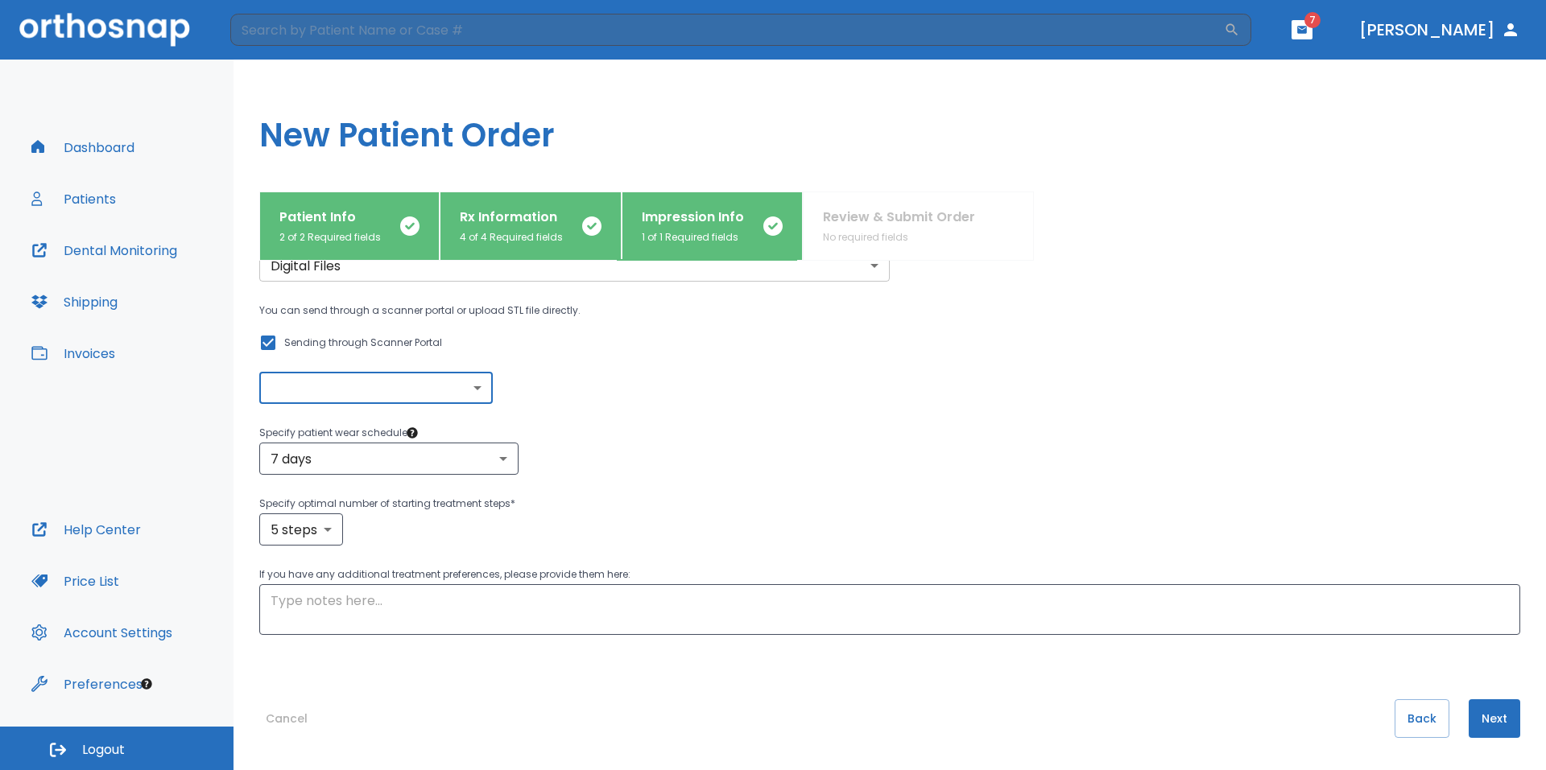
click at [476, 390] on body "​ 7 Dr. Yoon Dashboard Patients Dental Monitoring Shipping Invoices Help Center…" at bounding box center [773, 385] width 1546 height 770
click at [478, 390] on div at bounding box center [773, 385] width 1546 height 770
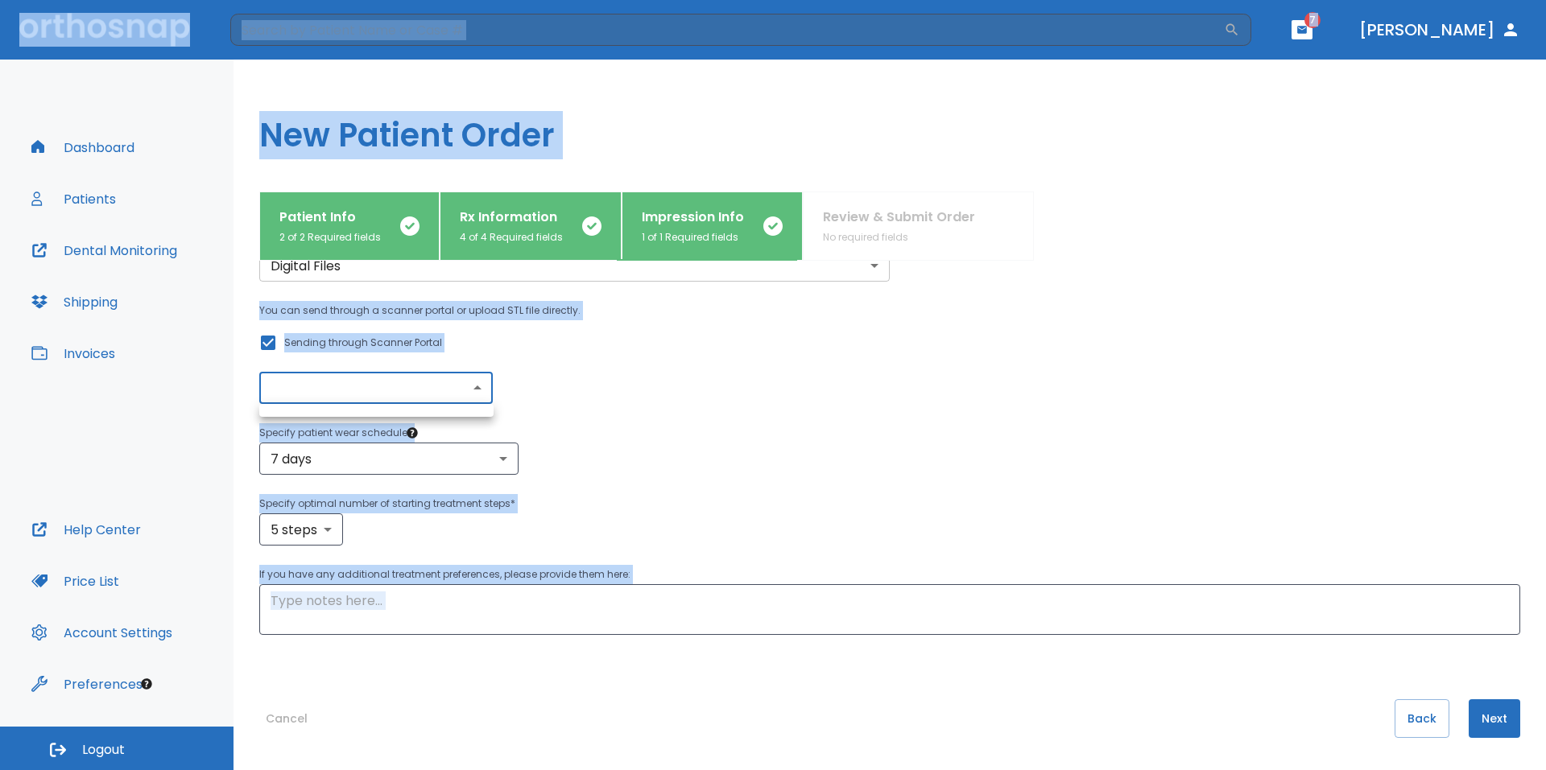
click at [478, 390] on div at bounding box center [773, 385] width 1546 height 770
click at [476, 390] on body "​ 7 Dr. Yoon Dashboard Patients Dental Monitoring Shipping Invoices Help Center…" at bounding box center [773, 385] width 1546 height 770
click at [476, 390] on div at bounding box center [773, 385] width 1546 height 770
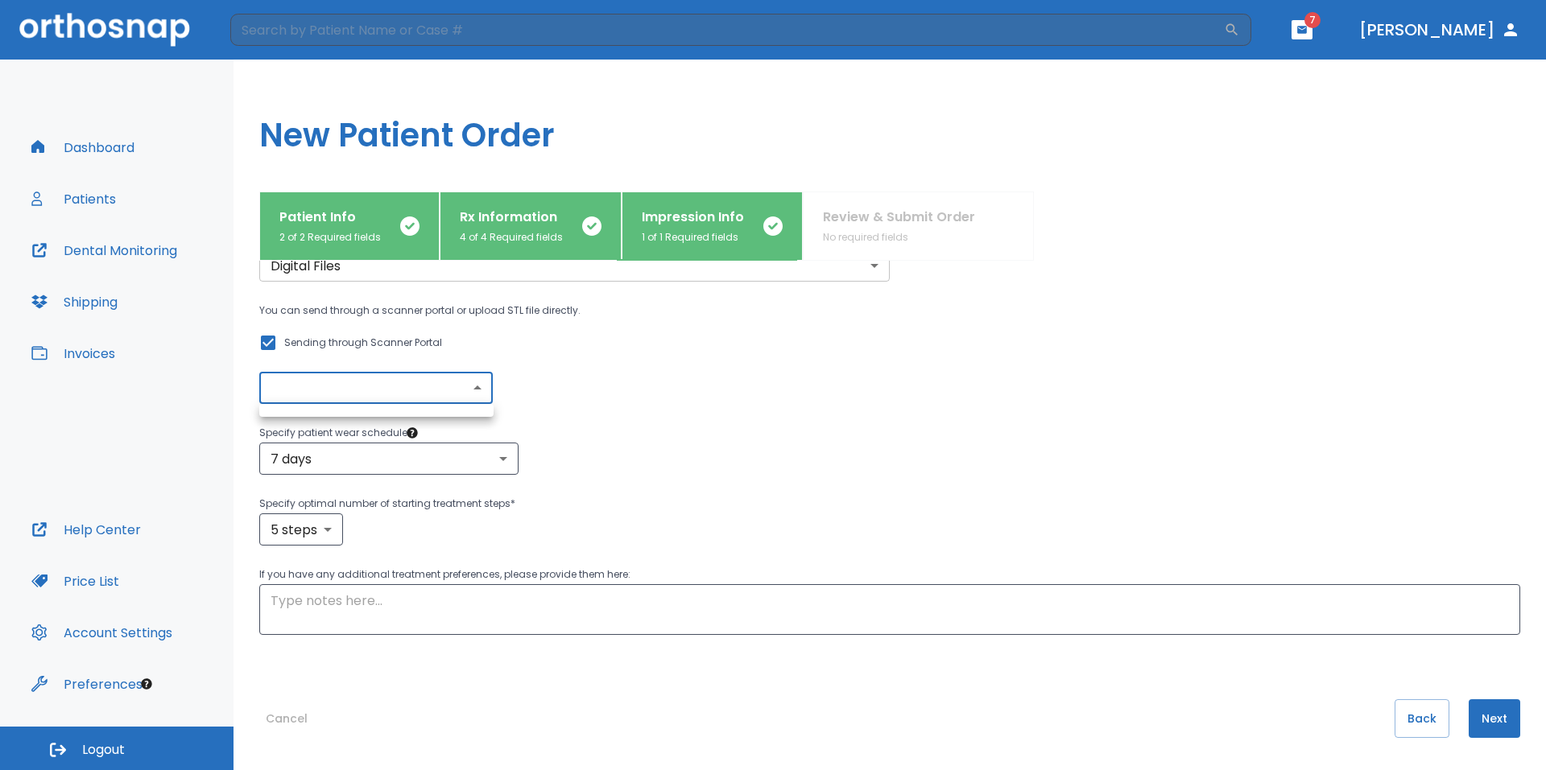
click at [476, 390] on body "​ 7 Dr. Yoon Dashboard Patients Dental Monitoring Shipping Invoices Help Center…" at bounding box center [773, 385] width 1546 height 770
click at [476, 390] on div at bounding box center [773, 385] width 1546 height 770
click at [476, 390] on body "​ 7 Dr. Yoon Dashboard Patients Dental Monitoring Shipping Invoices Help Center…" at bounding box center [773, 385] width 1546 height 770
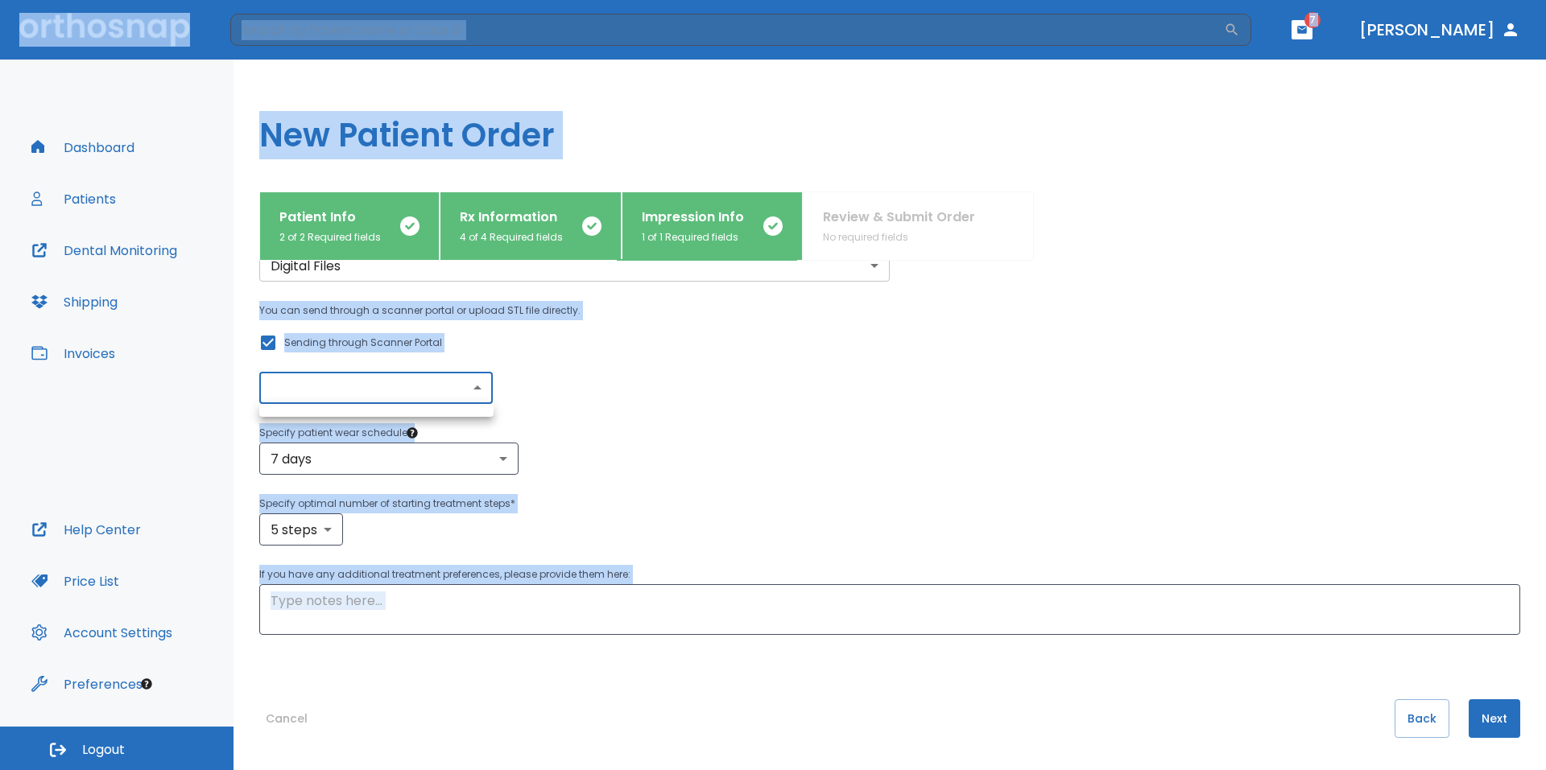
click at [476, 390] on div at bounding box center [773, 385] width 1546 height 770
click at [476, 390] on body "​ 7 Dr. Yoon Dashboard Patients Dental Monitoring Shipping Invoices Help Center…" at bounding box center [773, 385] width 1546 height 770
click at [477, 385] on div at bounding box center [773, 385] width 1546 height 770
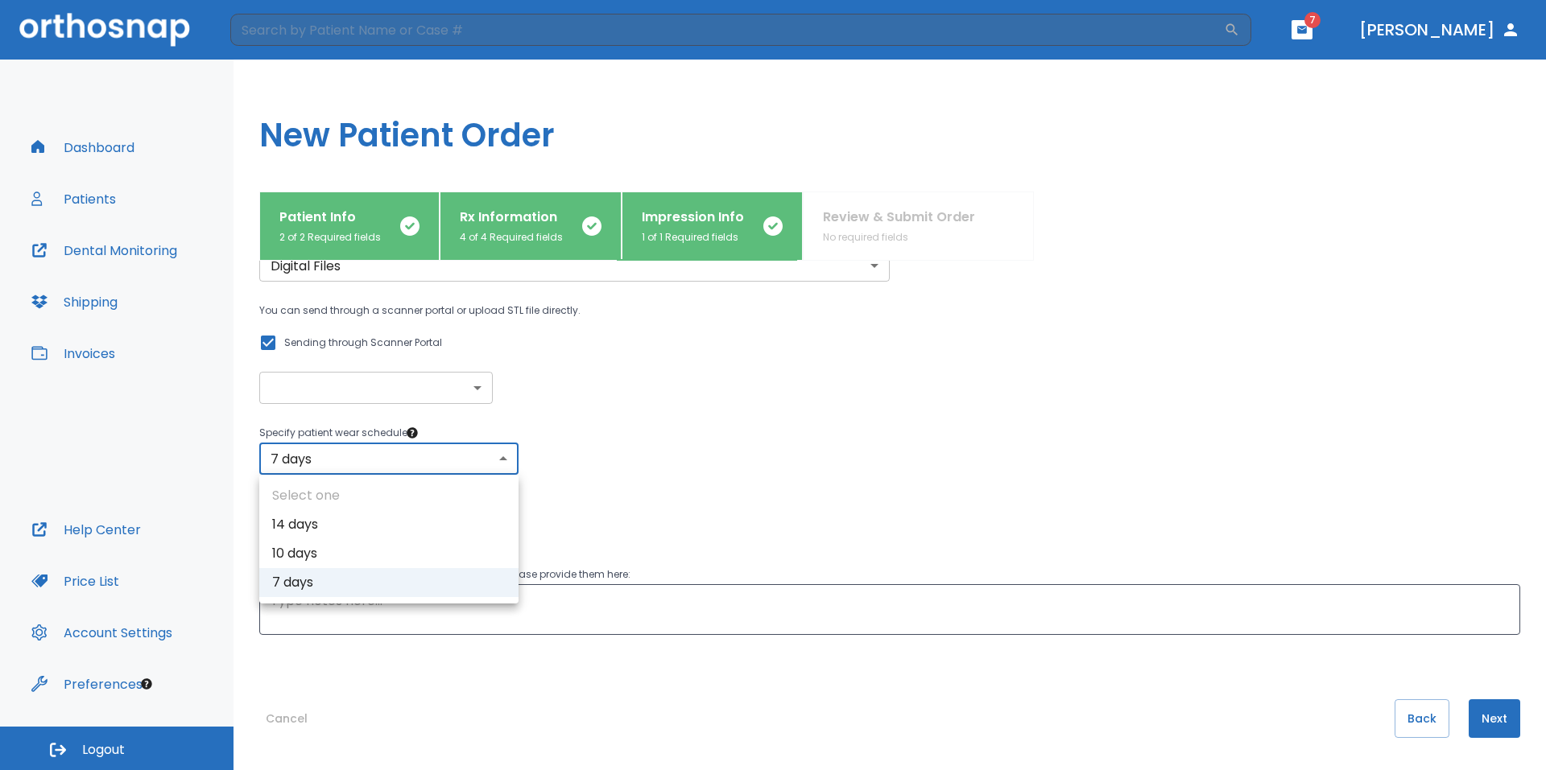
click at [508, 469] on body "​ 7 Dr. Yoon Dashboard Patients Dental Monitoring Shipping Invoices Help Center…" at bounding box center [773, 385] width 1546 height 770
click at [508, 461] on div at bounding box center [773, 385] width 1546 height 770
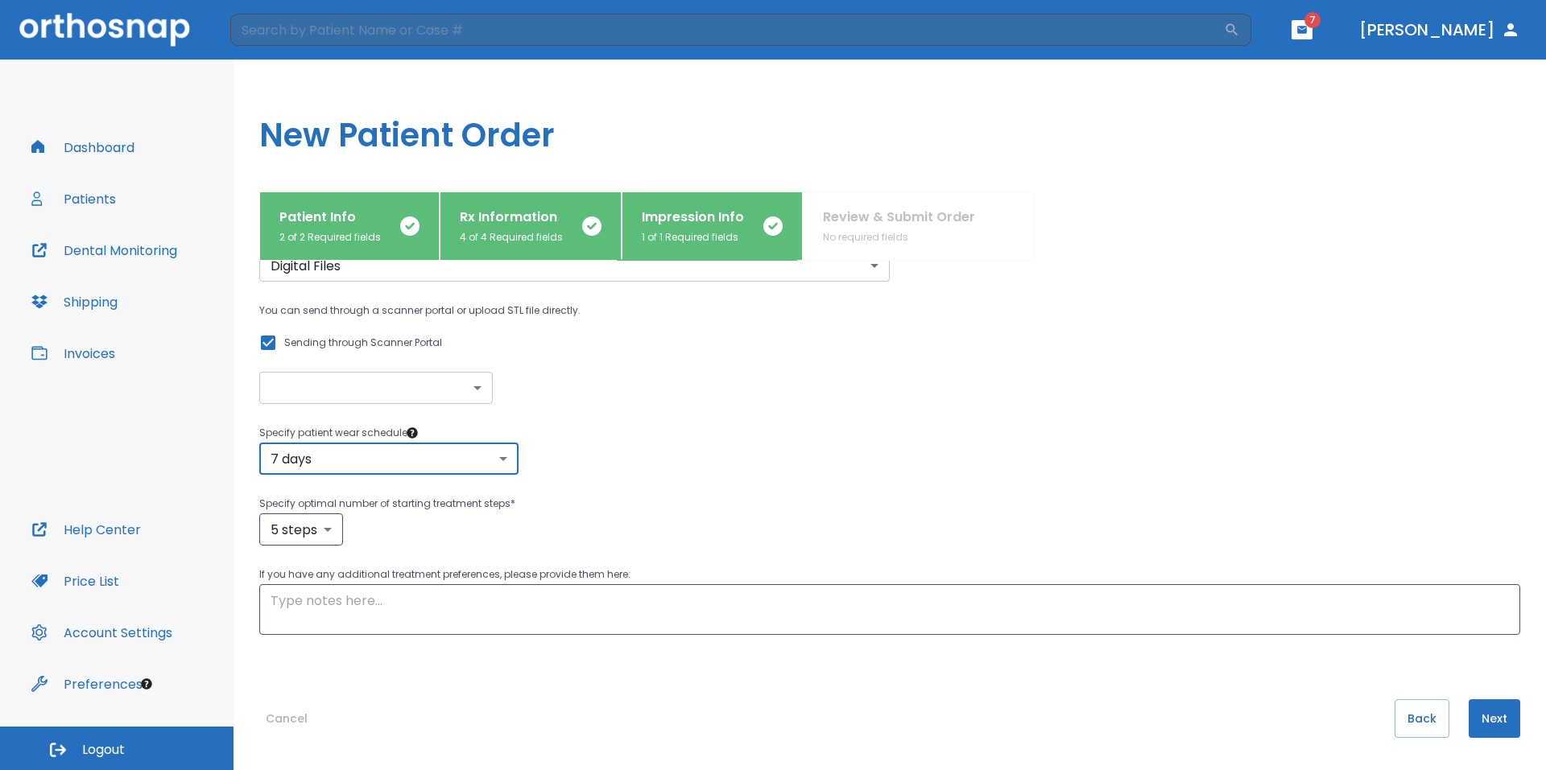
click at [508, 461] on body "​ 7 Dr. Yoon Dashboard Patients Dental Monitoring Shipping Invoices Help Center…" at bounding box center [773, 385] width 1546 height 770
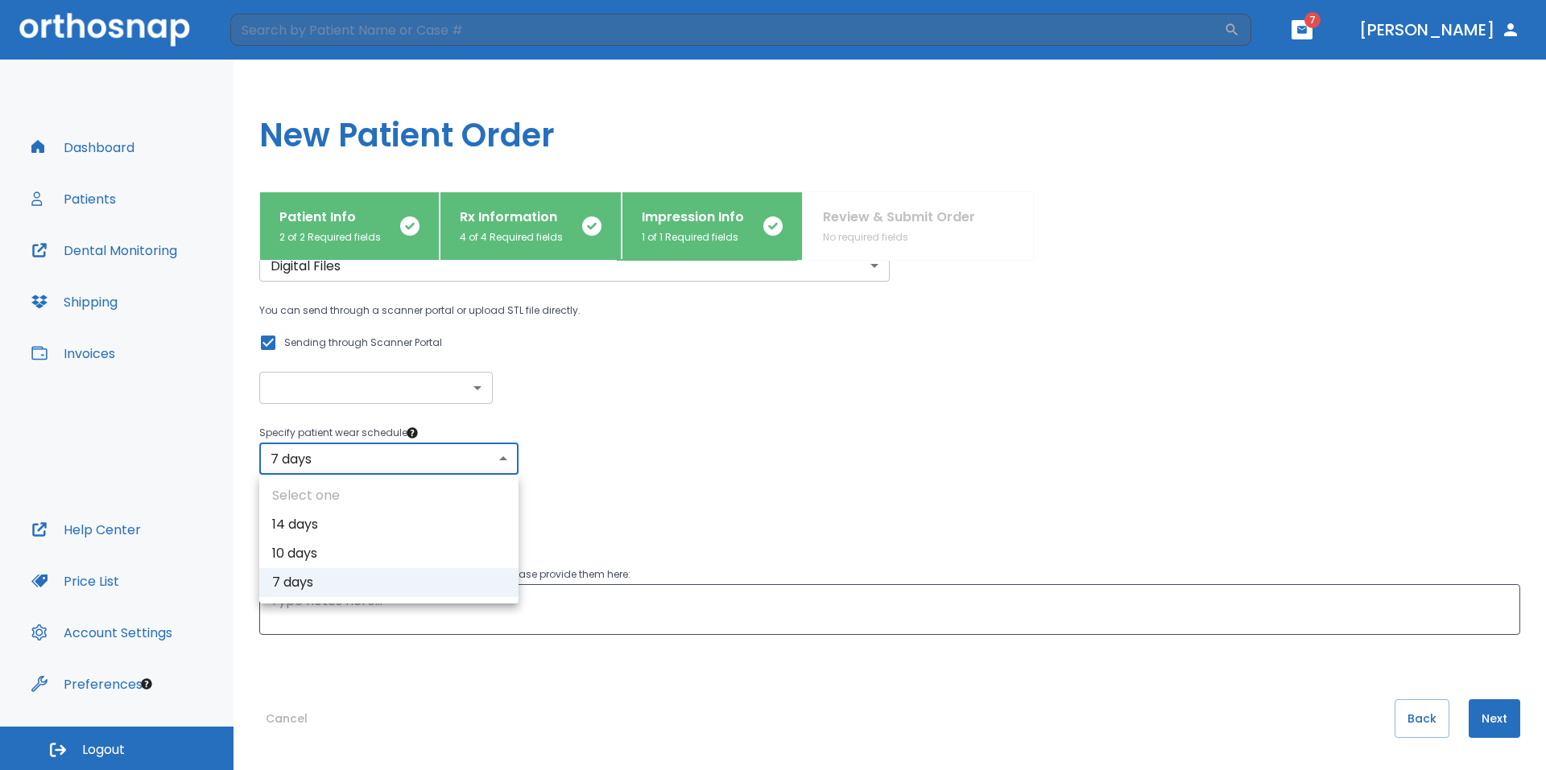
click at [493, 460] on div at bounding box center [773, 385] width 1546 height 770
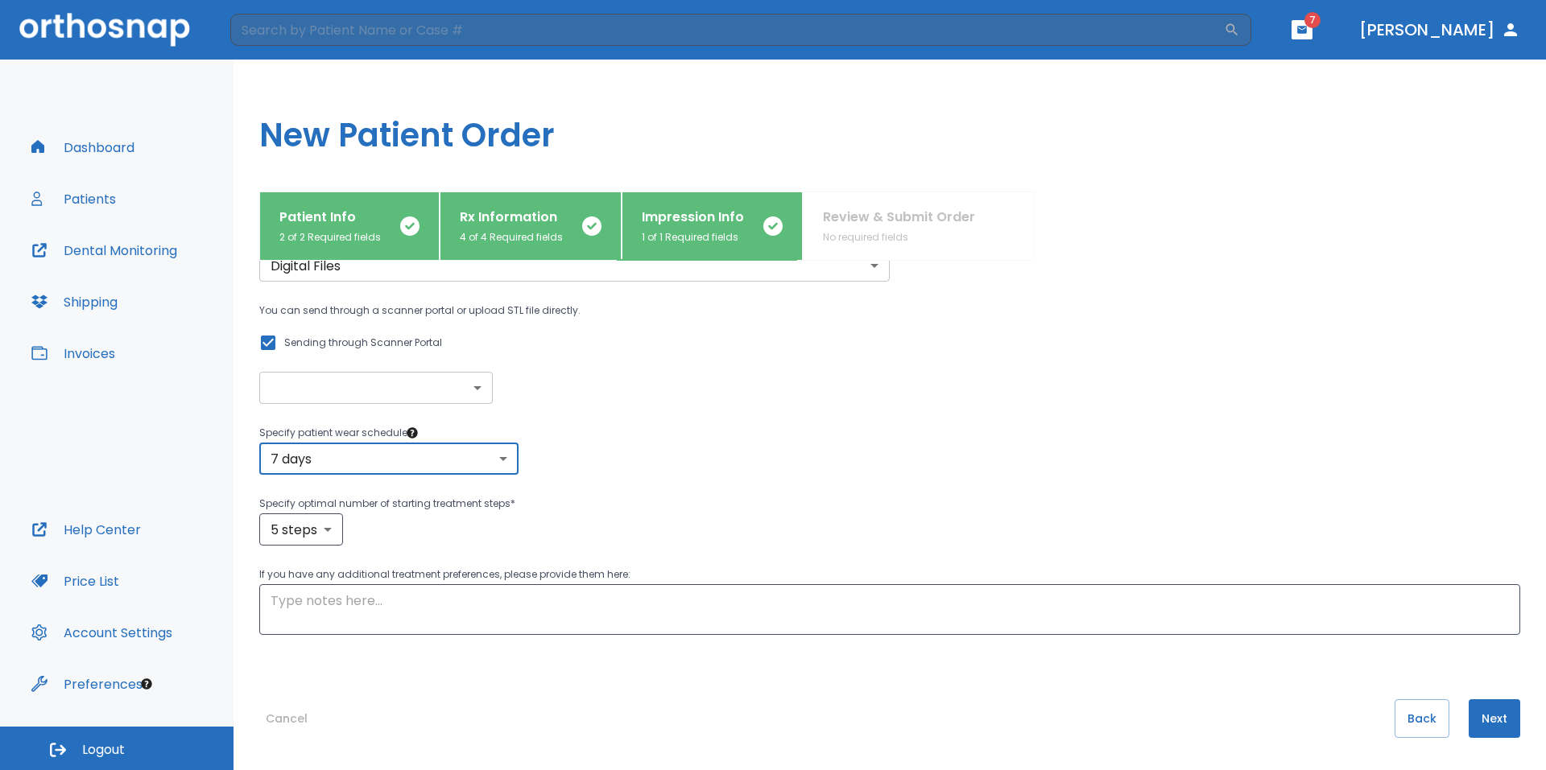
click at [475, 455] on body "​ 7 Dr. Yoon Dashboard Patients Dental Monitoring Shipping Invoices Help Center…" at bounding box center [773, 385] width 1546 height 770
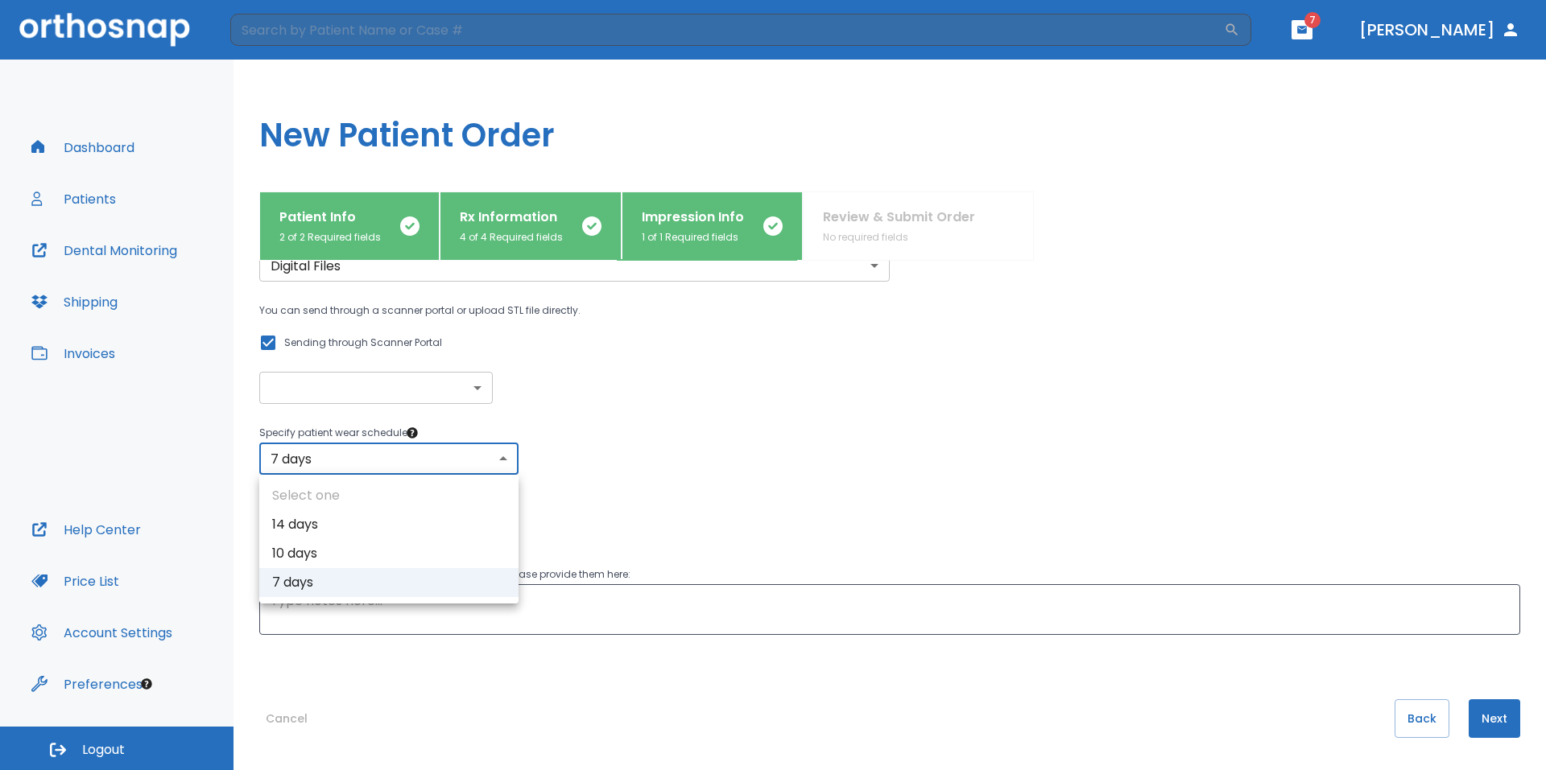
click at [475, 455] on div at bounding box center [773, 385] width 1546 height 770
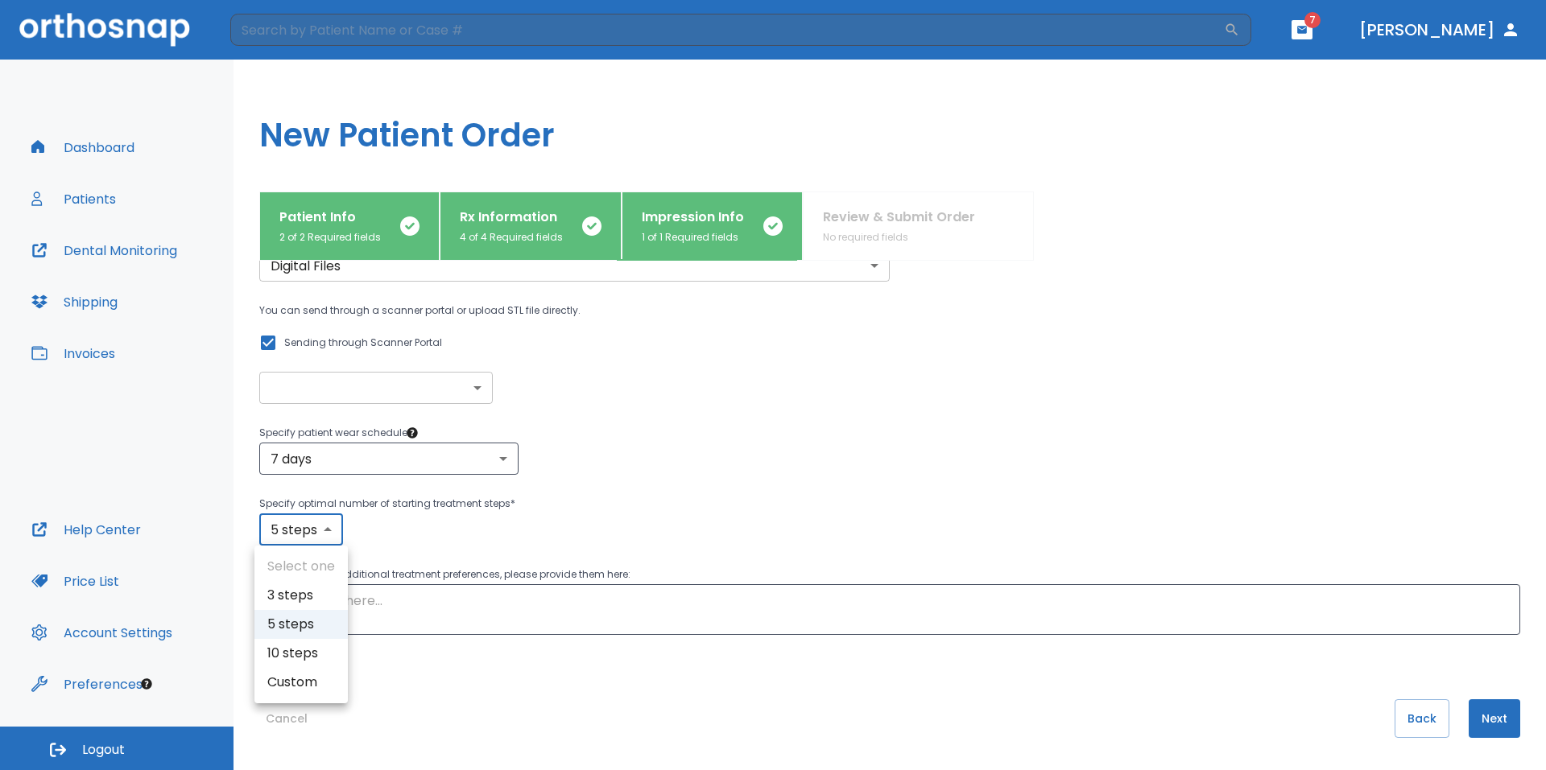
click at [326, 525] on body "​ 7 Dr. Yoon Dashboard Patients Dental Monitoring Shipping Invoices Help Center…" at bounding box center [773, 385] width 1546 height 770
click at [330, 527] on div at bounding box center [773, 385] width 1546 height 770
click at [1493, 722] on button "Next" at bounding box center [1494, 719] width 52 height 39
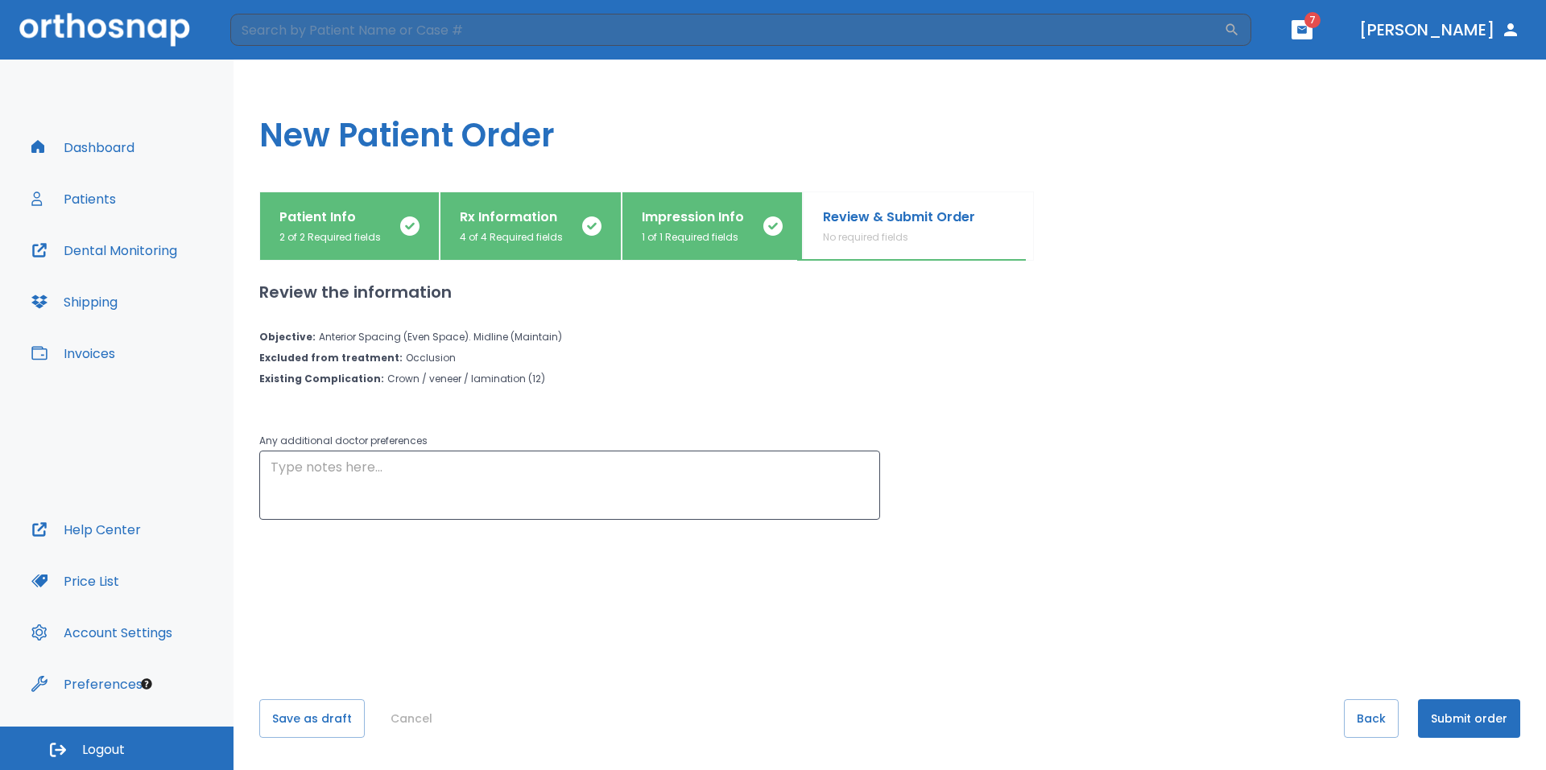
scroll to position [0, 0]
click at [1369, 724] on button "Back" at bounding box center [1371, 719] width 55 height 39
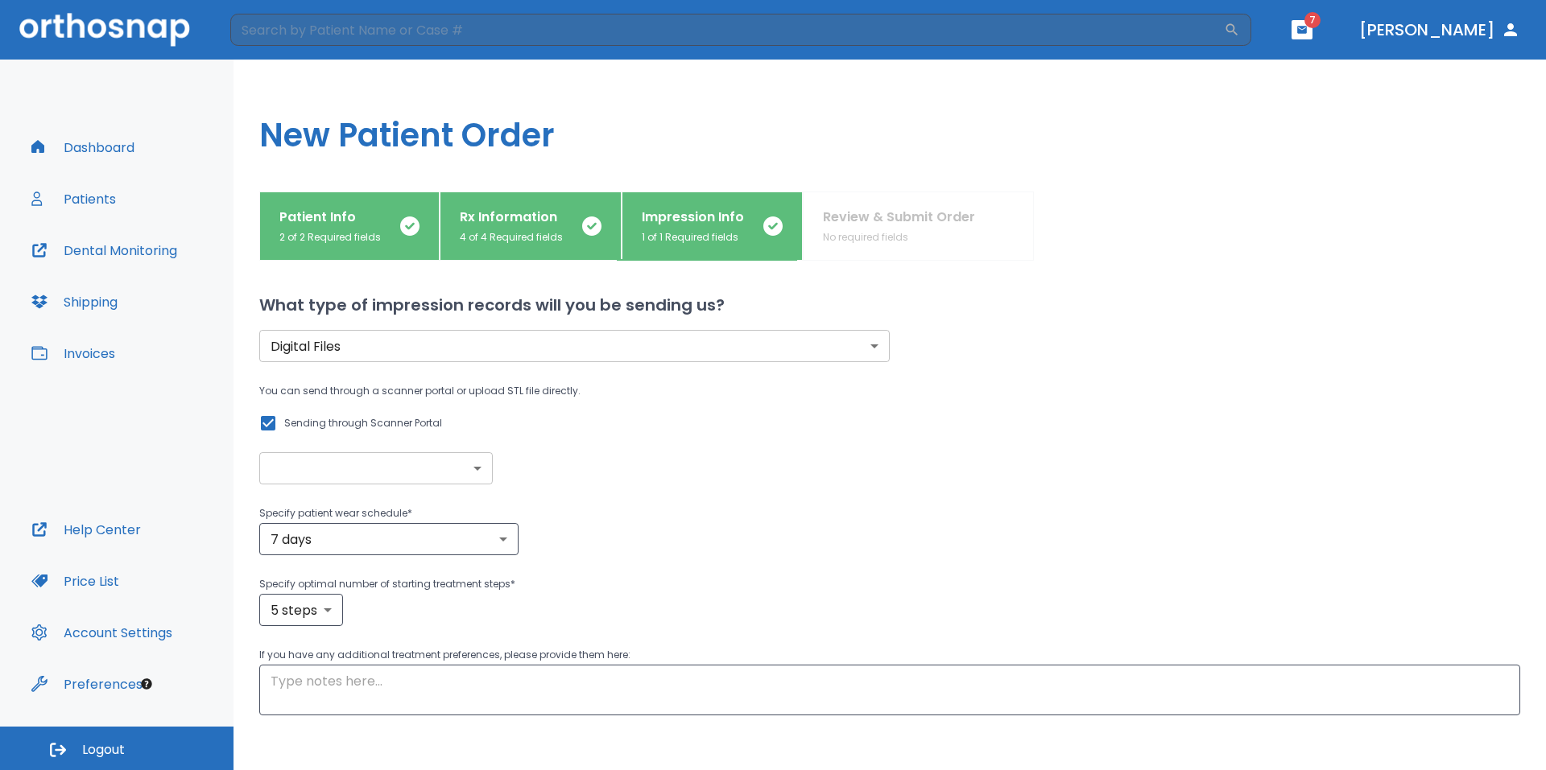
scroll to position [81, 0]
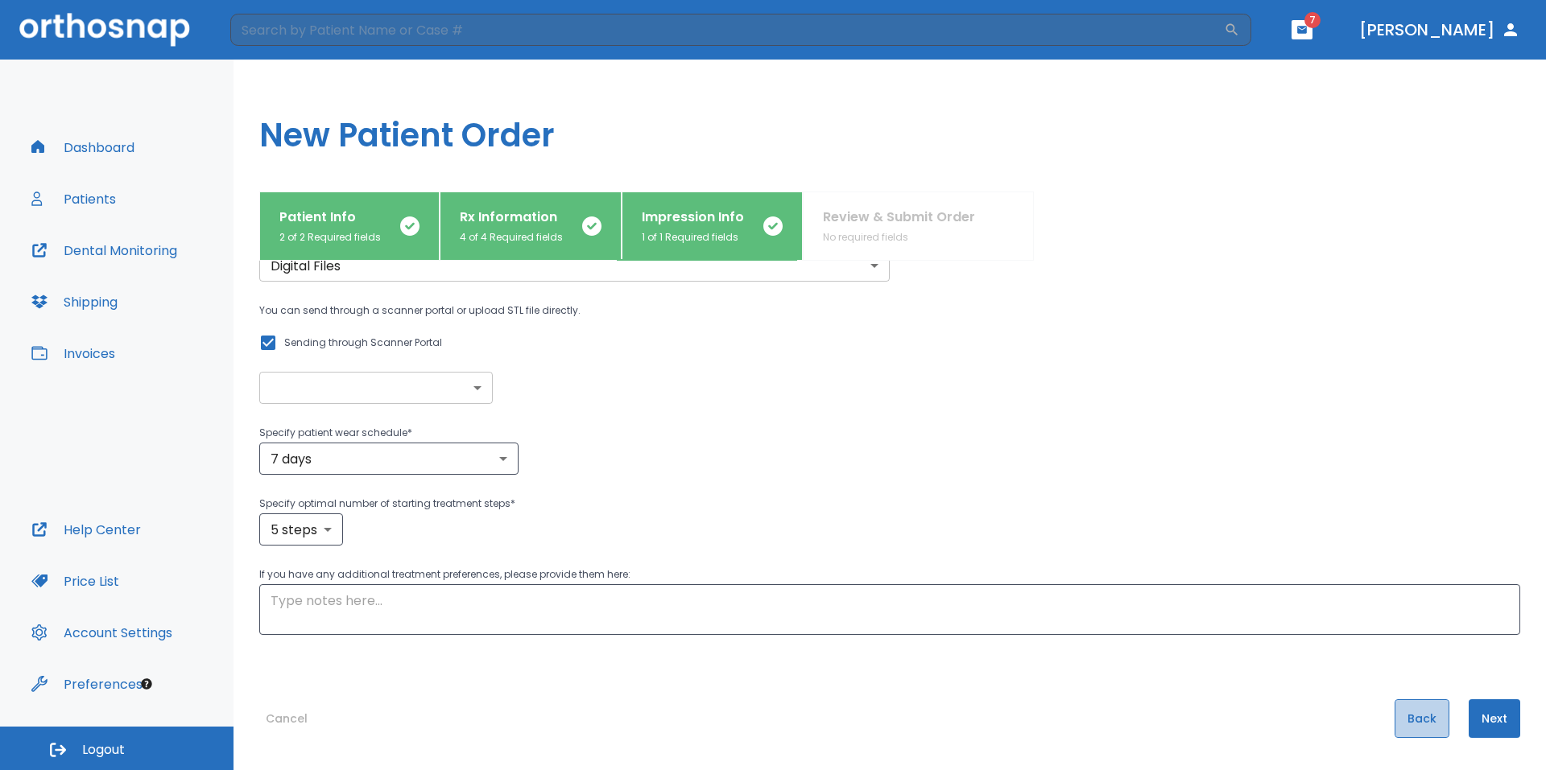
click at [1424, 726] on button "Back" at bounding box center [1421, 719] width 55 height 39
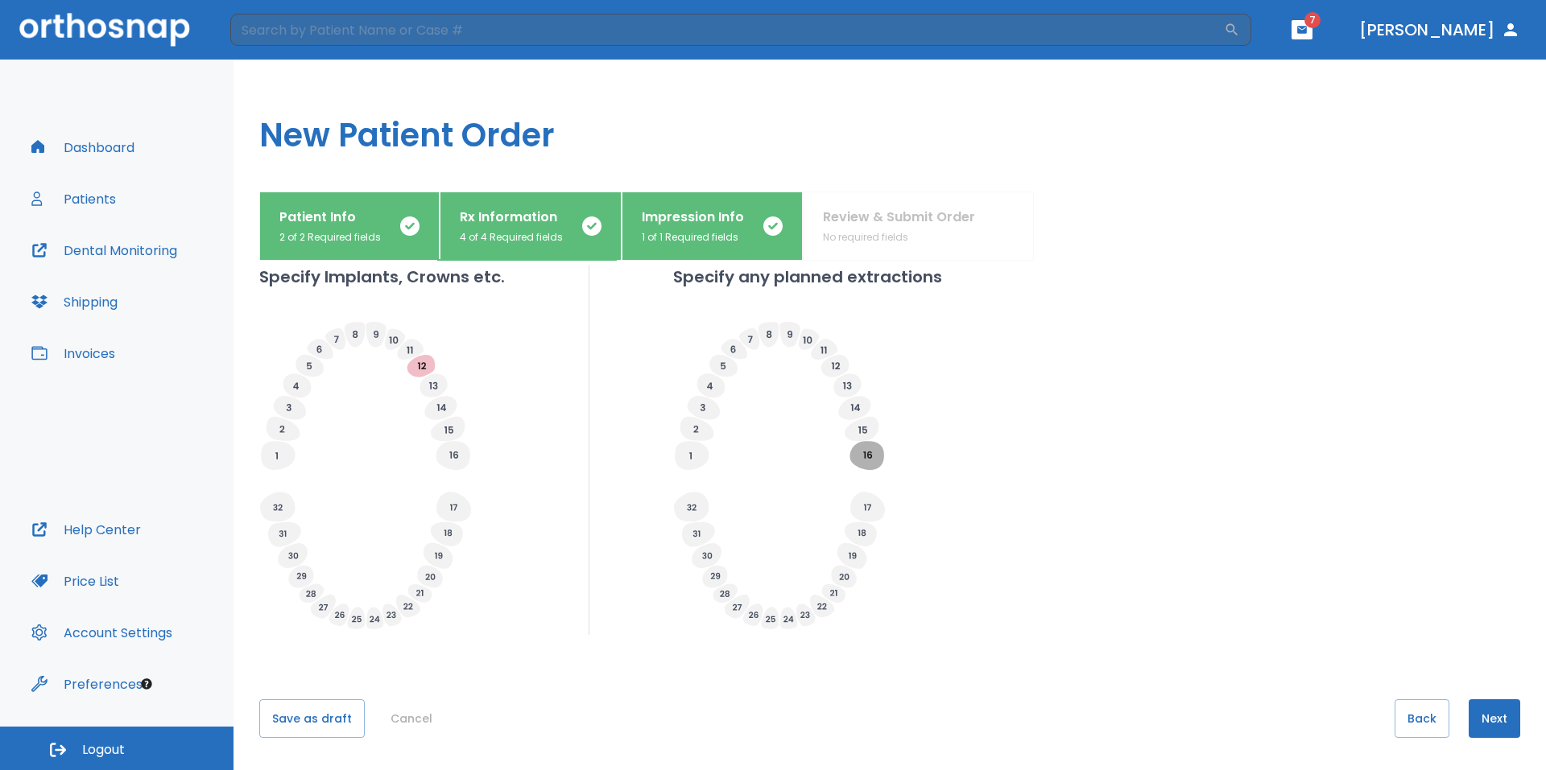
scroll to position [394, 0]
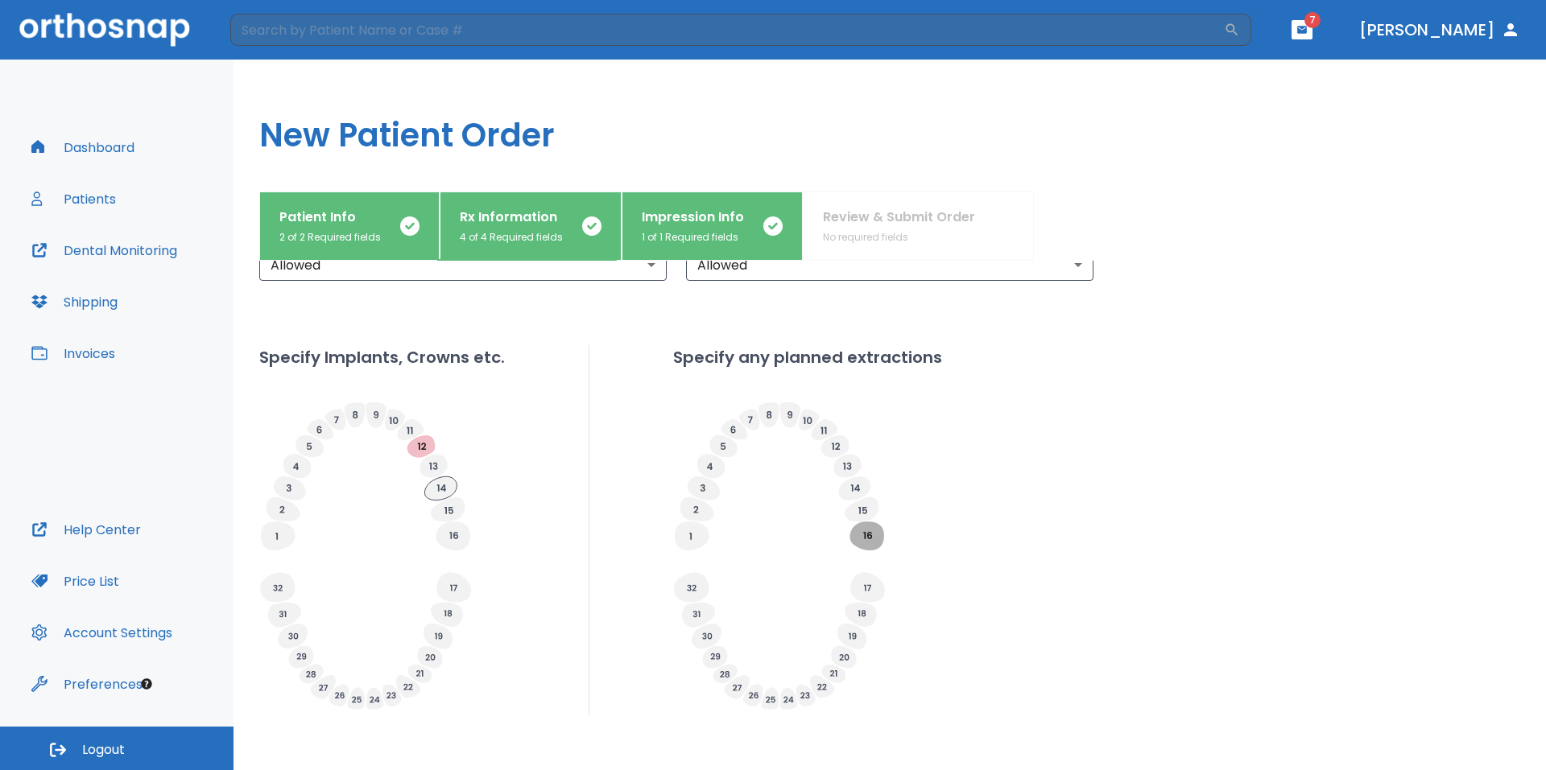
click at [440, 488] on icon at bounding box center [440, 488] width 32 height 23
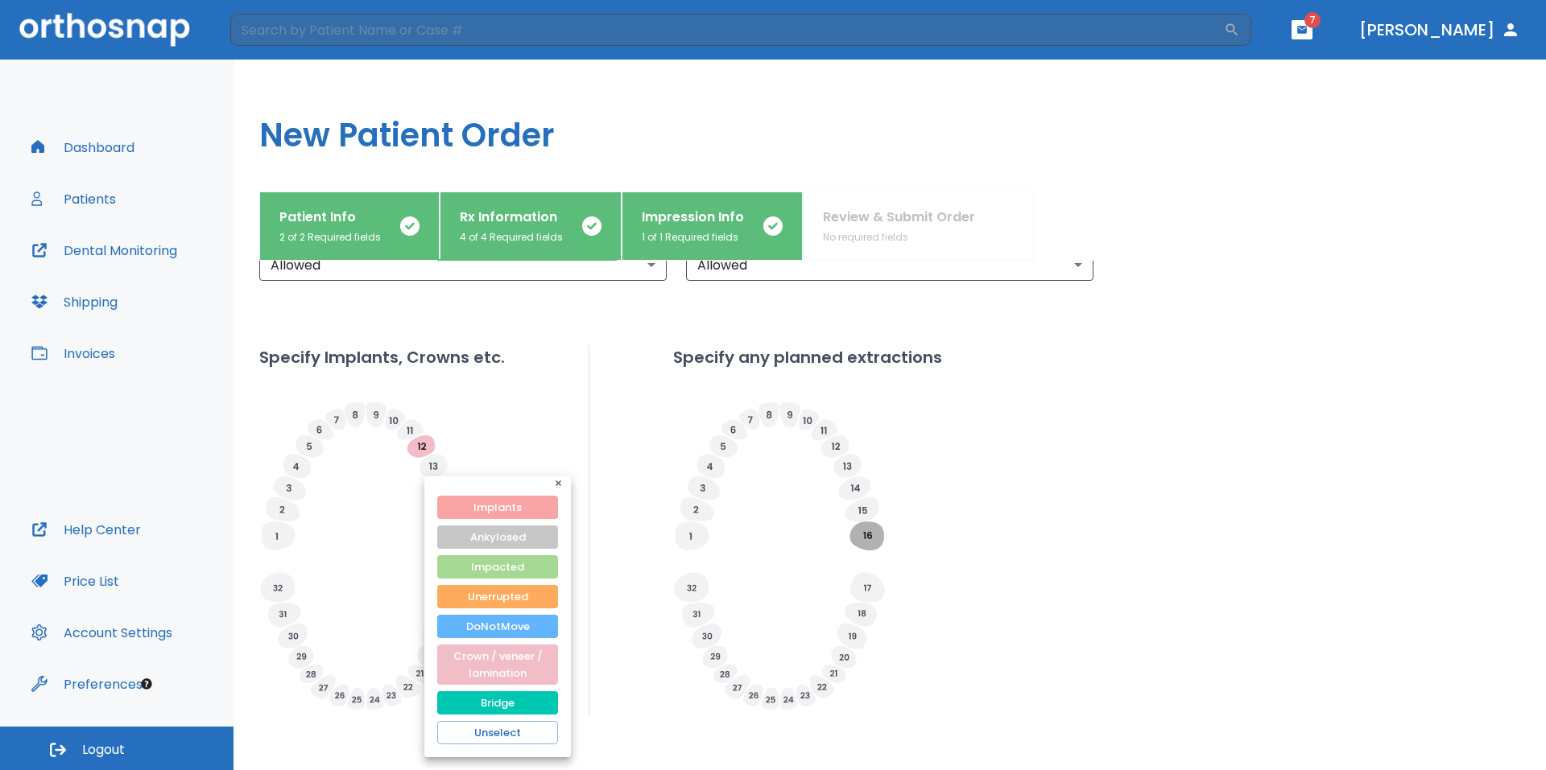
click at [525, 502] on button "Implants" at bounding box center [497, 507] width 121 height 23
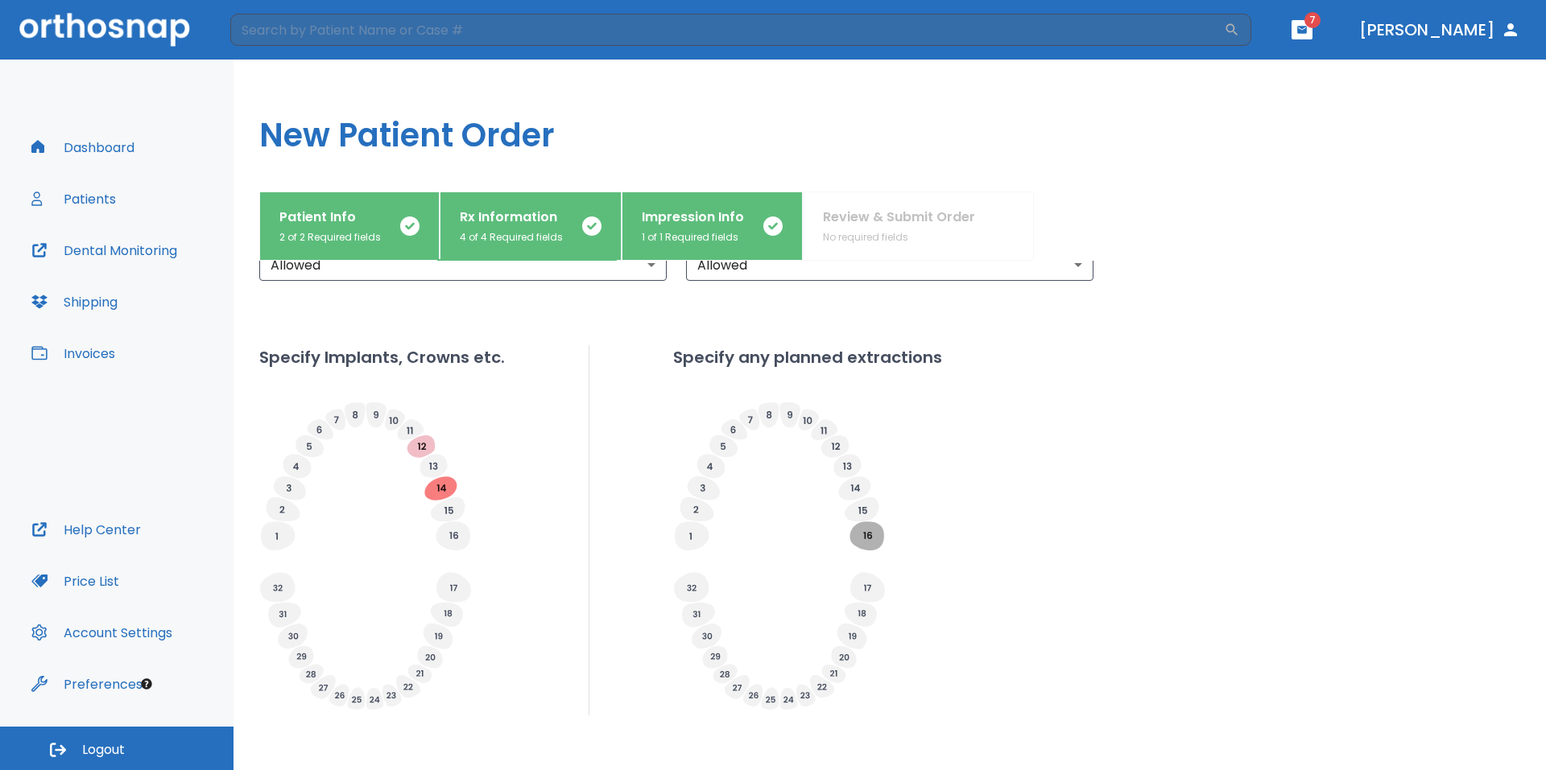
scroll to position [474, 0]
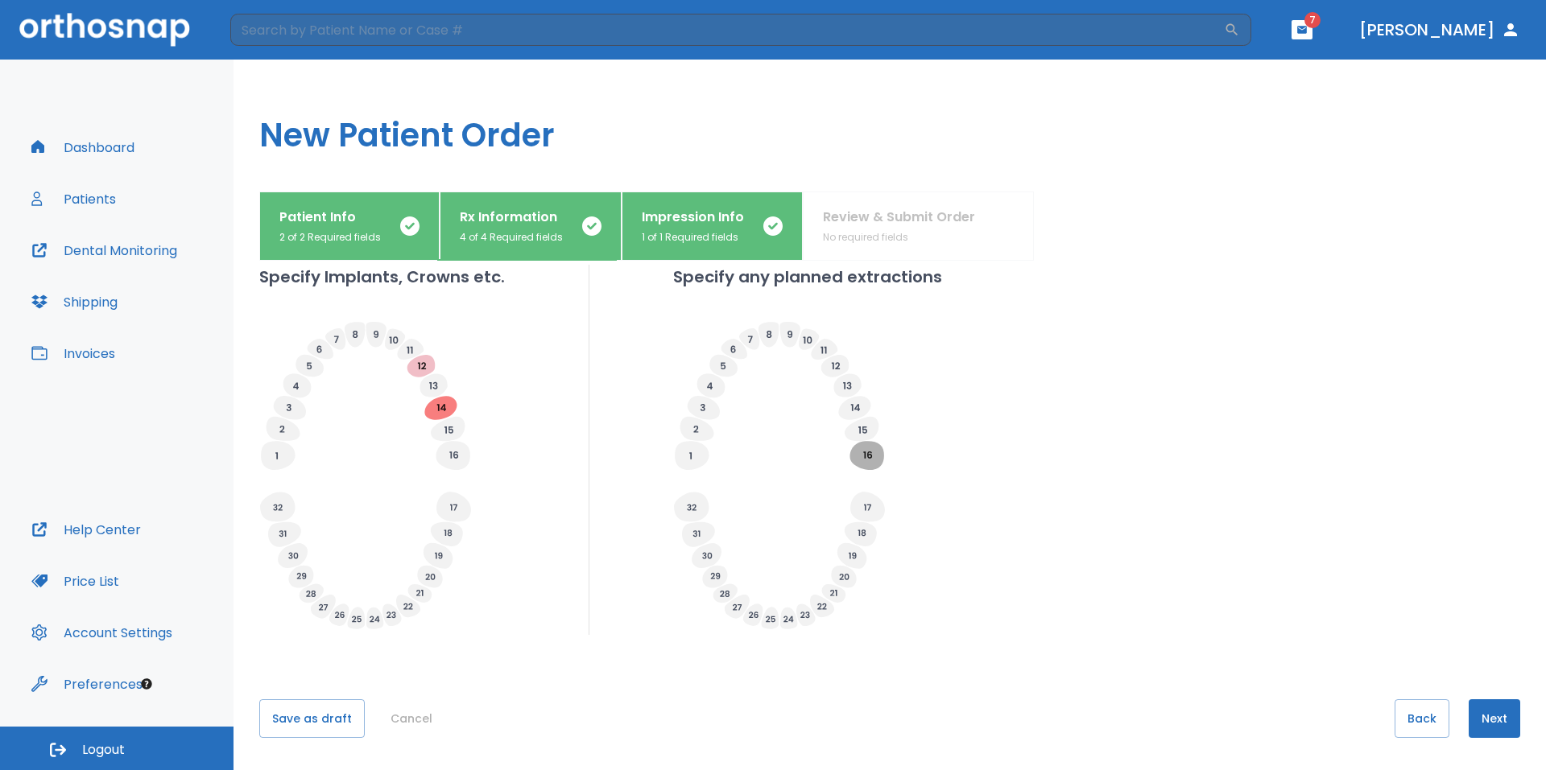
click at [419, 718] on button "Cancel" at bounding box center [411, 719] width 55 height 39
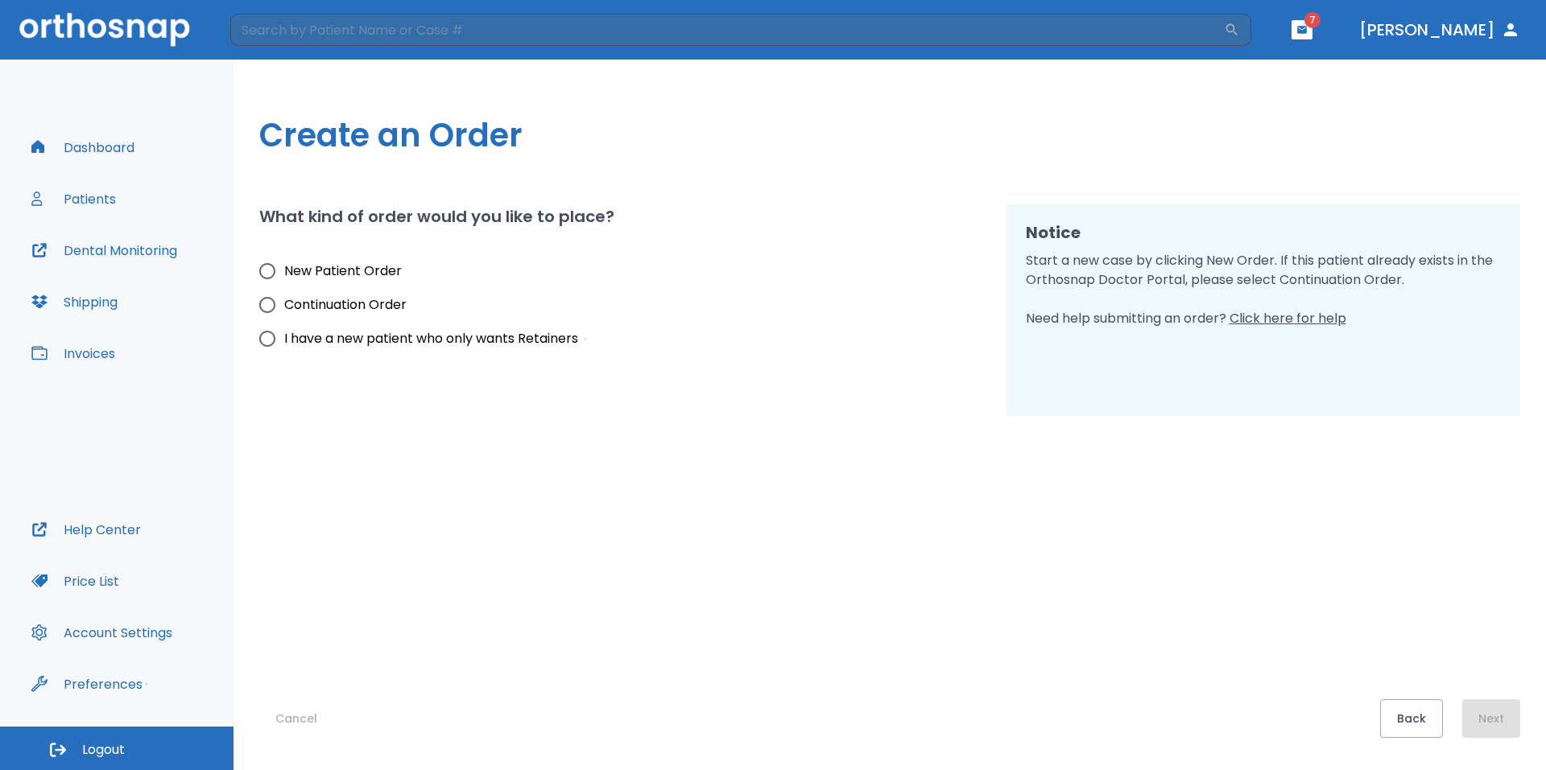
click at [307, 725] on button "Cancel" at bounding box center [296, 719] width 74 height 39
click at [109, 197] on button "Patients" at bounding box center [74, 199] width 104 height 39
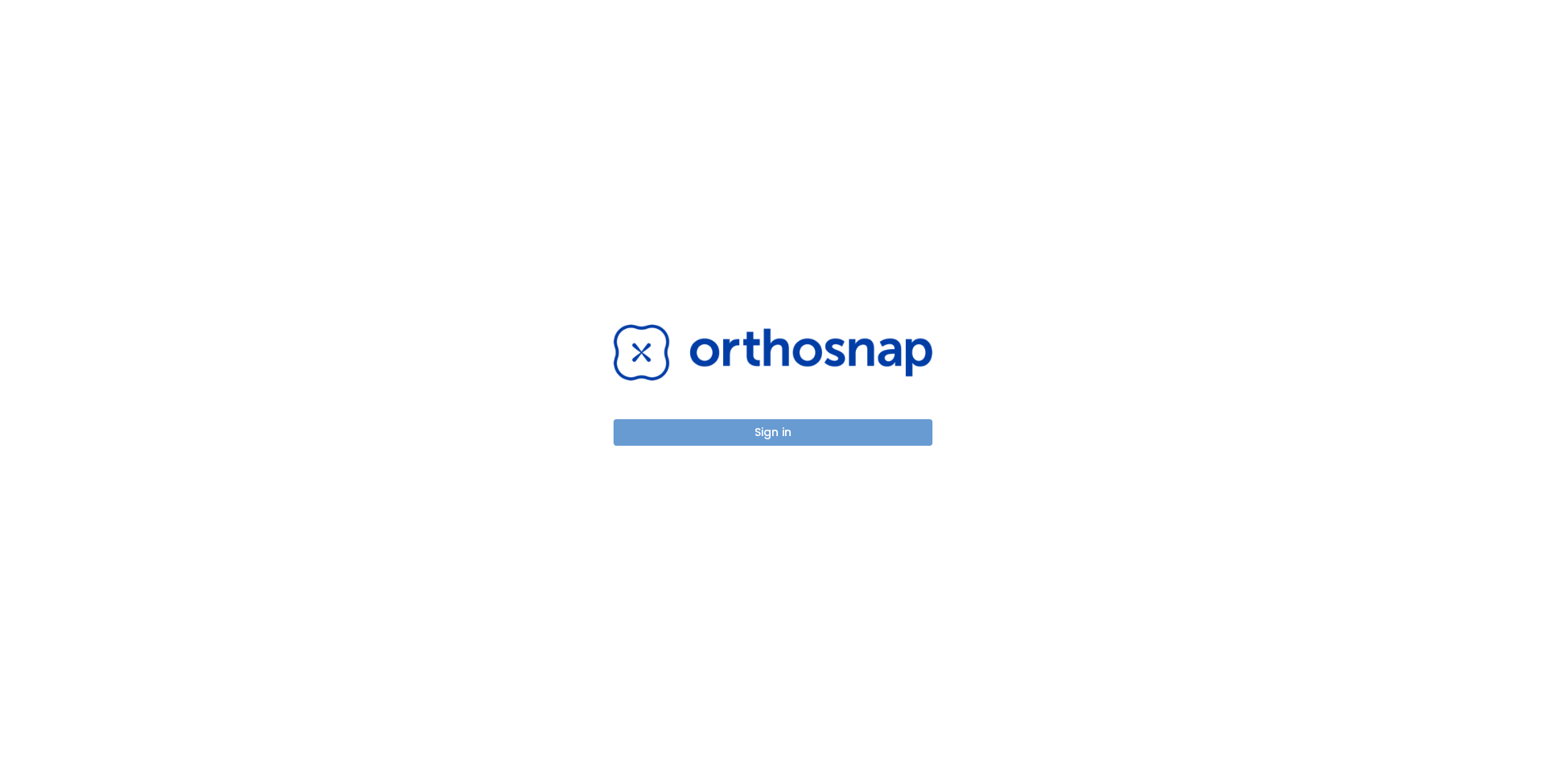
click at [727, 433] on button "Sign in" at bounding box center [772, 432] width 319 height 27
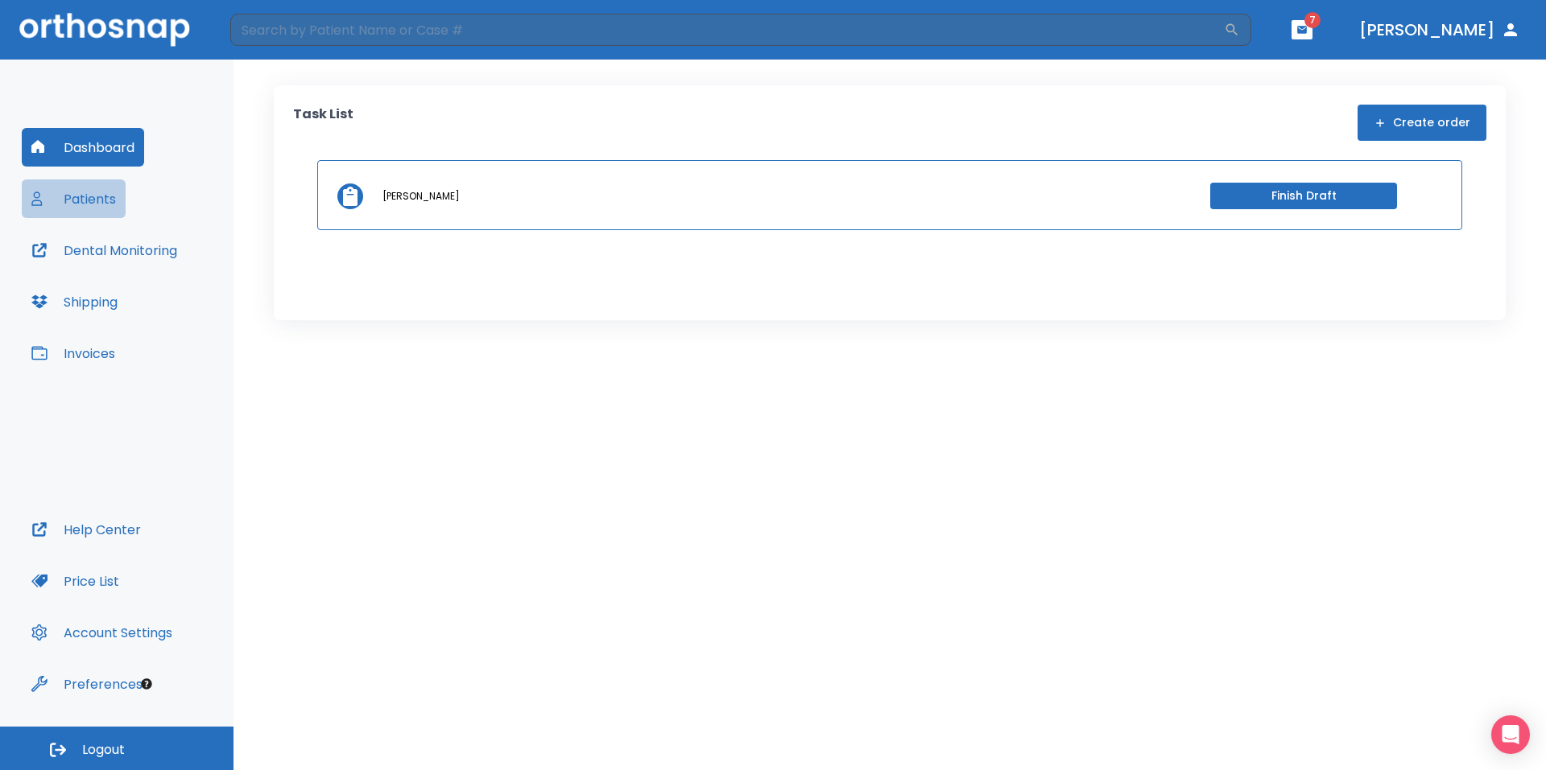
click at [80, 200] on button "Patients" at bounding box center [74, 199] width 104 height 39
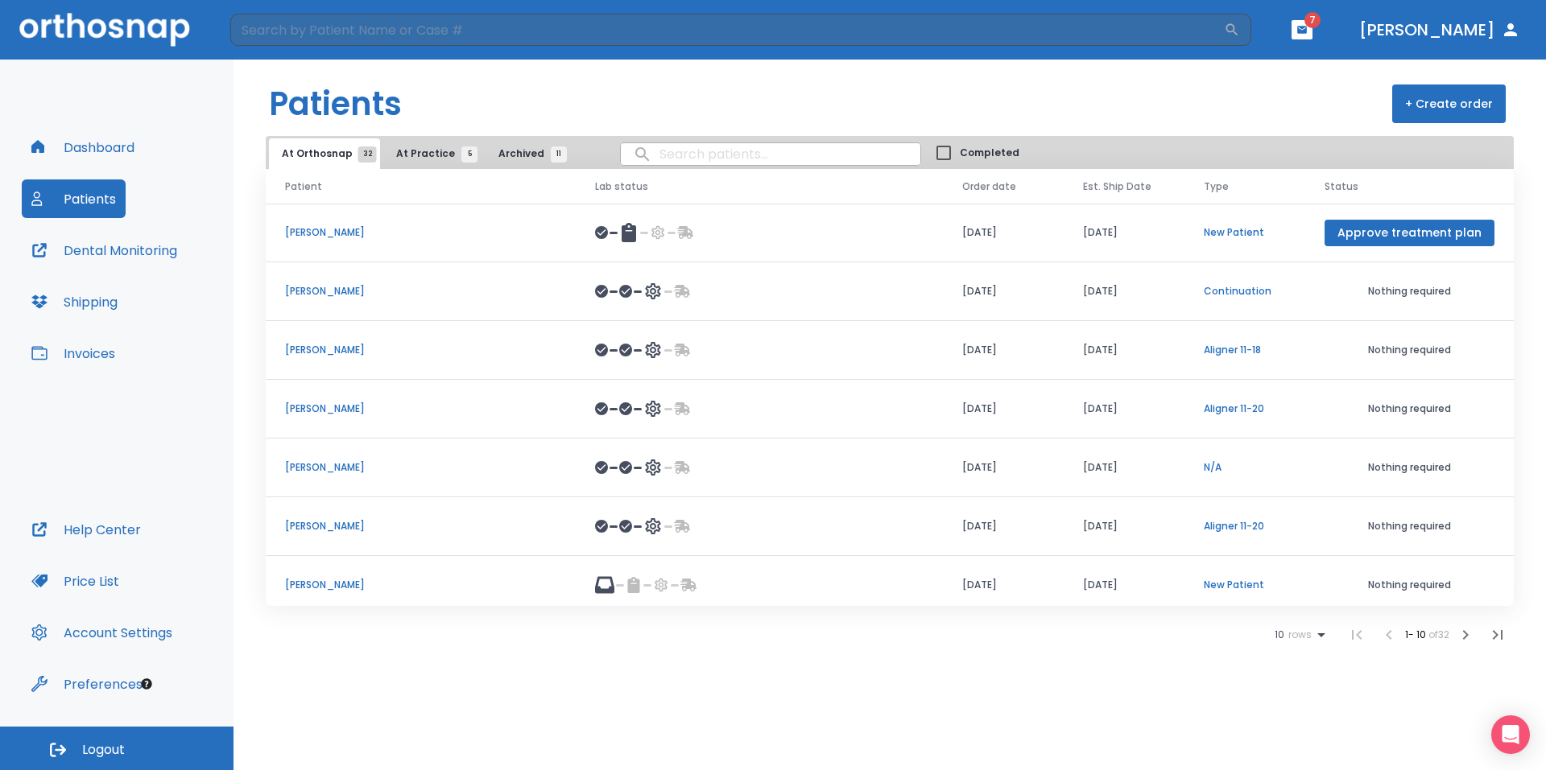
click at [332, 234] on p "Michael Yoon" at bounding box center [420, 232] width 271 height 14
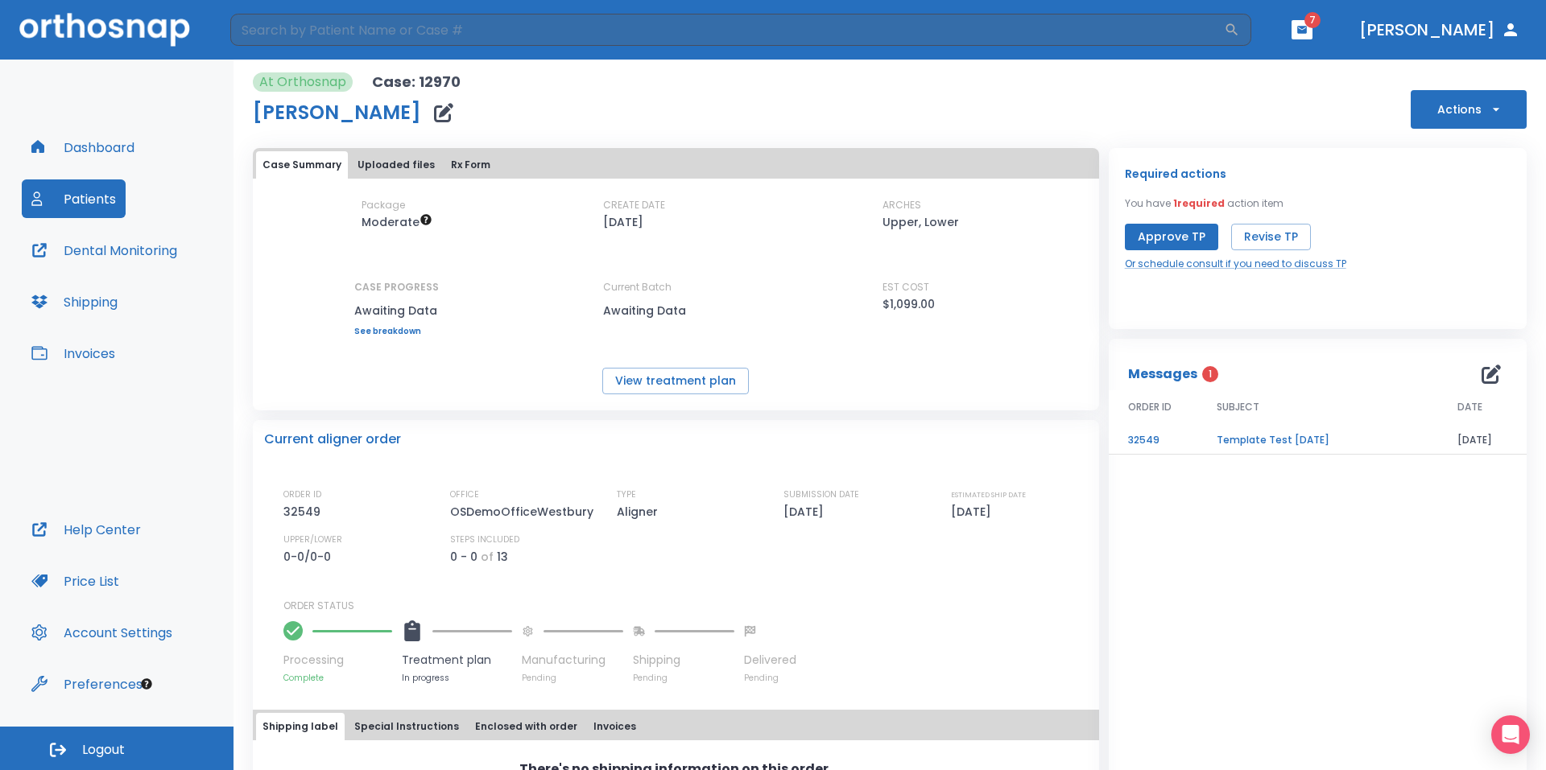
click at [1489, 105] on icon "button" at bounding box center [1496, 109] width 16 height 16
click at [1492, 101] on div at bounding box center [773, 385] width 1546 height 770
click at [1489, 111] on icon "button" at bounding box center [1496, 109] width 16 height 16
click at [1318, 591] on div at bounding box center [773, 385] width 1546 height 770
click at [109, 678] on button "Preferences" at bounding box center [87, 684] width 130 height 39
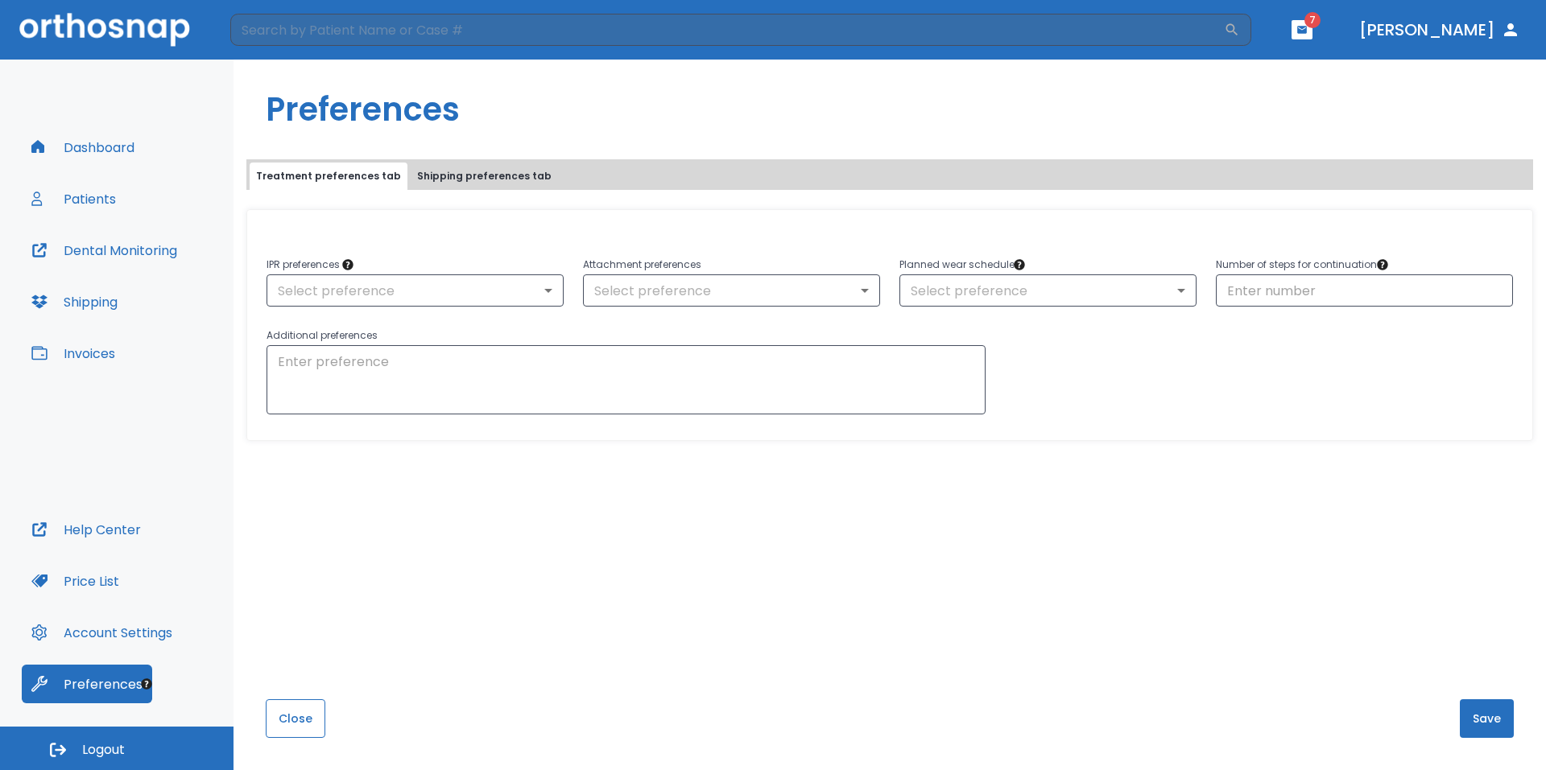
click at [305, 708] on button "Close" at bounding box center [296, 719] width 60 height 39
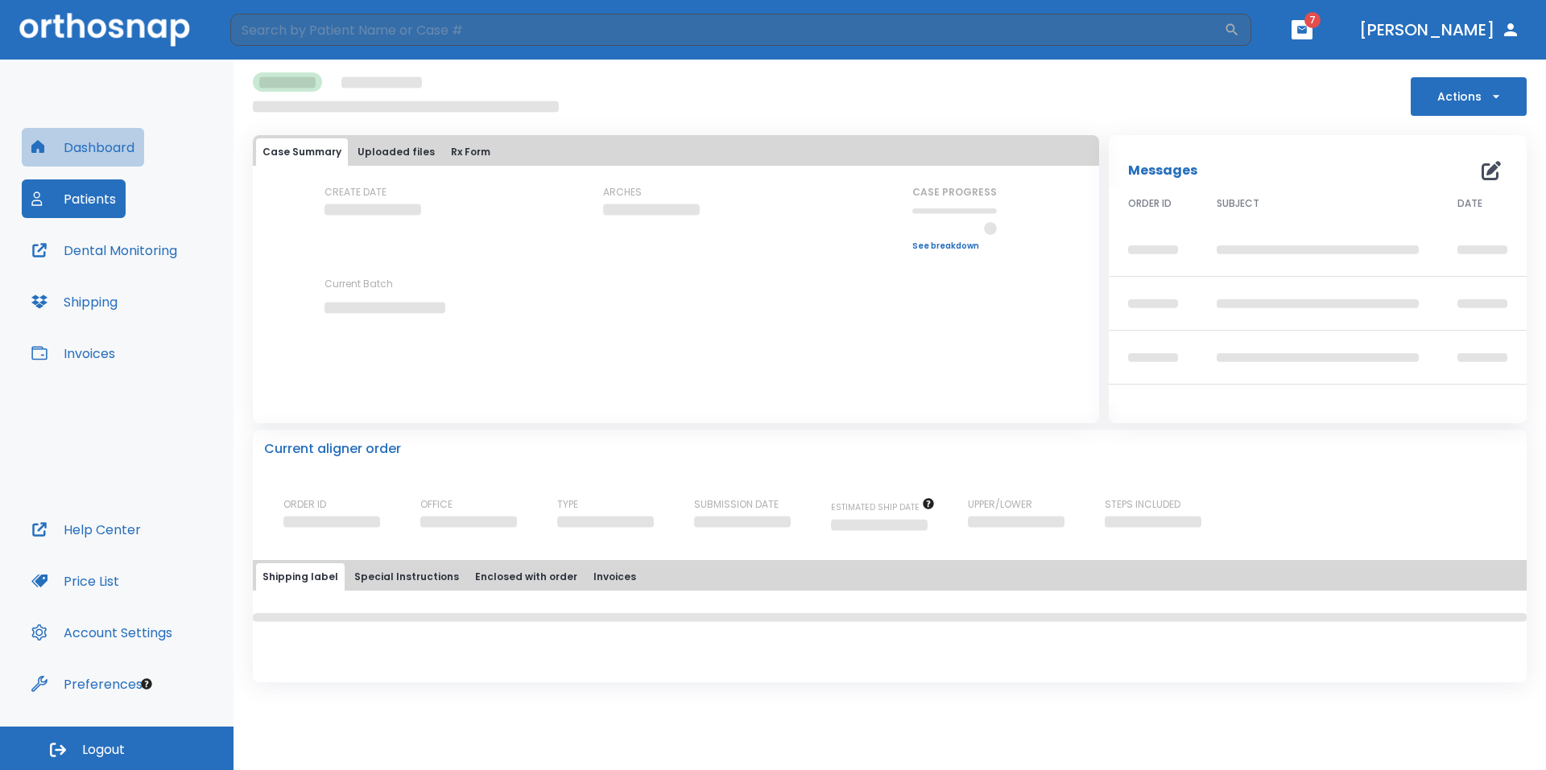
click at [76, 151] on button "Dashboard" at bounding box center [83, 147] width 122 height 39
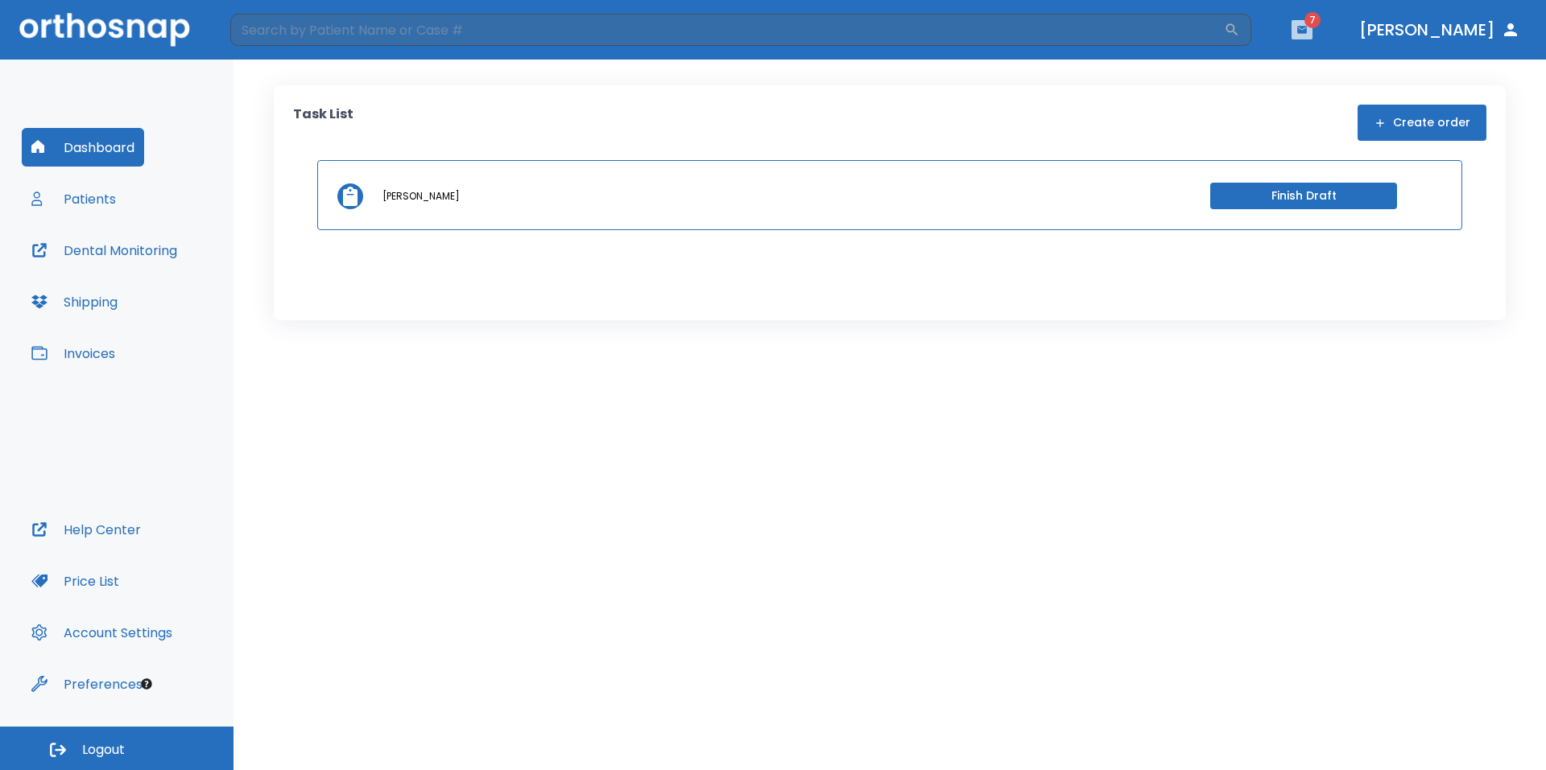
click at [1307, 28] on icon "button" at bounding box center [1302, 29] width 10 height 7
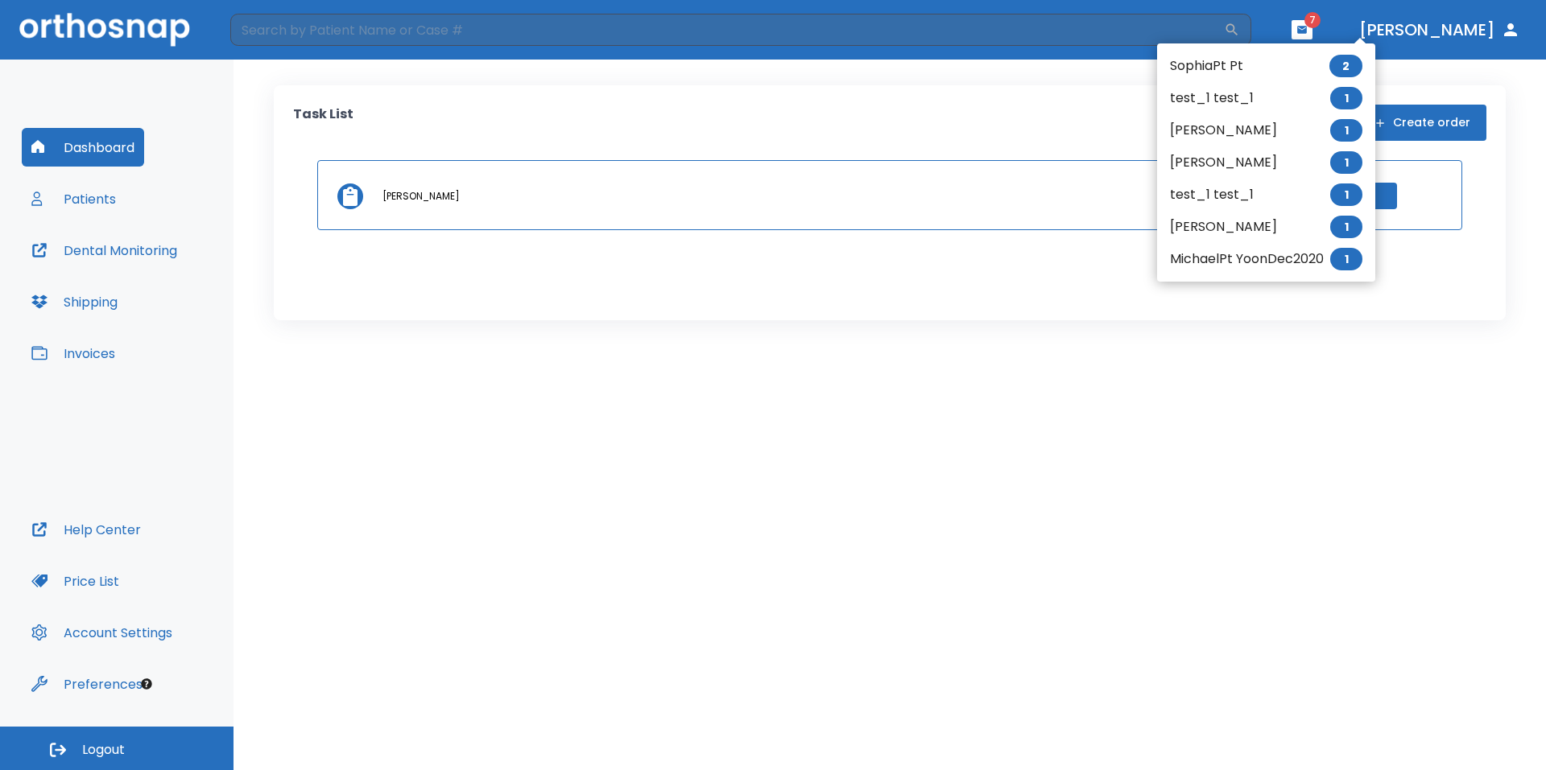
click at [1372, 25] on div at bounding box center [773, 385] width 1546 height 770
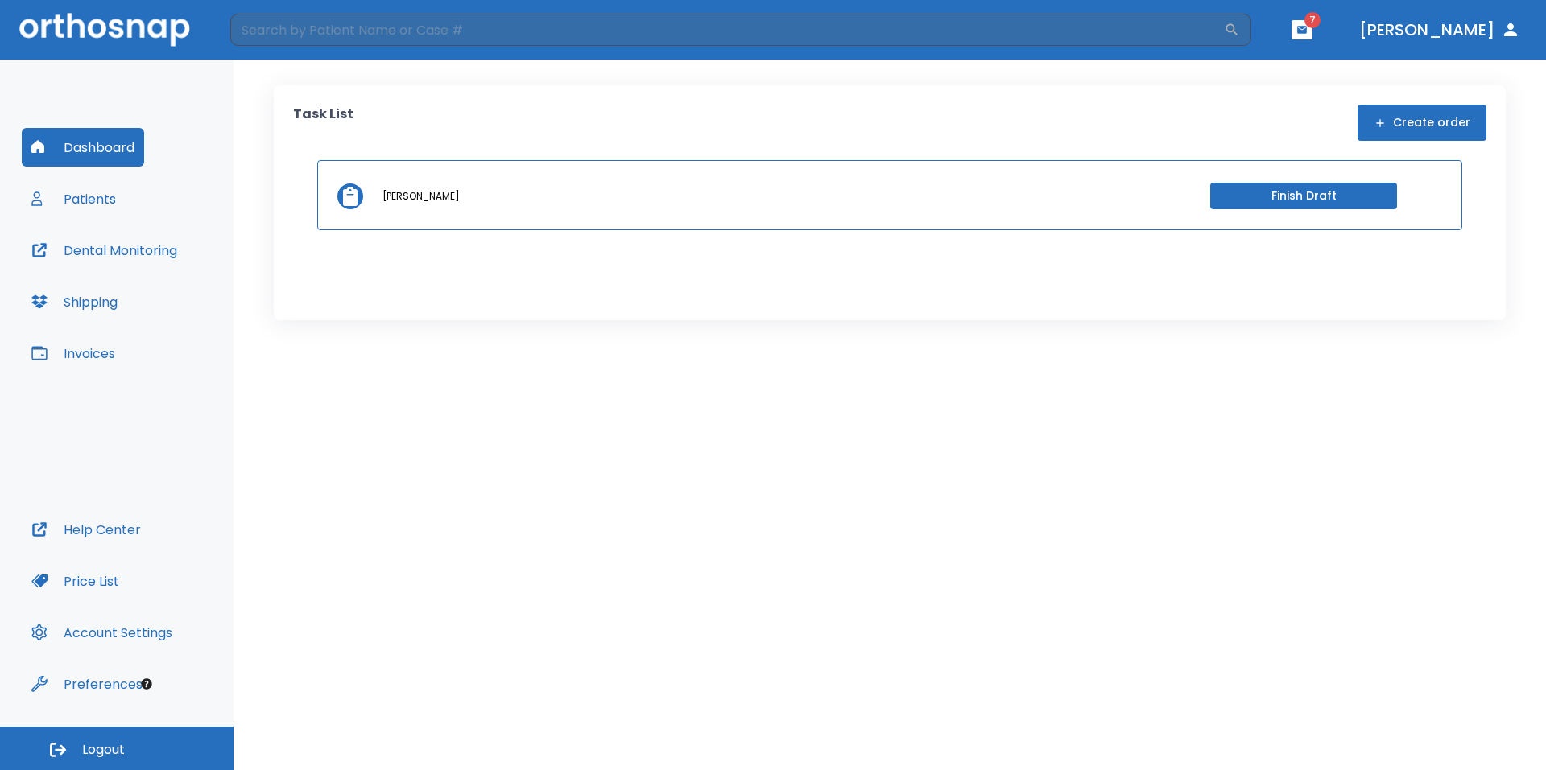
click at [120, 741] on span "Logout" at bounding box center [103, 750] width 43 height 18
